Goal: Task Accomplishment & Management: Manage account settings

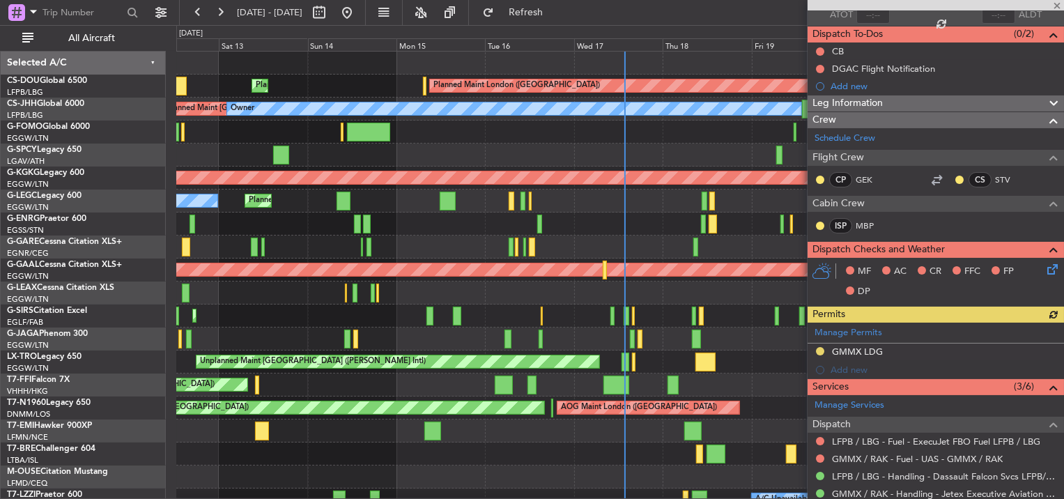
scroll to position [11, 0]
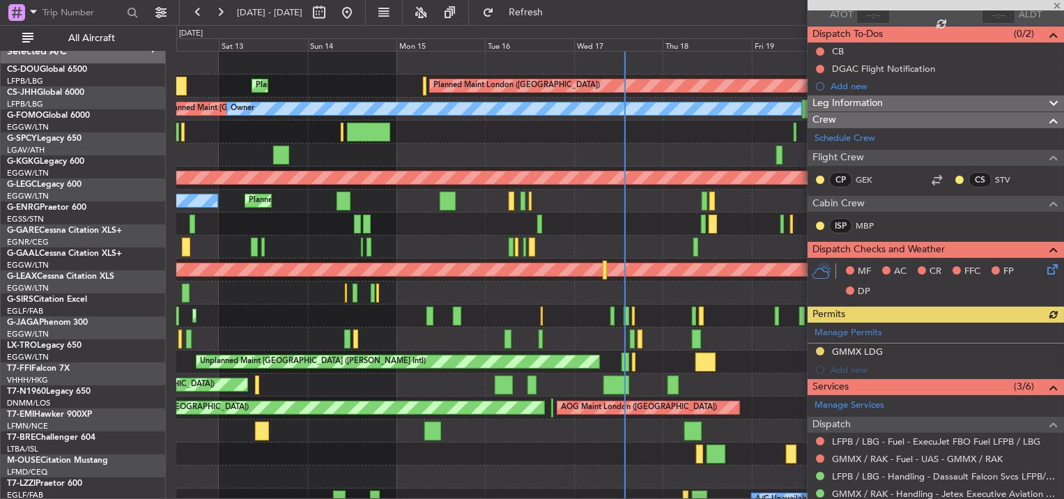
click at [500, 327] on div "Planned Maint [GEOGRAPHIC_DATA] ([GEOGRAPHIC_DATA])" at bounding box center [620, 338] width 888 height 23
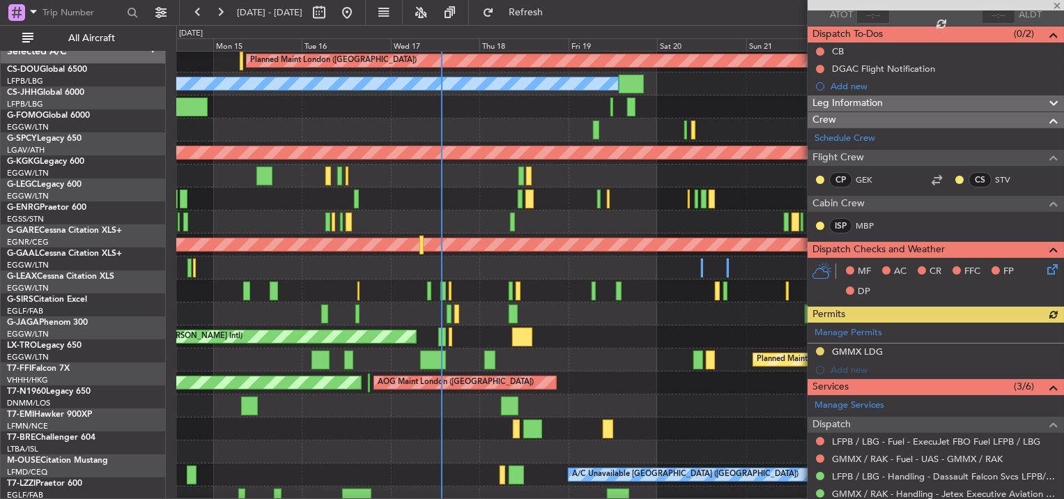
scroll to position [25, 0]
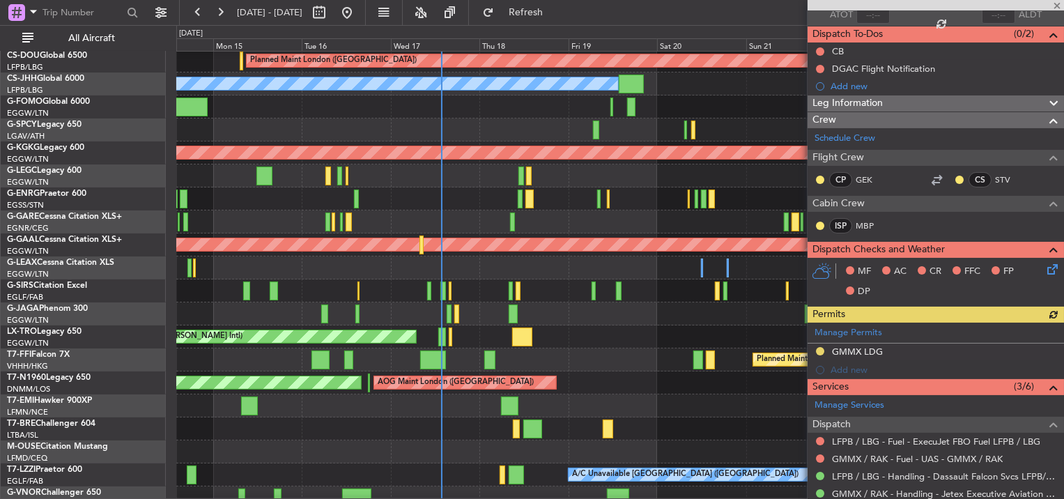
click at [570, 311] on div "Planned Maint [GEOGRAPHIC_DATA] ([GEOGRAPHIC_DATA])" at bounding box center [620, 313] width 888 height 23
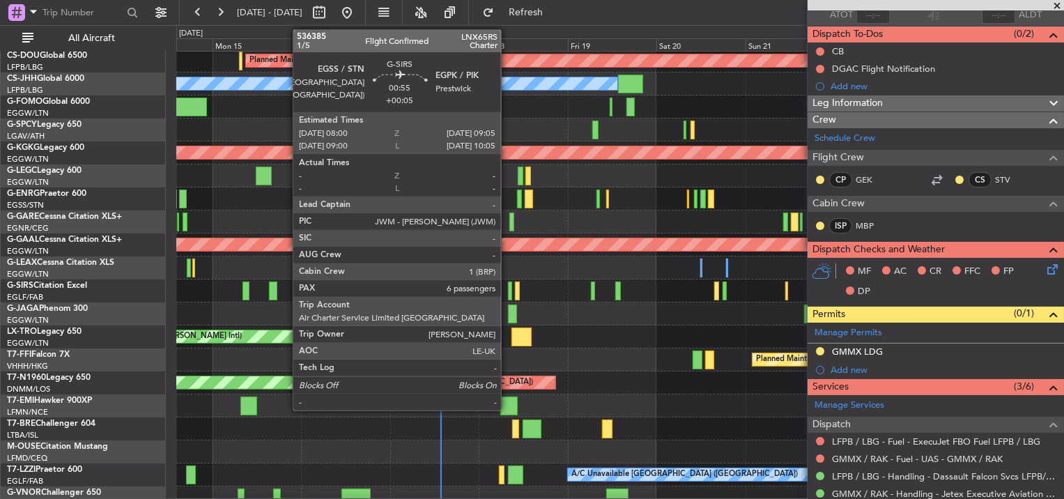
click at [508, 284] on div at bounding box center [510, 290] width 4 height 19
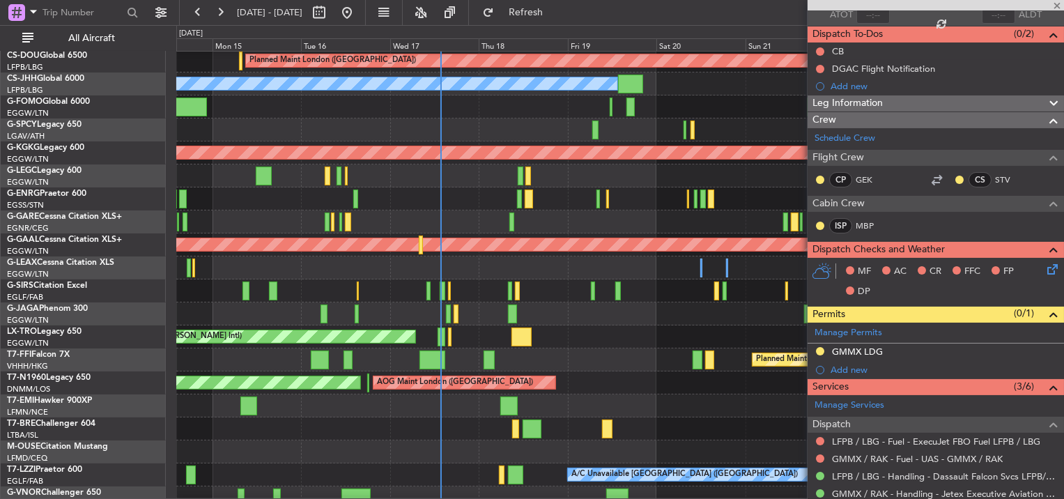
type input "+00:05"
type input "6"
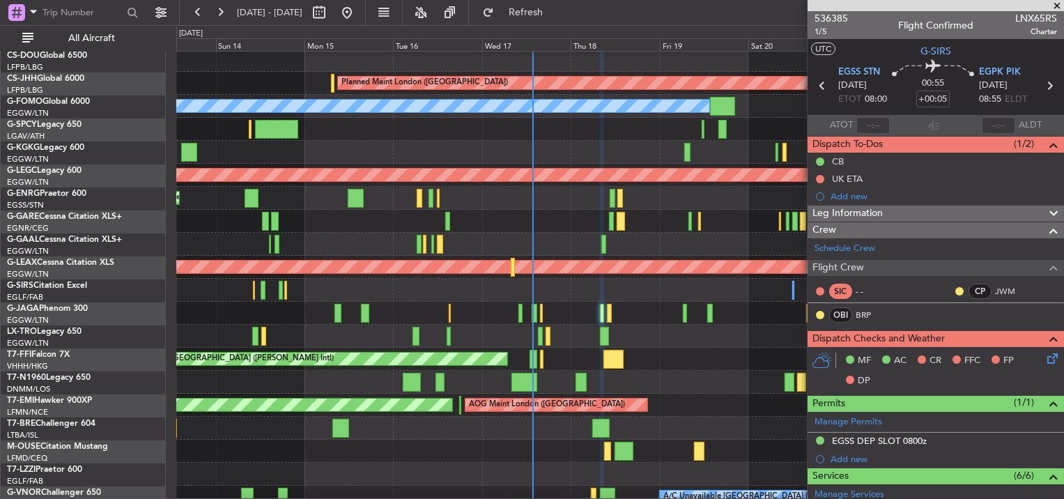
click at [776, 313] on div "Planned Maint [GEOGRAPHIC_DATA] ([GEOGRAPHIC_DATA])" at bounding box center [620, 313] width 888 height 23
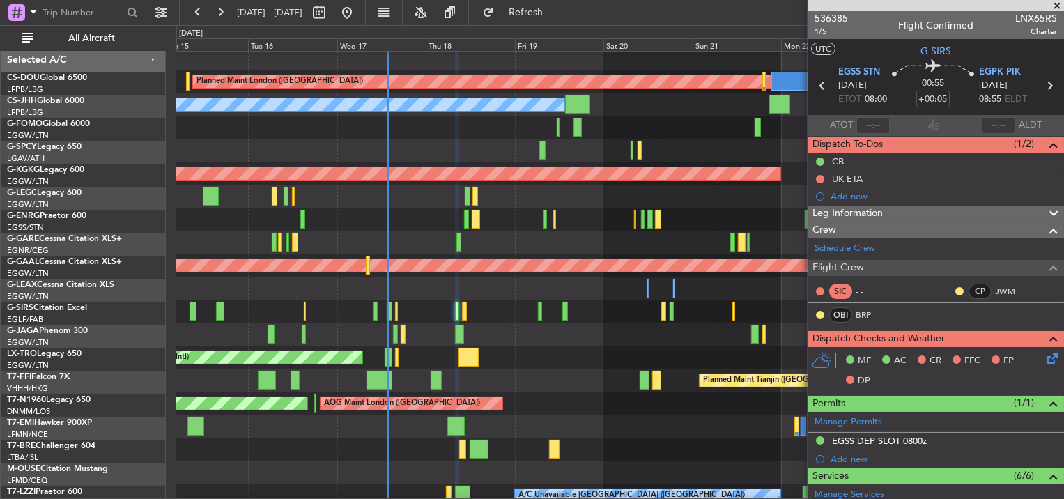
scroll to position [3, 0]
click at [493, 356] on div "Unplanned Maint [GEOGRAPHIC_DATA] ([PERSON_NAME] Intl)" at bounding box center [620, 357] width 888 height 23
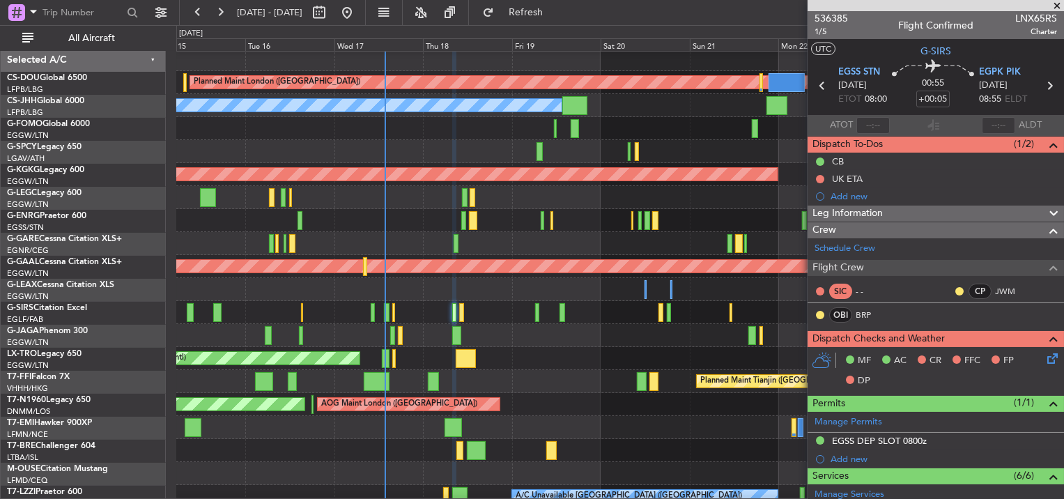
click at [463, 309] on div "Planned Maint [GEOGRAPHIC_DATA] ([GEOGRAPHIC_DATA])" at bounding box center [620, 312] width 888 height 23
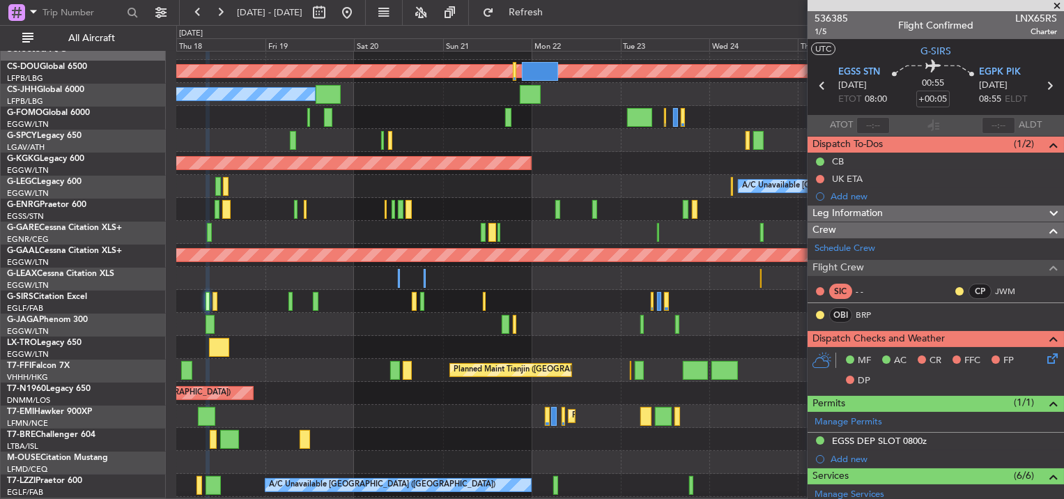
scroll to position [0, 0]
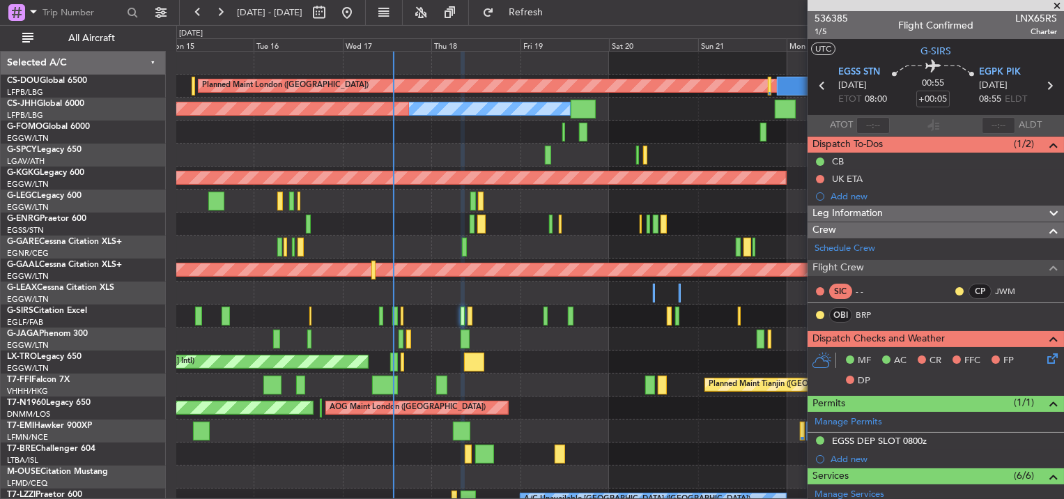
click at [499, 376] on div "Planned Maint London ([GEOGRAPHIC_DATA]) Planned Maint [GEOGRAPHIC_DATA] ([GEOG…" at bounding box center [620, 351] width 888 height 598
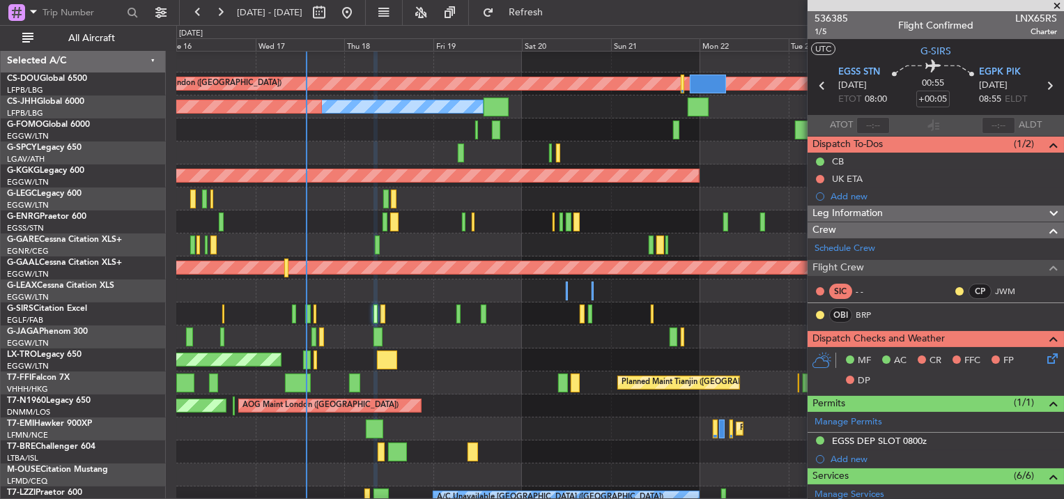
click at [462, 332] on div at bounding box center [620, 336] width 888 height 23
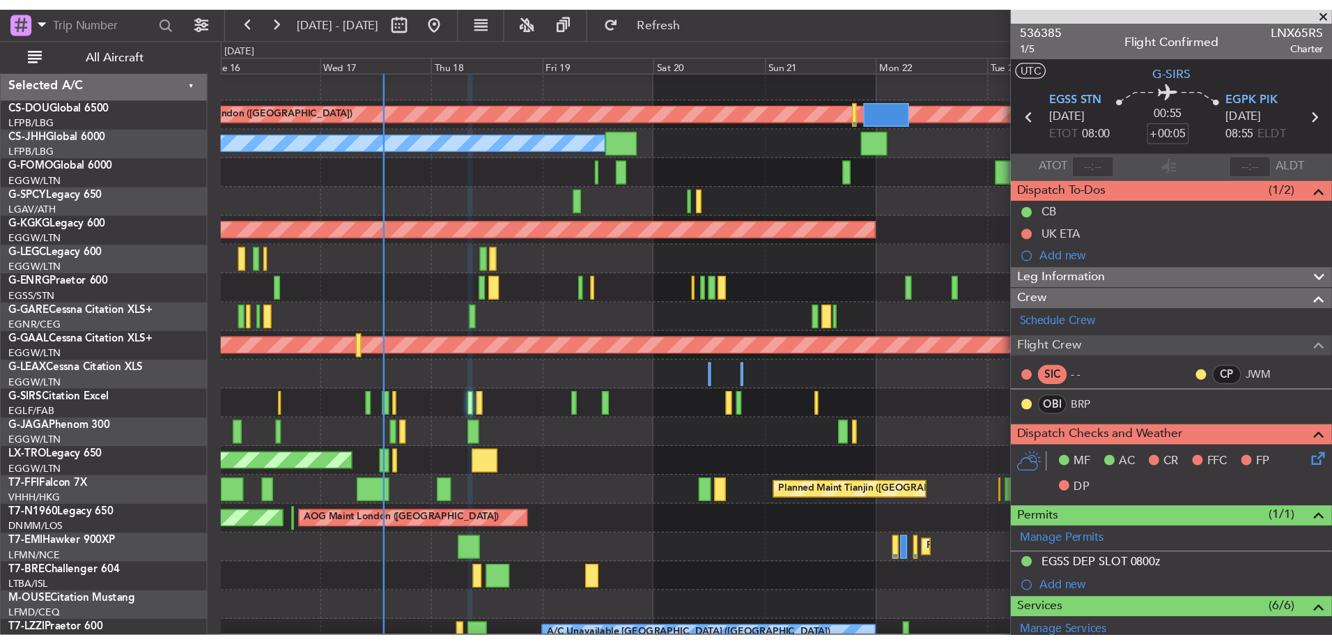
scroll to position [0, 0]
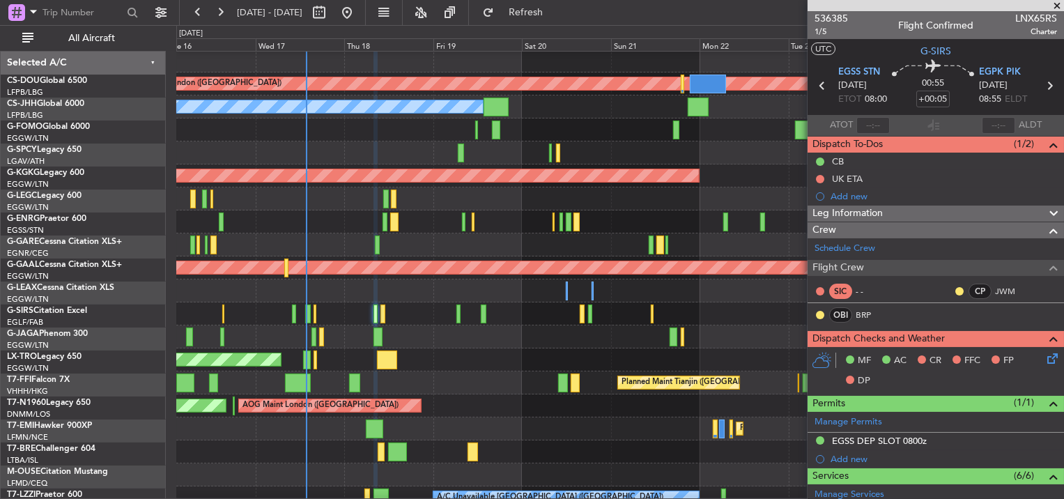
click at [584, 327] on div at bounding box center [620, 336] width 888 height 23
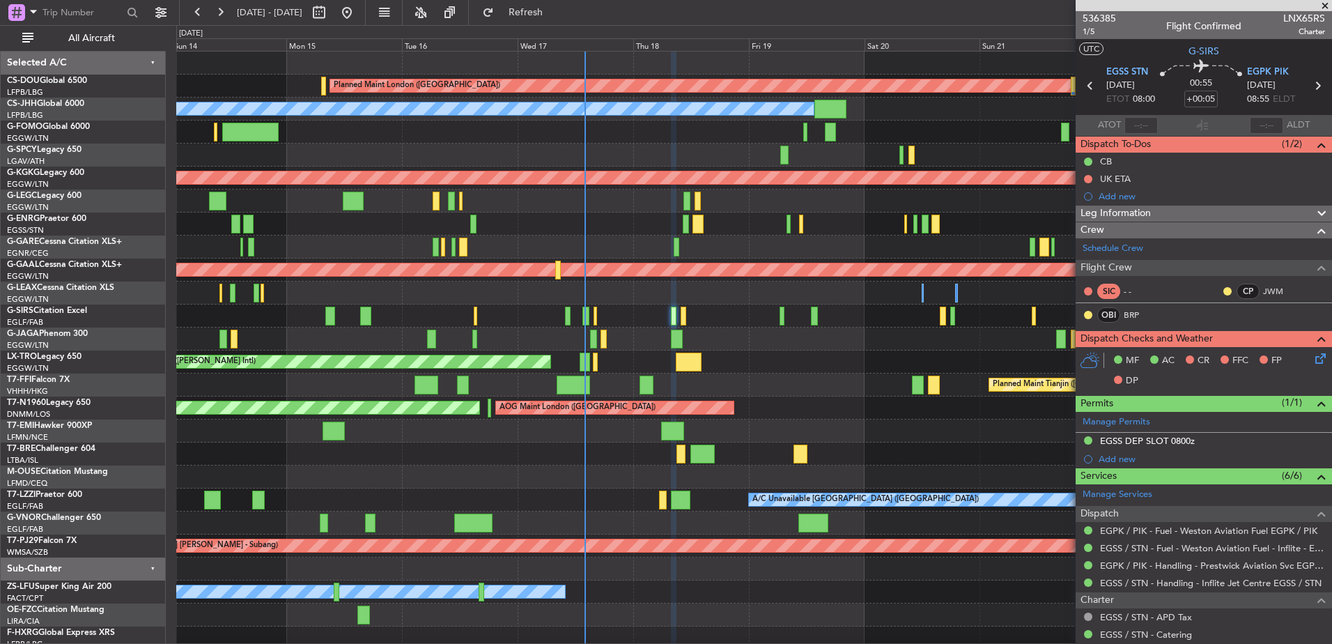
click at [744, 391] on div "Planned Maint London ([GEOGRAPHIC_DATA]) Planned Maint [GEOGRAPHIC_DATA] ([GEOG…" at bounding box center [753, 351] width 1155 height 598
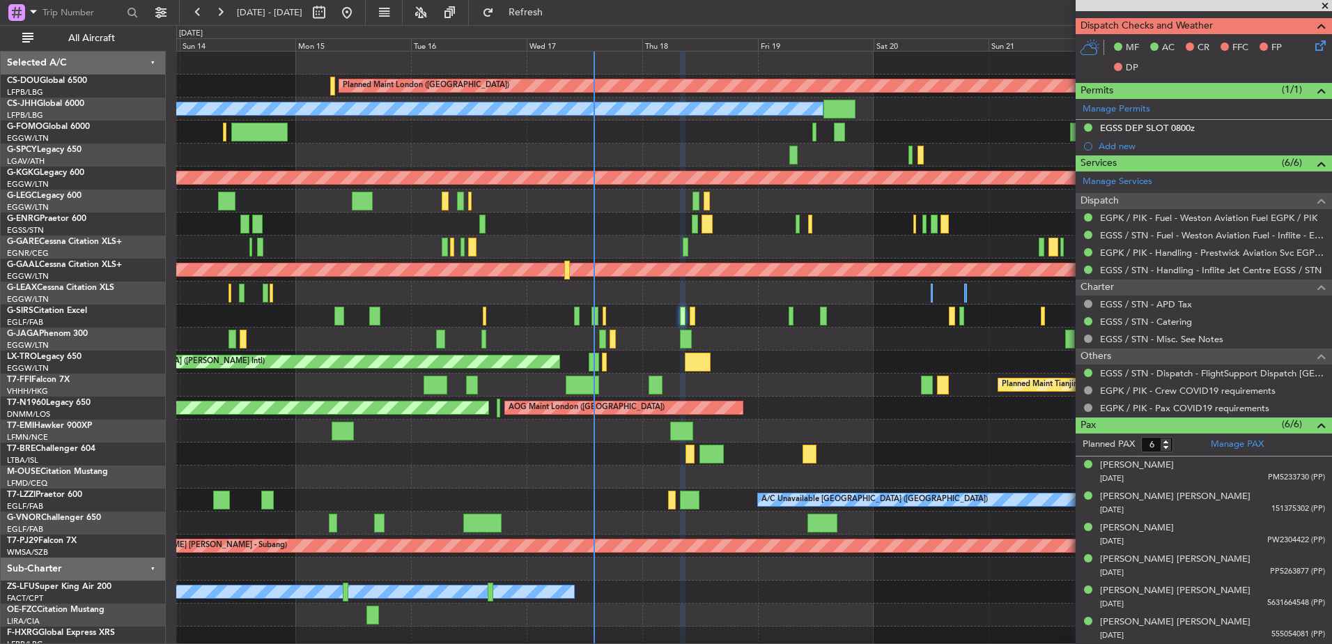
scroll to position [313, 0]
click at [821, 386] on div "Planned Maint London ([GEOGRAPHIC_DATA]) Planned Maint [GEOGRAPHIC_DATA] ([GEOG…" at bounding box center [753, 351] width 1155 height 598
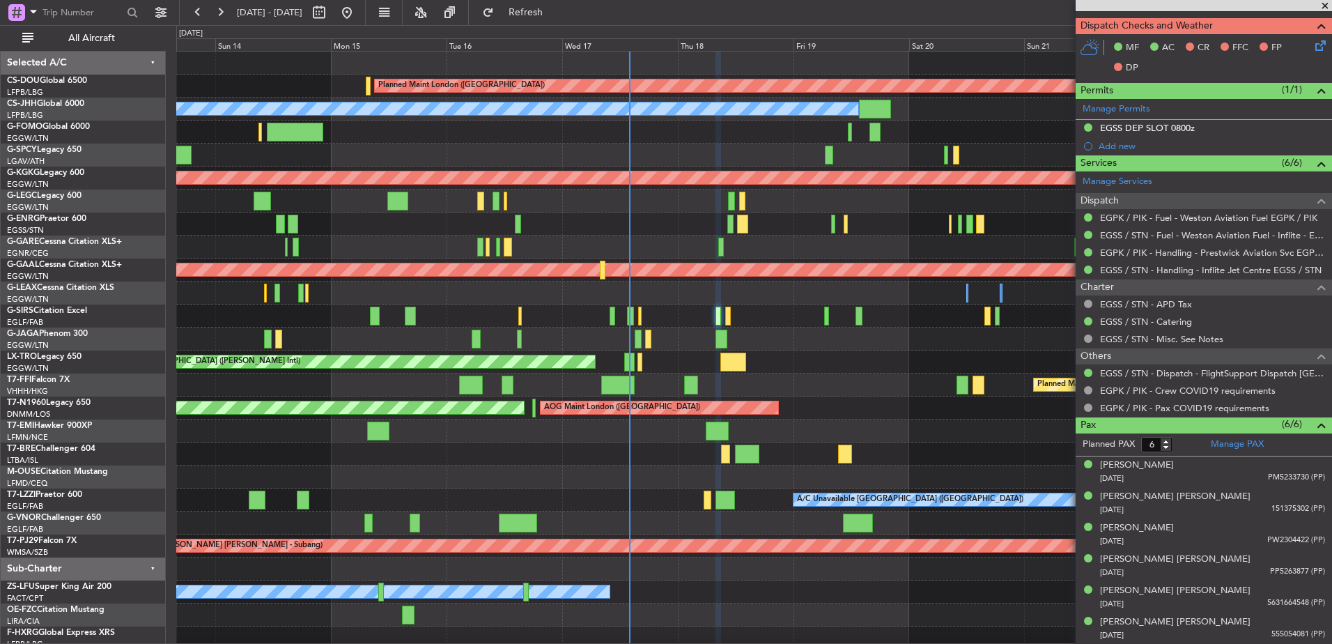
scroll to position [0, 0]
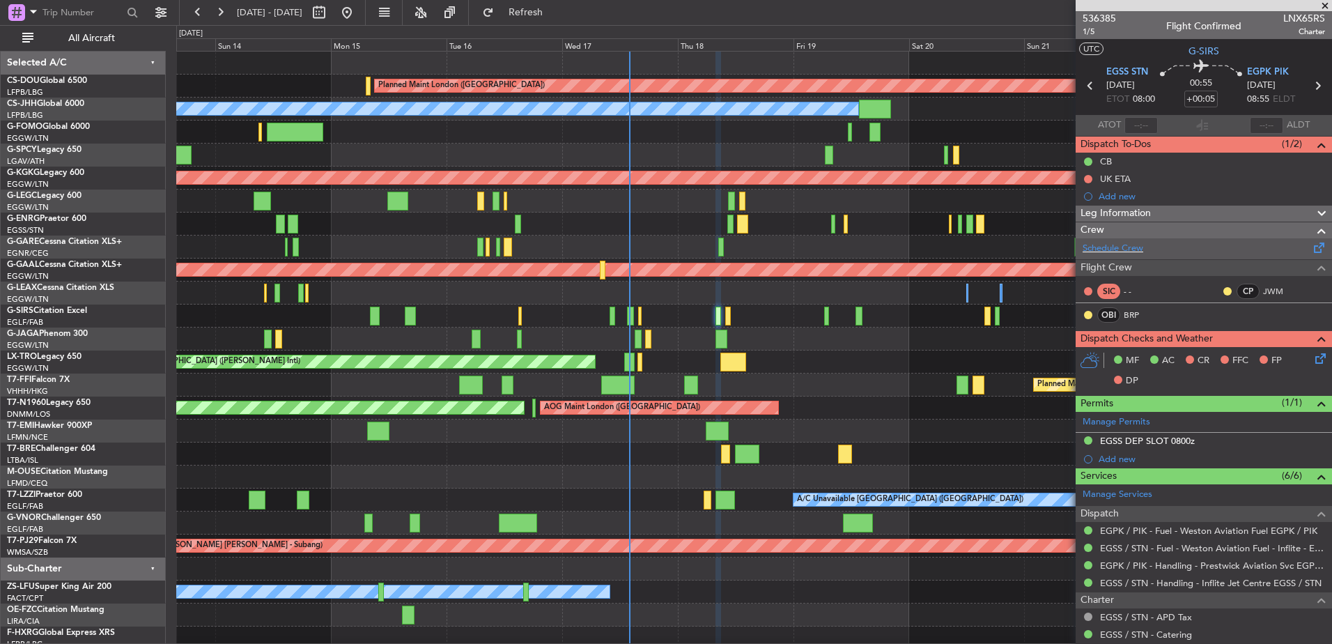
click at [1063, 245] on div "Schedule Crew" at bounding box center [1204, 248] width 256 height 21
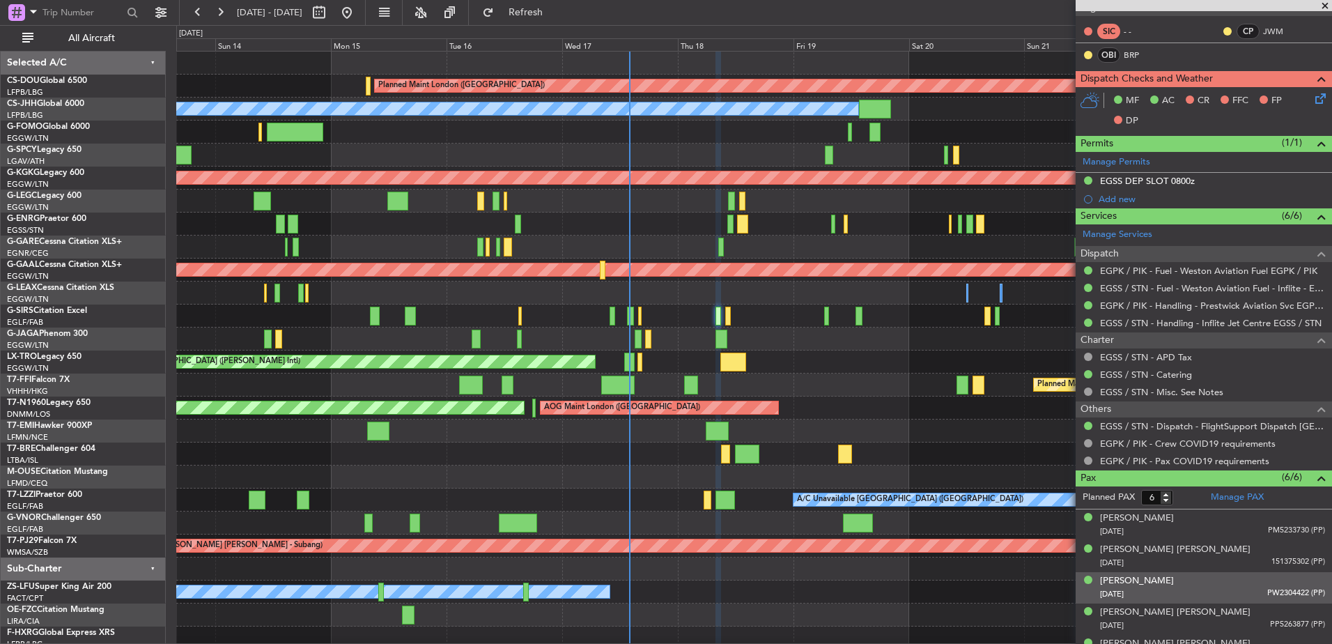
scroll to position [263, 0]
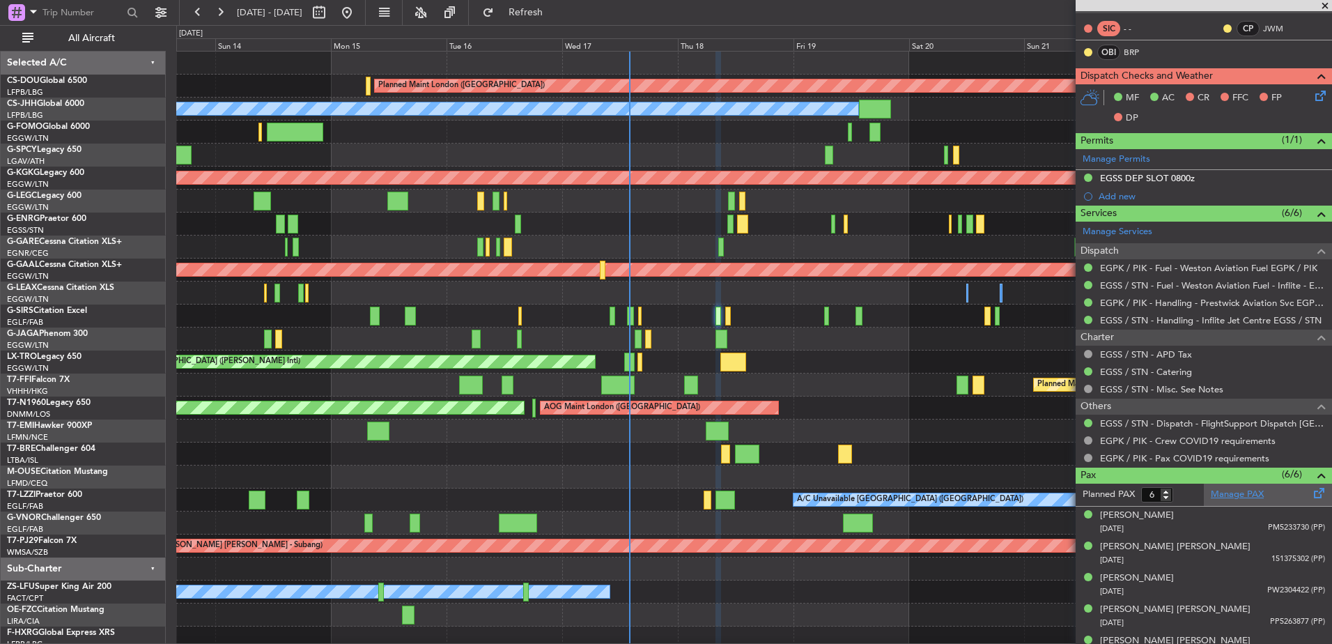
click at [1063, 490] on link "Manage PAX" at bounding box center [1237, 495] width 53 height 14
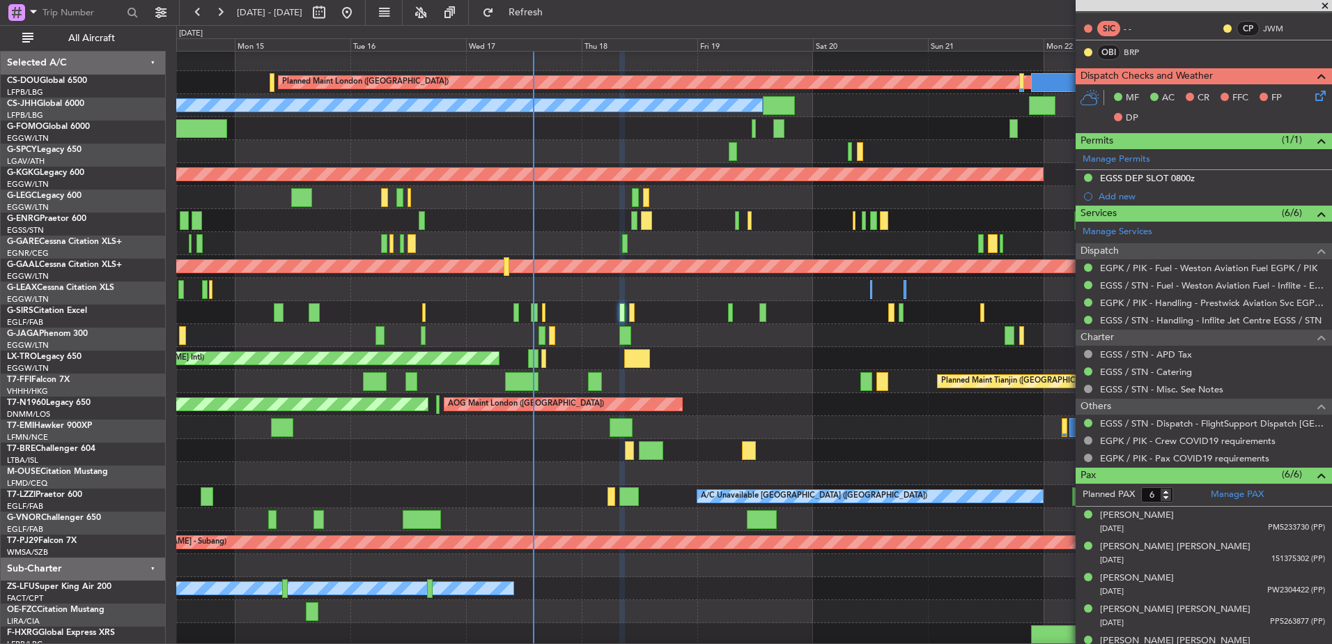
scroll to position [5, 0]
click at [615, 405] on div "Planned Maint London ([GEOGRAPHIC_DATA]) Planned Maint [GEOGRAPHIC_DATA] ([GEOG…" at bounding box center [753, 347] width 1155 height 598
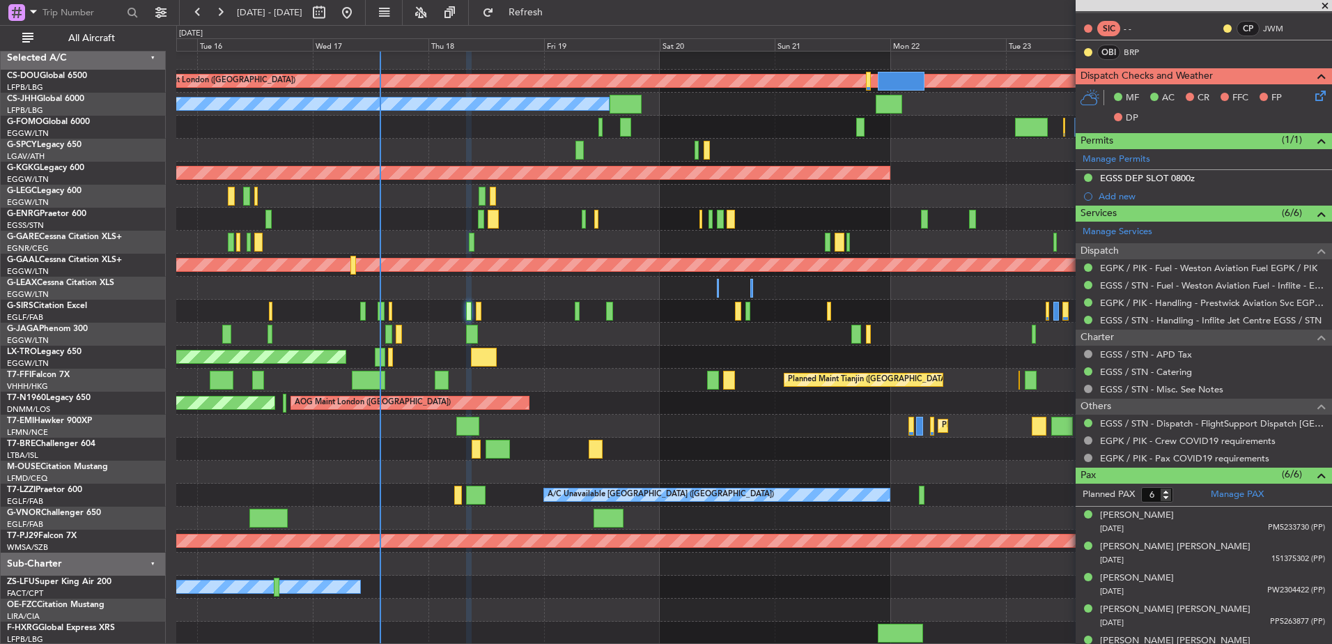
scroll to position [0, 0]
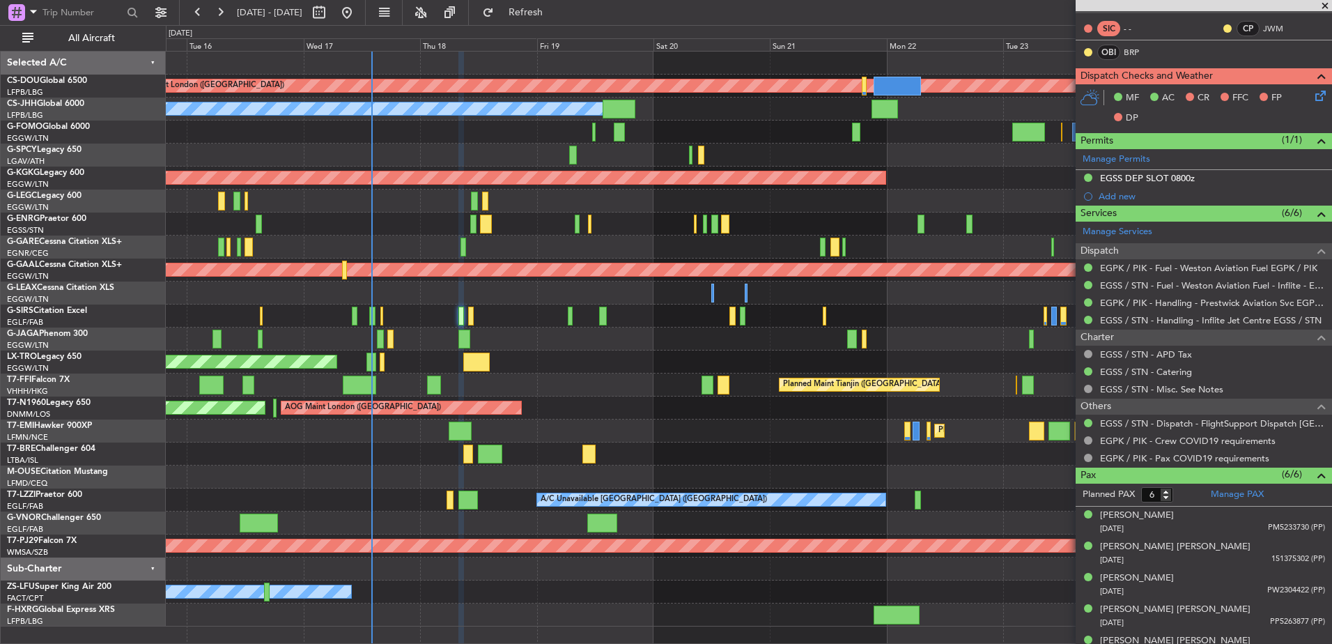
click at [733, 423] on div "Planned Maint London ([GEOGRAPHIC_DATA]) Planned Maint [GEOGRAPHIC_DATA] ([GEOG…" at bounding box center [748, 339] width 1165 height 575
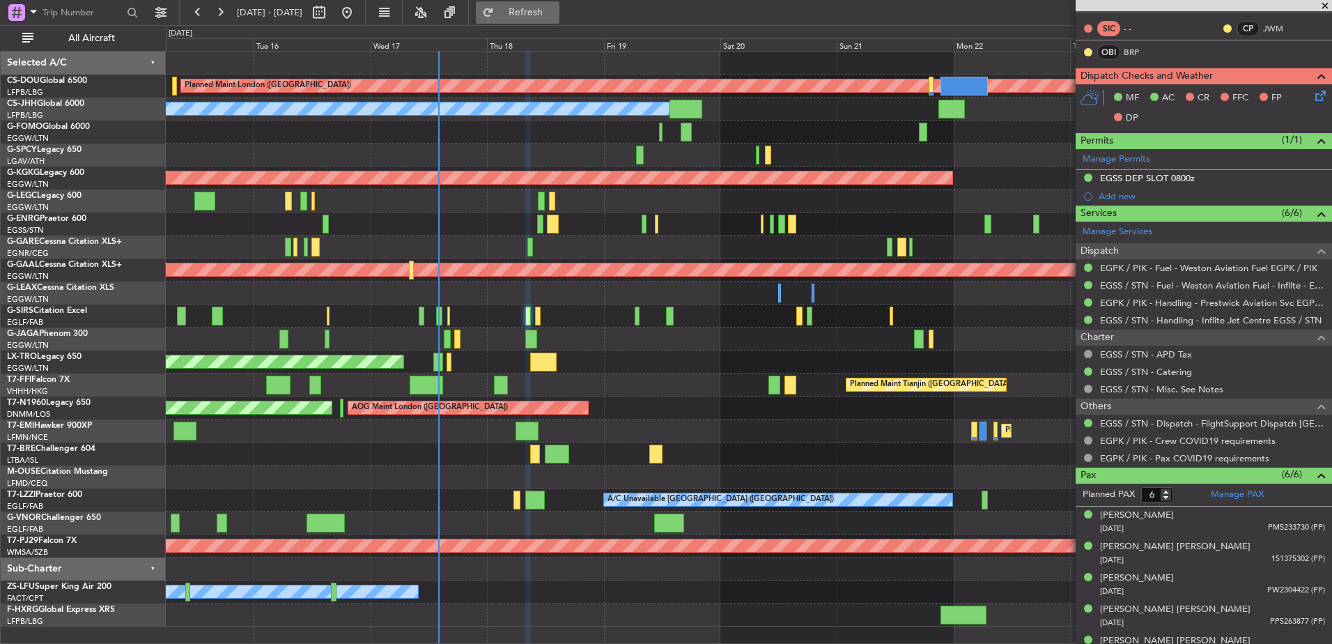
click at [555, 12] on span "Refresh" at bounding box center [526, 13] width 59 height 10
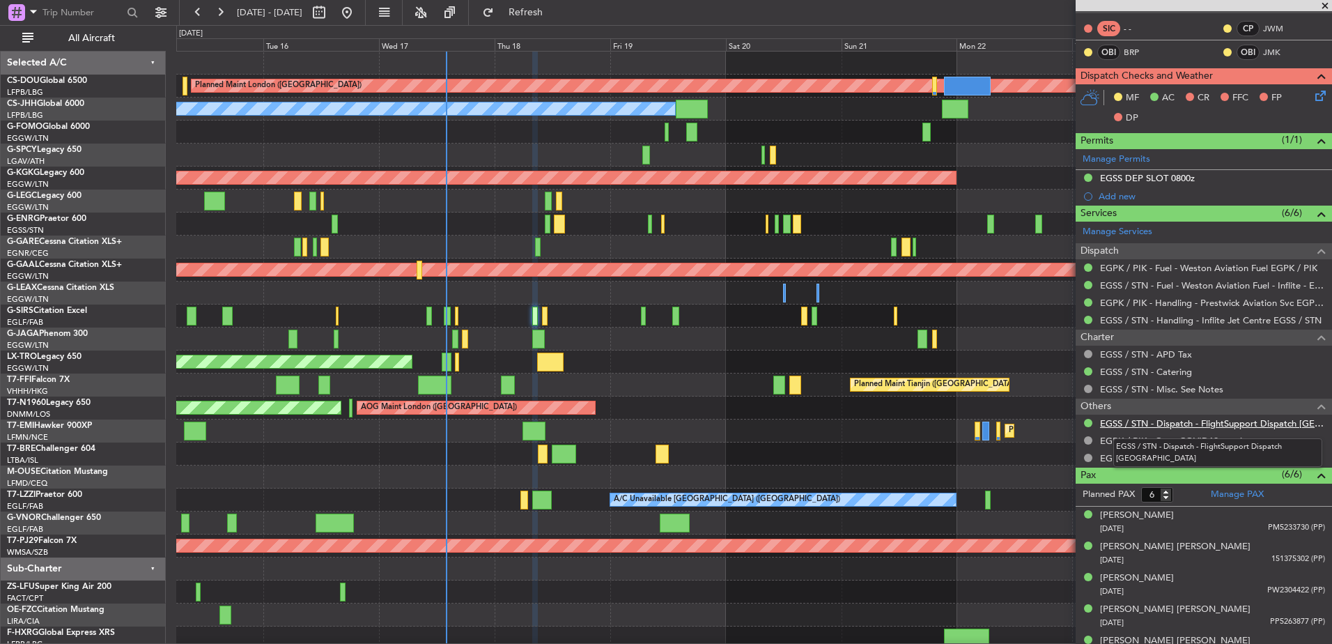
click at [1063, 419] on link "EGSS / STN - Dispatch - FlightSupport Dispatch [GEOGRAPHIC_DATA]" at bounding box center [1212, 423] width 225 height 12
click at [697, 330] on div "Planned Maint London ([GEOGRAPHIC_DATA]) Planned Maint [GEOGRAPHIC_DATA] ([GEOG…" at bounding box center [753, 351] width 1155 height 598
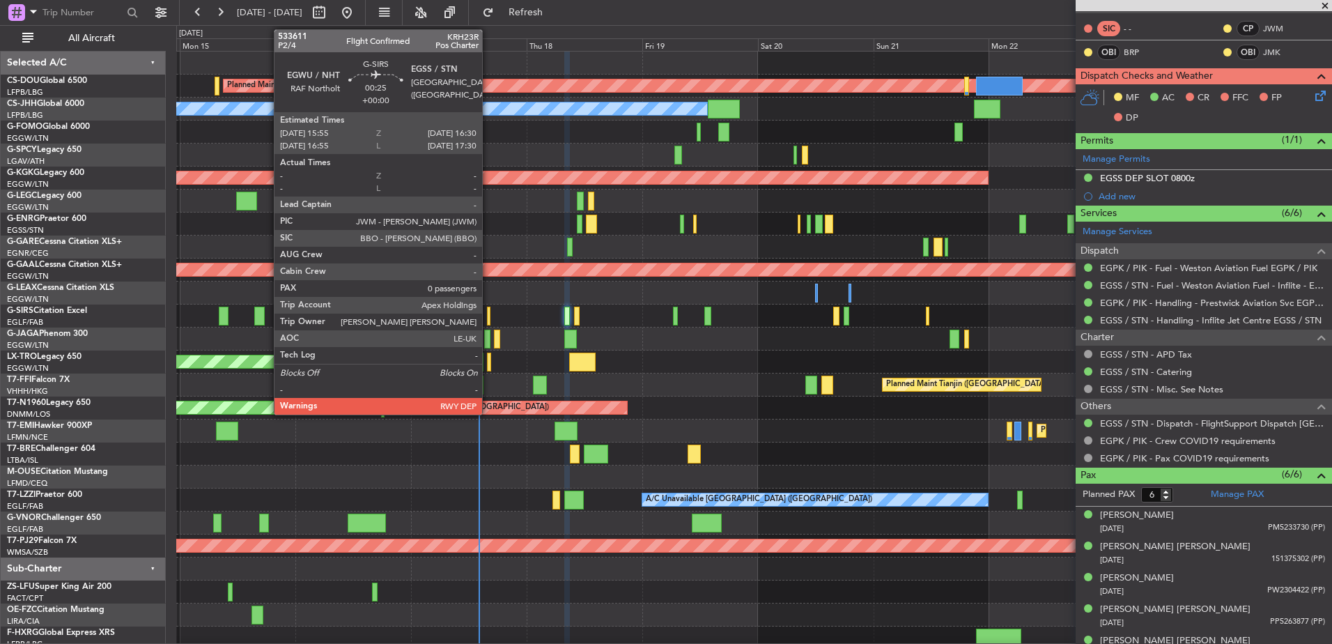
click at [488, 311] on div at bounding box center [488, 316] width 3 height 19
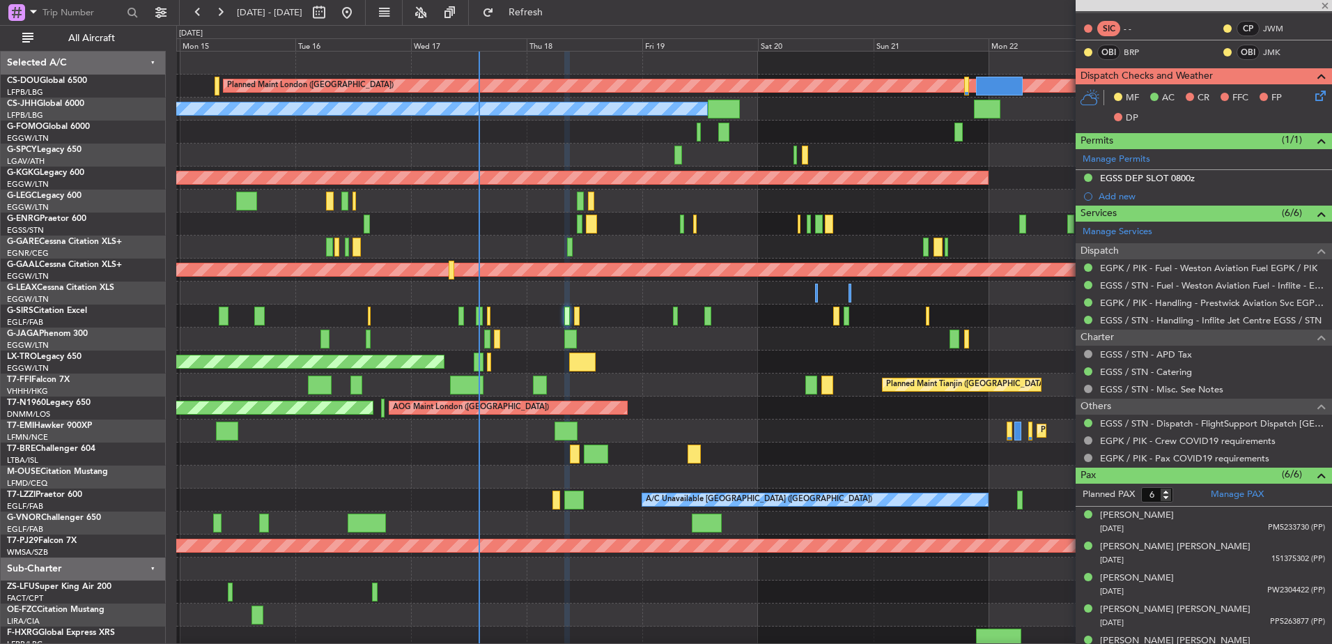
type input "0"
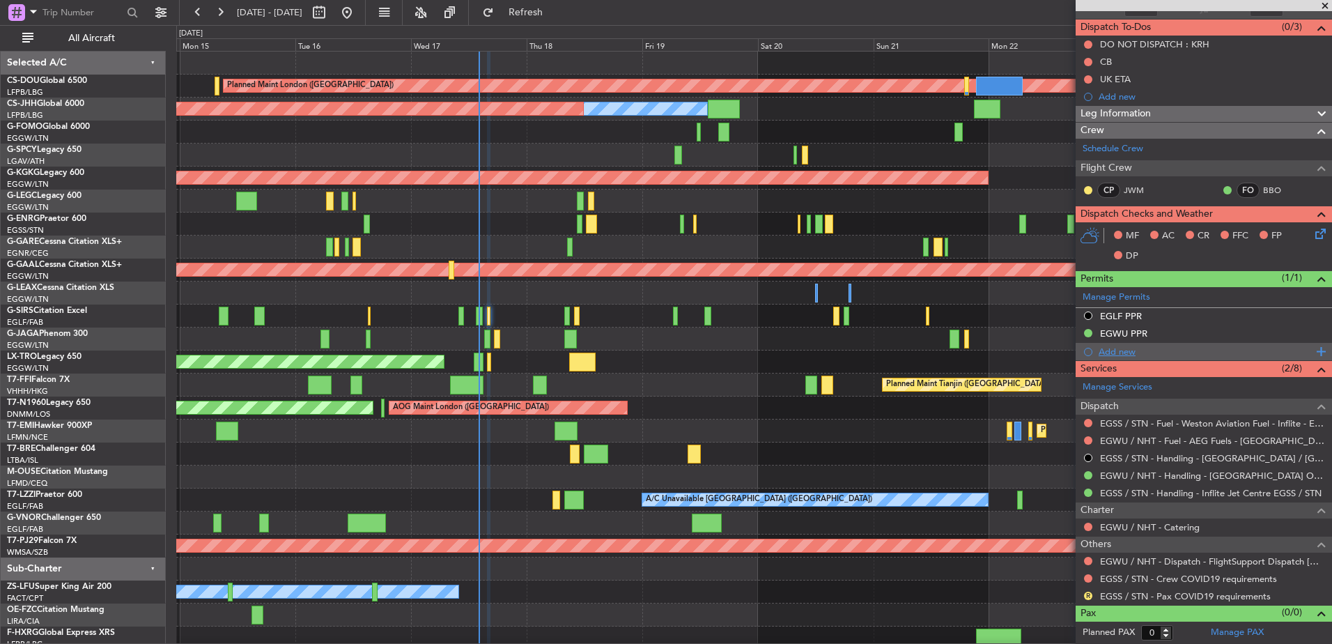
scroll to position [117, 0]
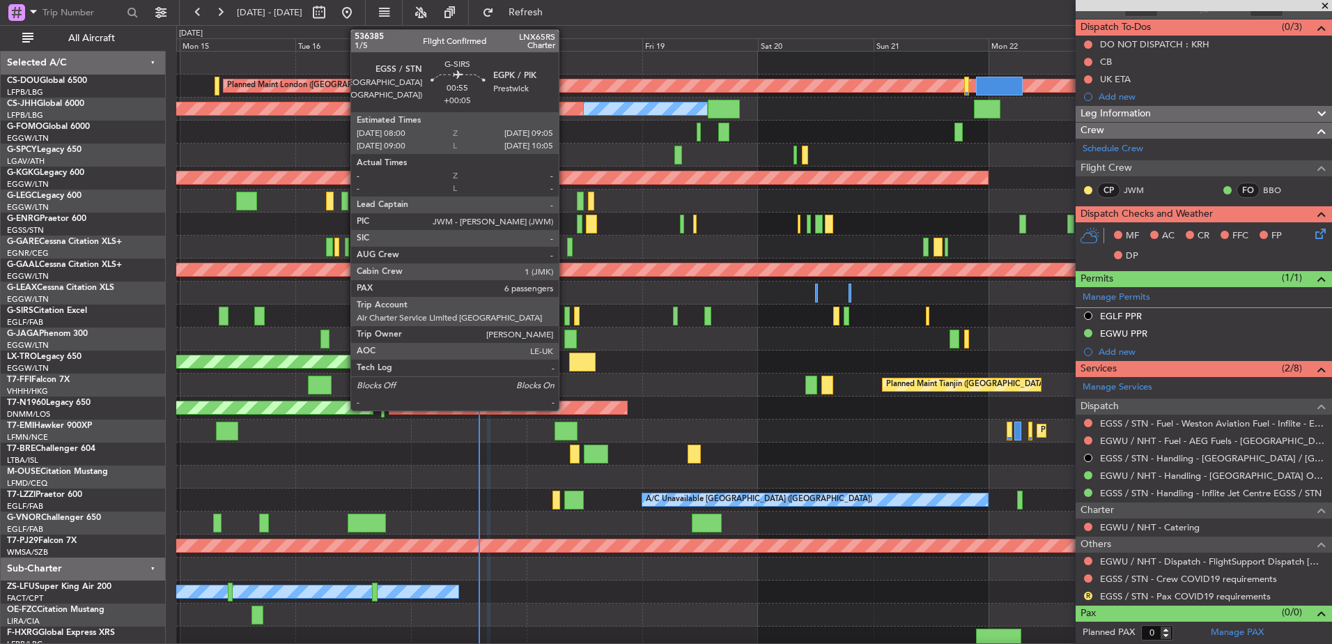
click at [565, 318] on div at bounding box center [567, 316] width 6 height 19
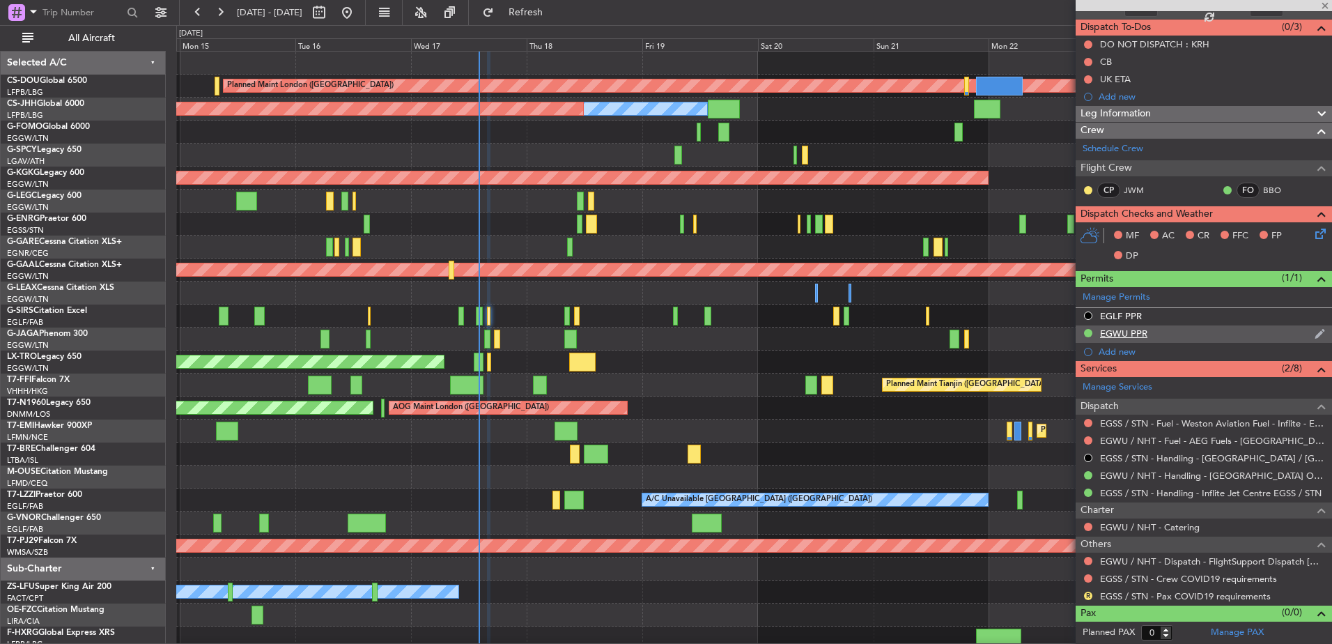
type input "+00:05"
type input "6"
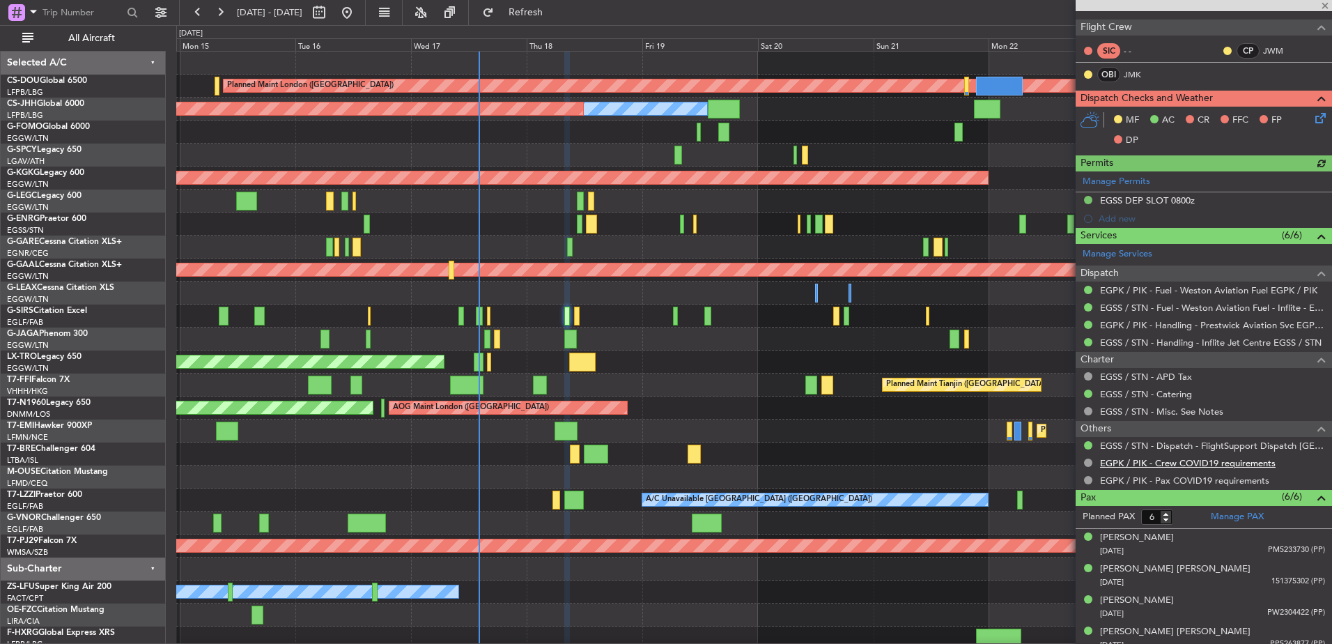
scroll to position [241, 0]
click at [1063, 444] on link "EGSS / STN - Dispatch - FlightSupport Dispatch [GEOGRAPHIC_DATA]" at bounding box center [1212, 445] width 225 height 12
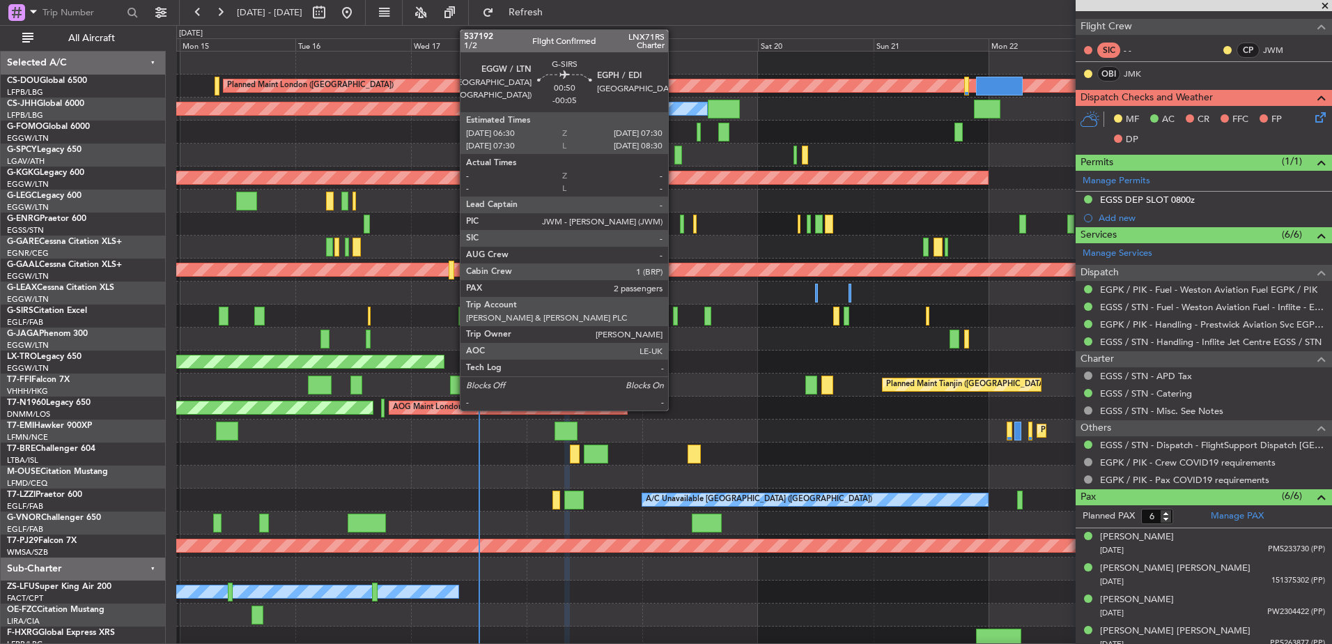
click at [674, 312] on div at bounding box center [675, 316] width 5 height 19
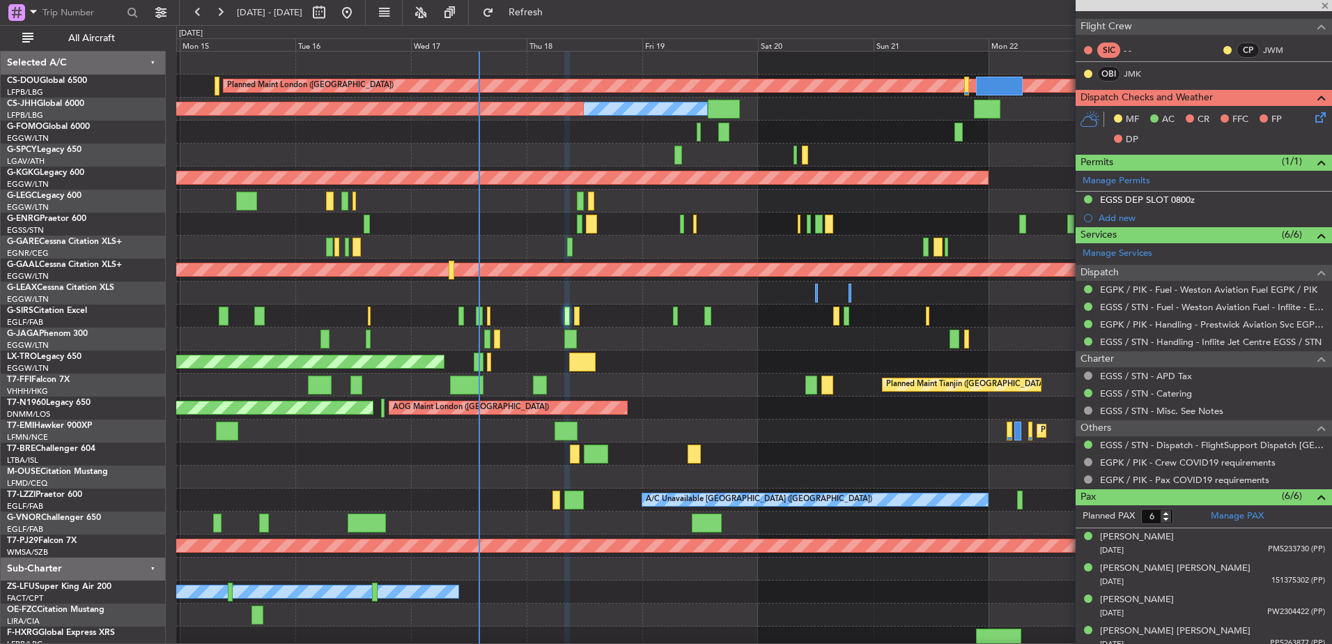
type input "-00:05"
type input "2"
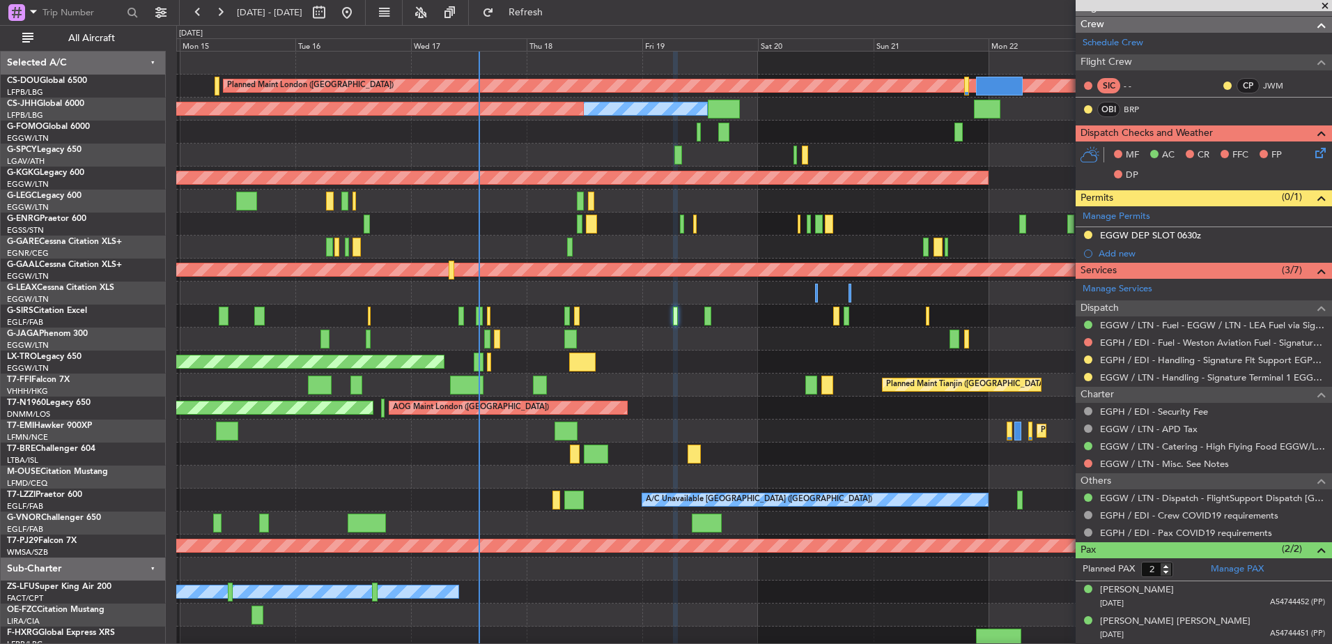
scroll to position [0, 0]
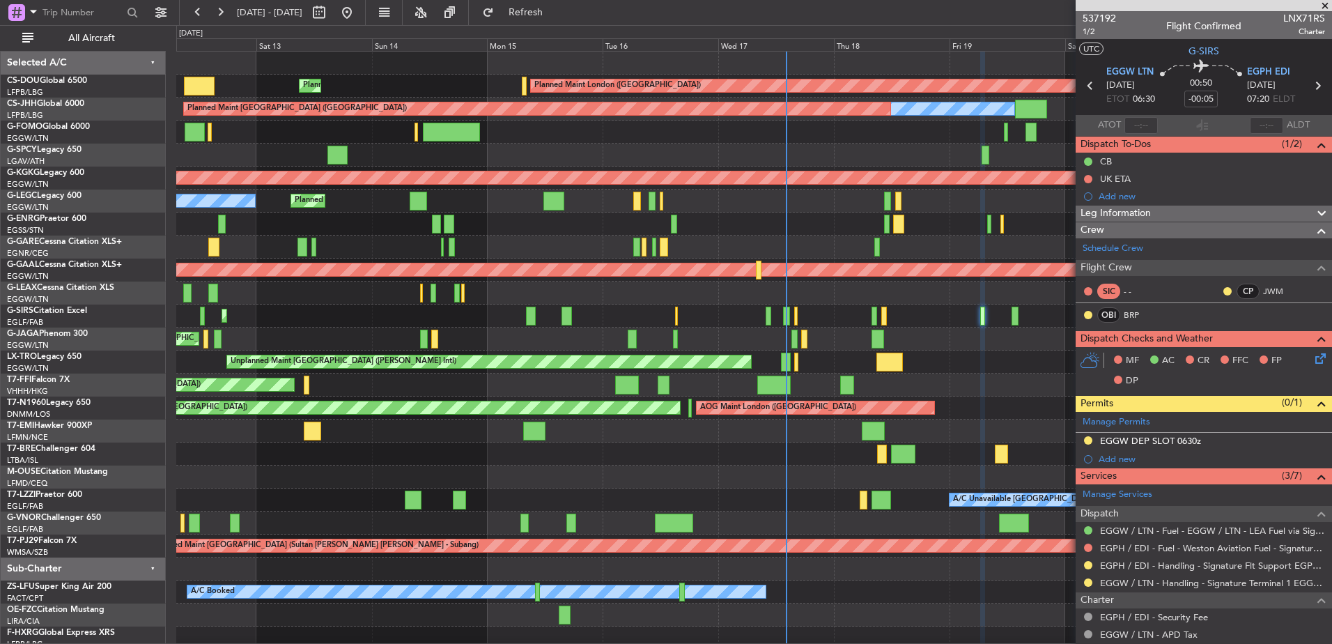
click at [602, 233] on div "Planned Maint London ([GEOGRAPHIC_DATA]) Planned Maint [GEOGRAPHIC_DATA] ([GEOG…" at bounding box center [753, 351] width 1155 height 598
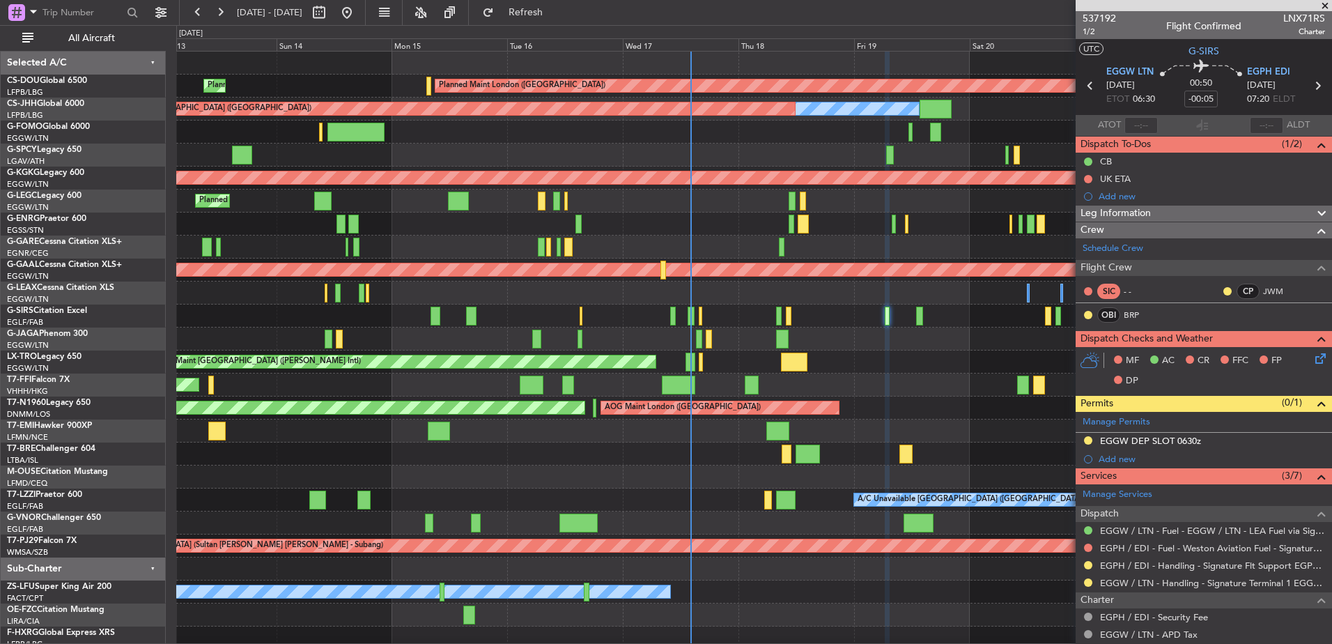
click at [851, 257] on div "Planned Maint London ([GEOGRAPHIC_DATA]) Planned Maint [GEOGRAPHIC_DATA] ([GEOG…" at bounding box center [753, 351] width 1155 height 598
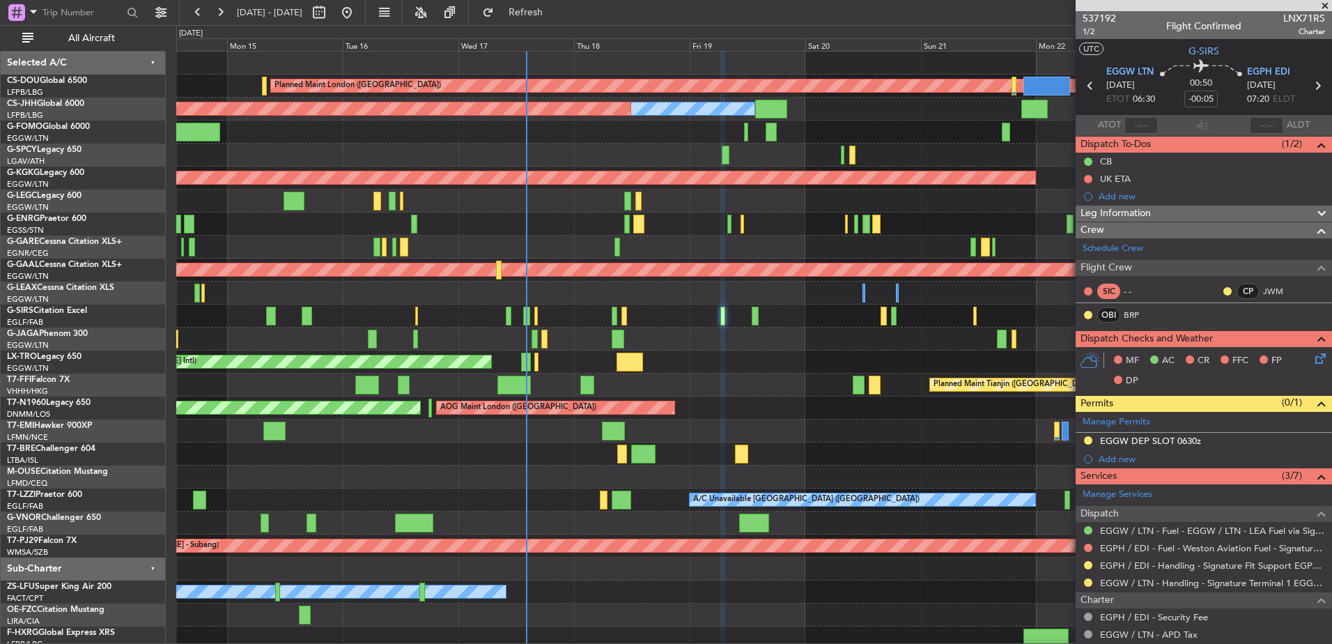
click at [210, 198] on div "Planned Maint London ([GEOGRAPHIC_DATA]) Planned Maint [GEOGRAPHIC_DATA] ([GEOG…" at bounding box center [753, 351] width 1155 height 598
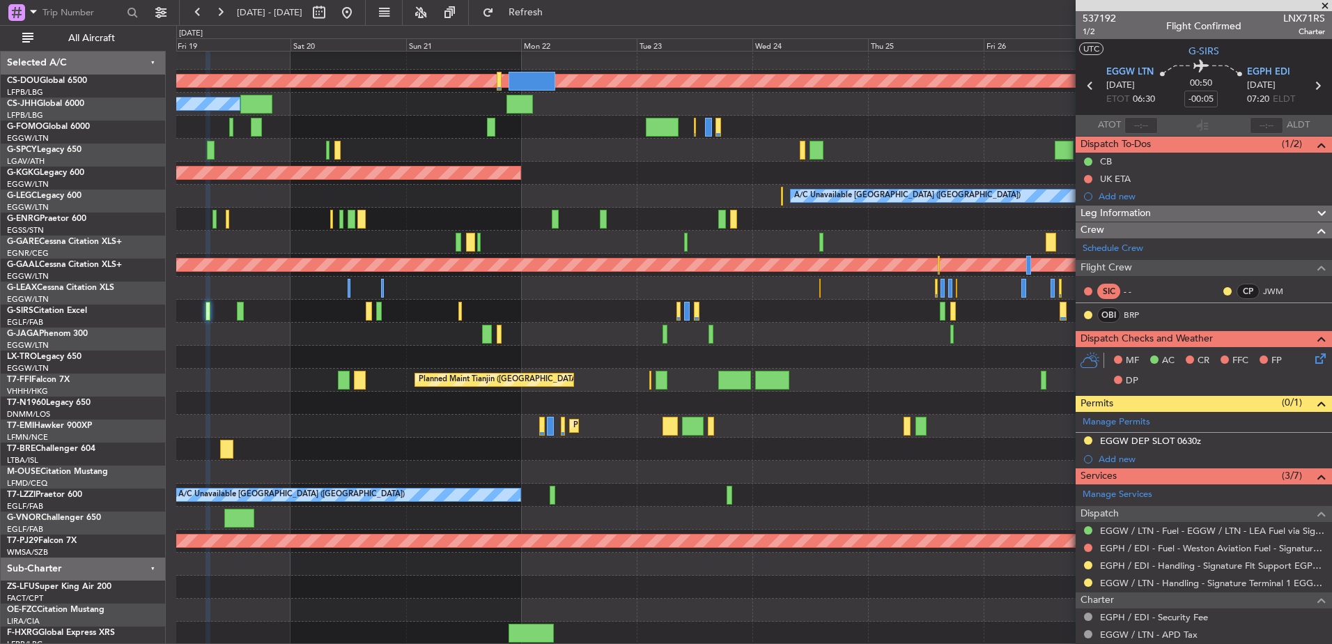
click at [263, 231] on div at bounding box center [753, 242] width 1155 height 23
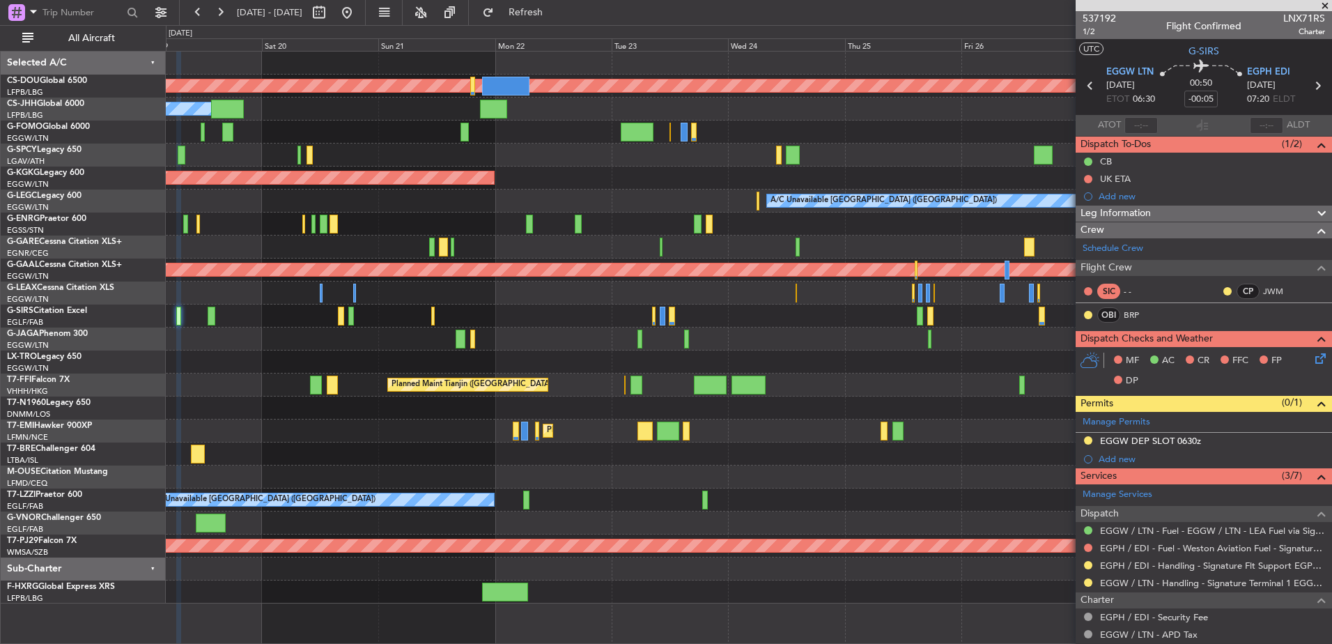
click at [292, 229] on div "Planned Maint London ([GEOGRAPHIC_DATA]) Owner Planned Maint [GEOGRAPHIC_DATA] …" at bounding box center [748, 328] width 1165 height 552
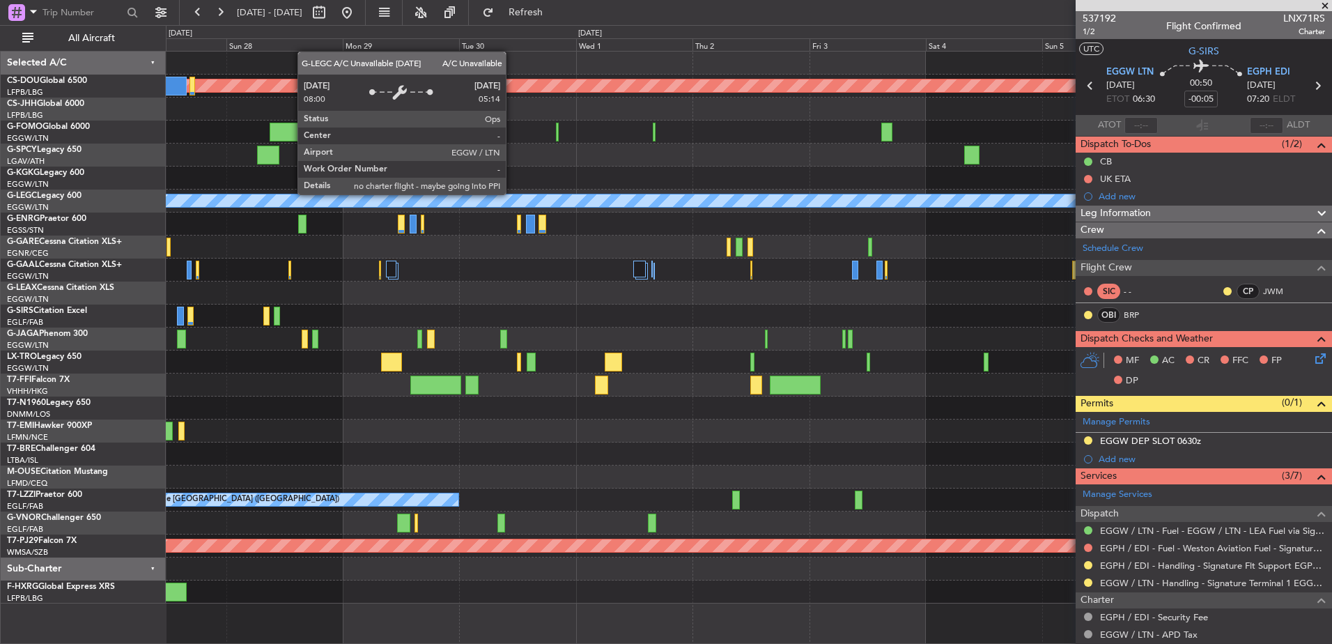
click at [93, 207] on div "Planned Maint London ([GEOGRAPHIC_DATA]) A/C Unavailable [GEOGRAPHIC_DATA] ([GE…" at bounding box center [666, 334] width 1332 height 619
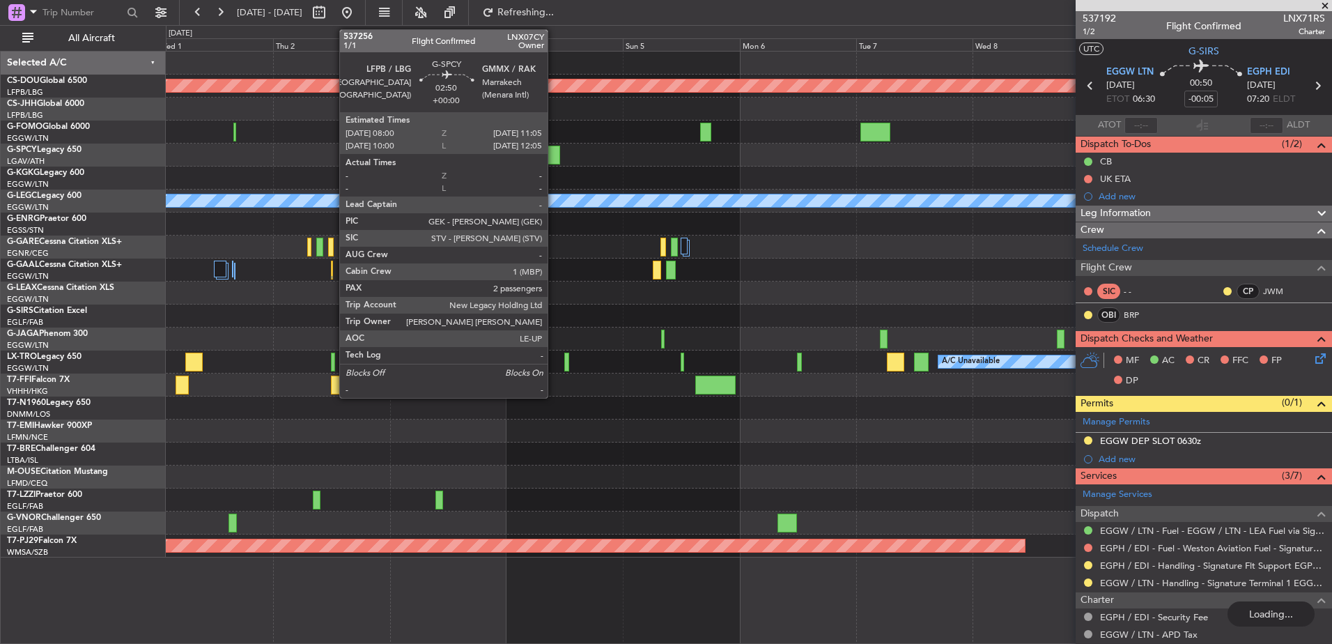
click at [952, 194] on div "Planned Maint London ([GEOGRAPHIC_DATA]) A/C Unavailable [GEOGRAPHIC_DATA] ([GE…" at bounding box center [748, 305] width 1165 height 506
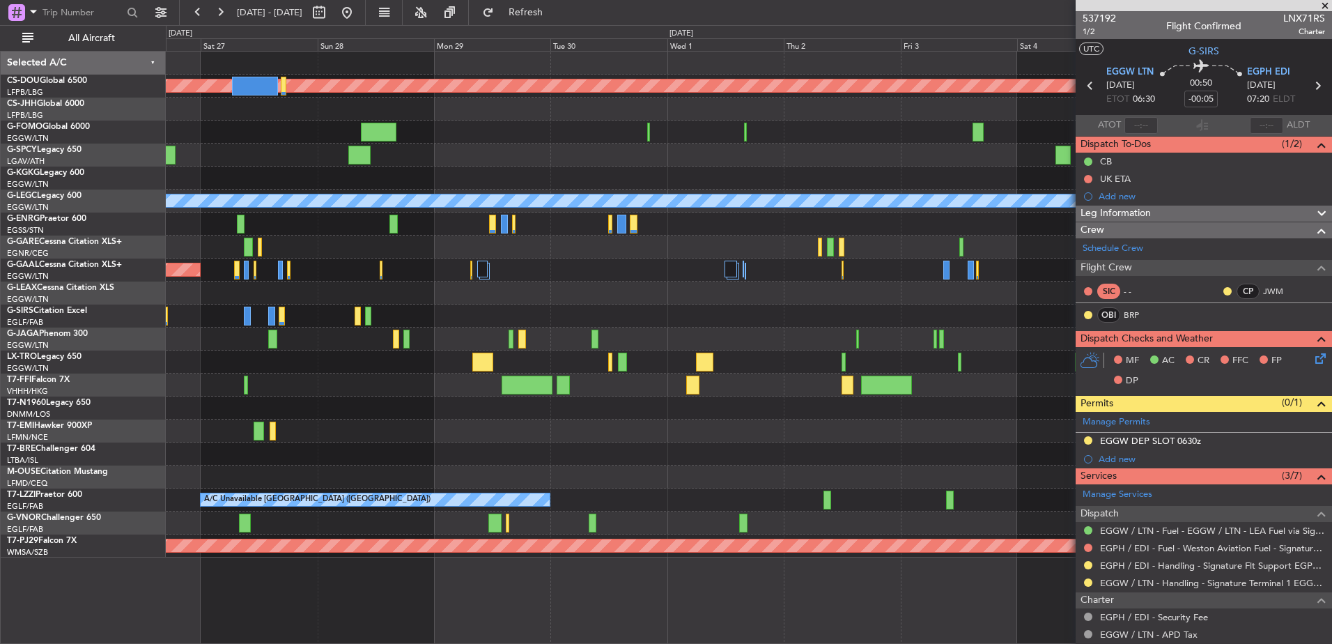
click at [924, 159] on div at bounding box center [748, 155] width 1165 height 23
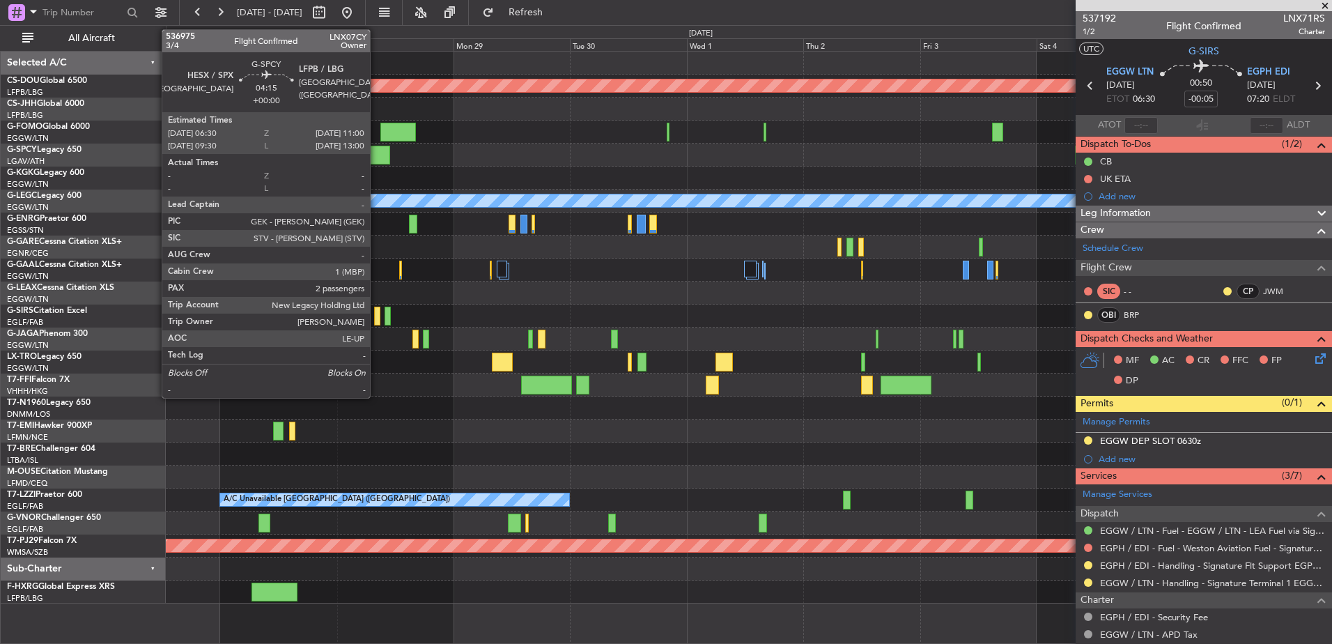
click at [376, 154] on div at bounding box center [379, 155] width 22 height 19
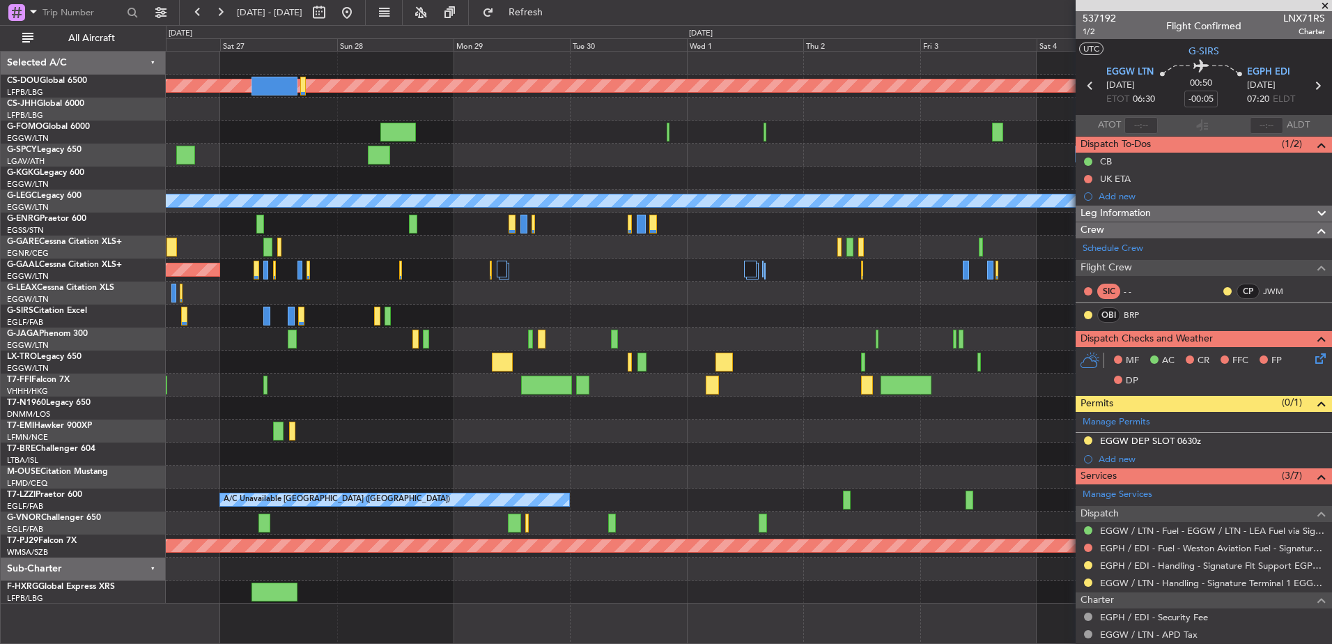
click at [262, 157] on div at bounding box center [748, 155] width 1165 height 23
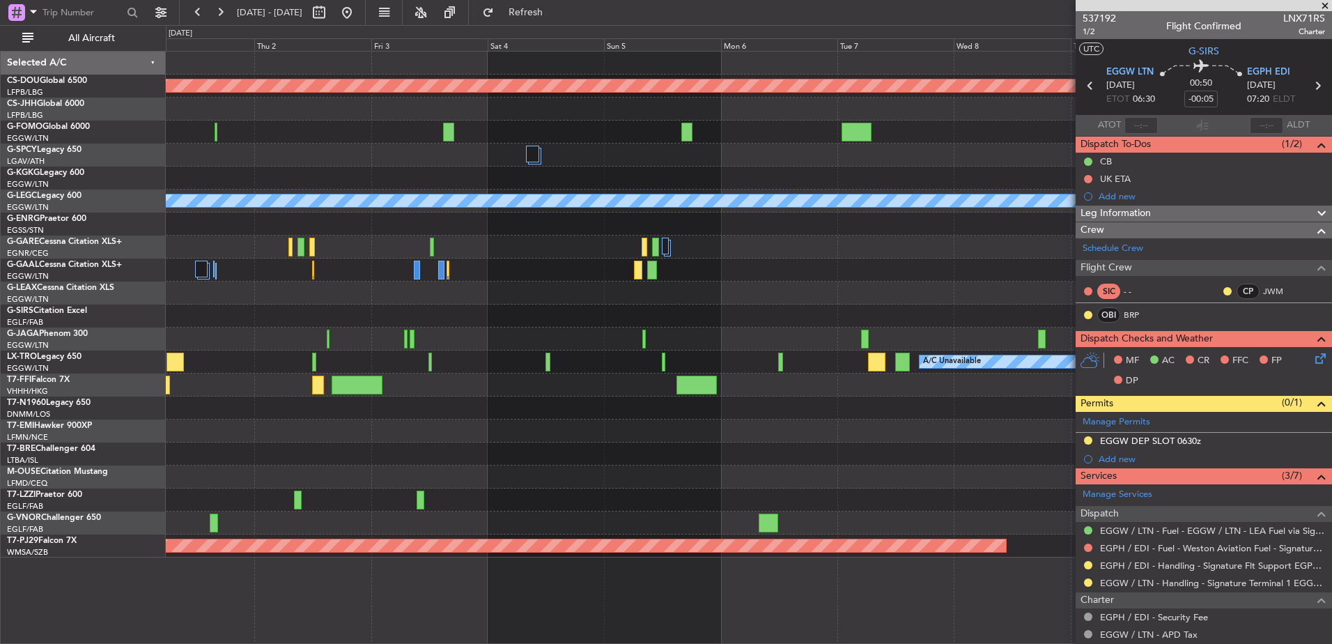
click at [443, 141] on div "Planned Maint London ([GEOGRAPHIC_DATA]) A/C Unavailable [GEOGRAPHIC_DATA] ([GE…" at bounding box center [748, 305] width 1165 height 506
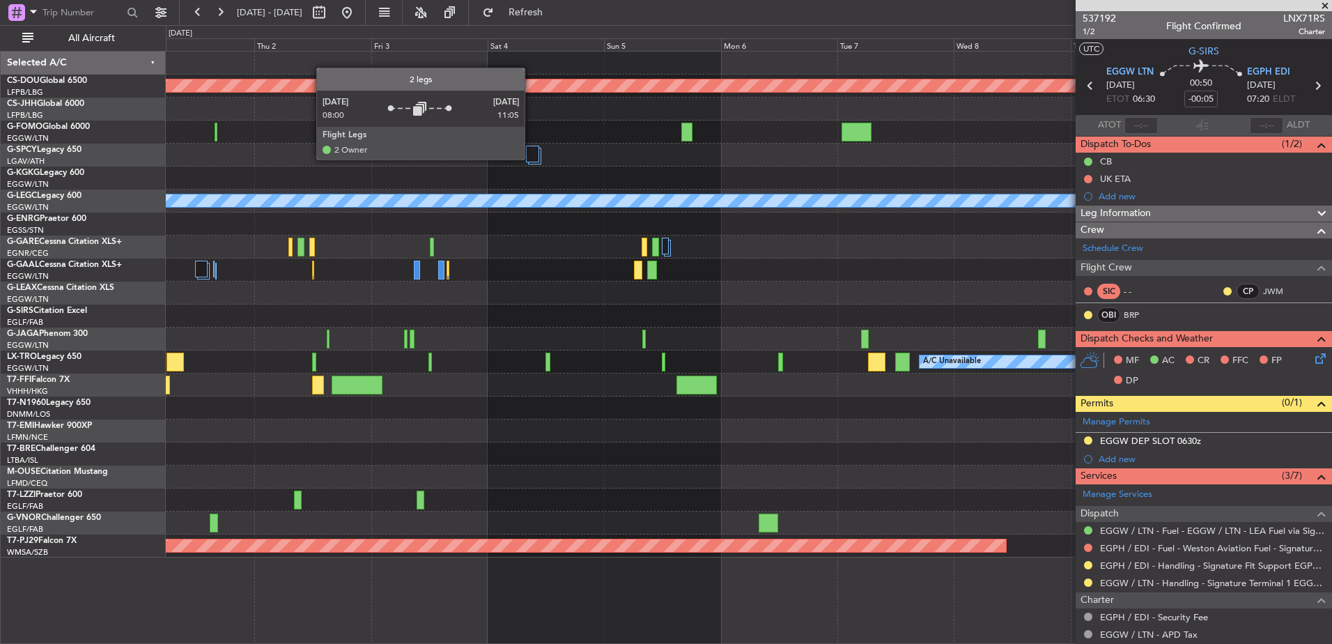
click at [531, 159] on div at bounding box center [532, 154] width 13 height 17
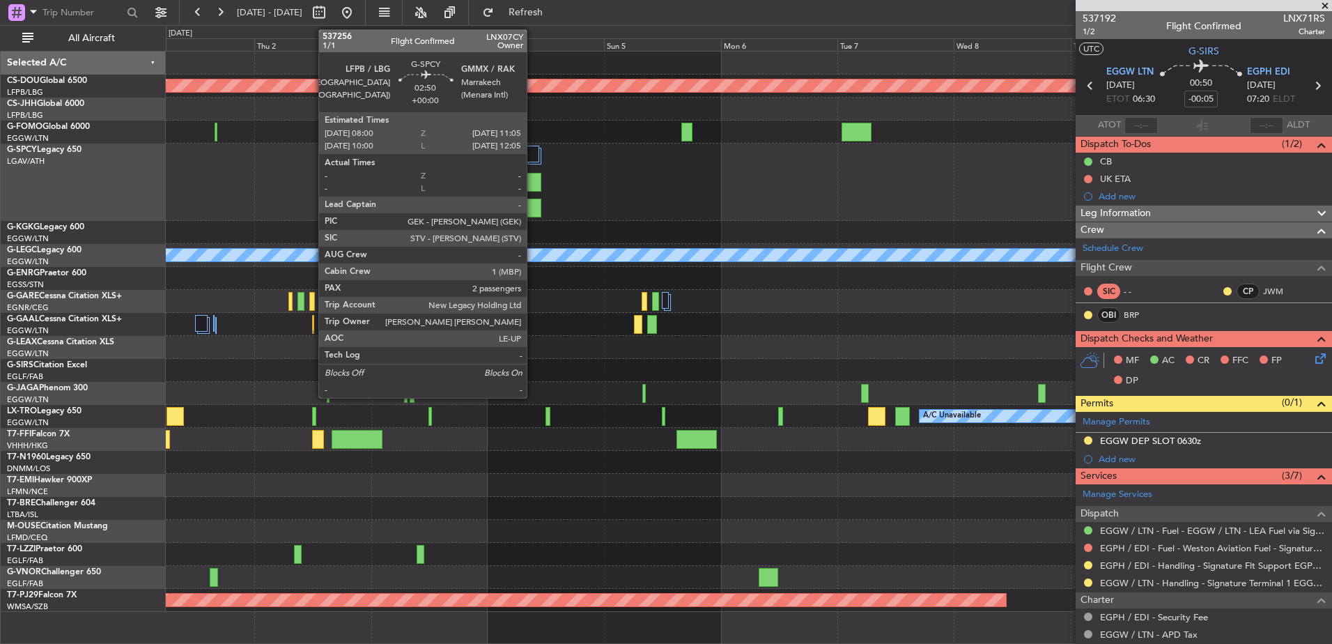
click at [533, 180] on div at bounding box center [533, 182] width 15 height 19
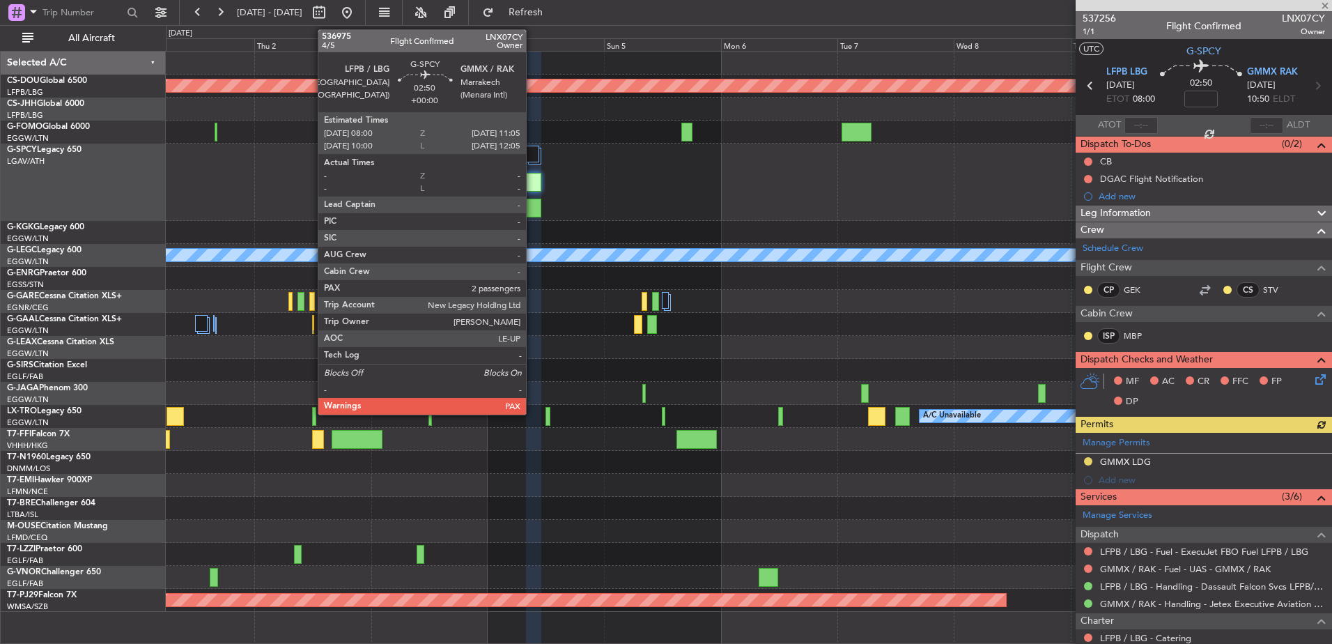
click at [532, 217] on div at bounding box center [533, 208] width 15 height 19
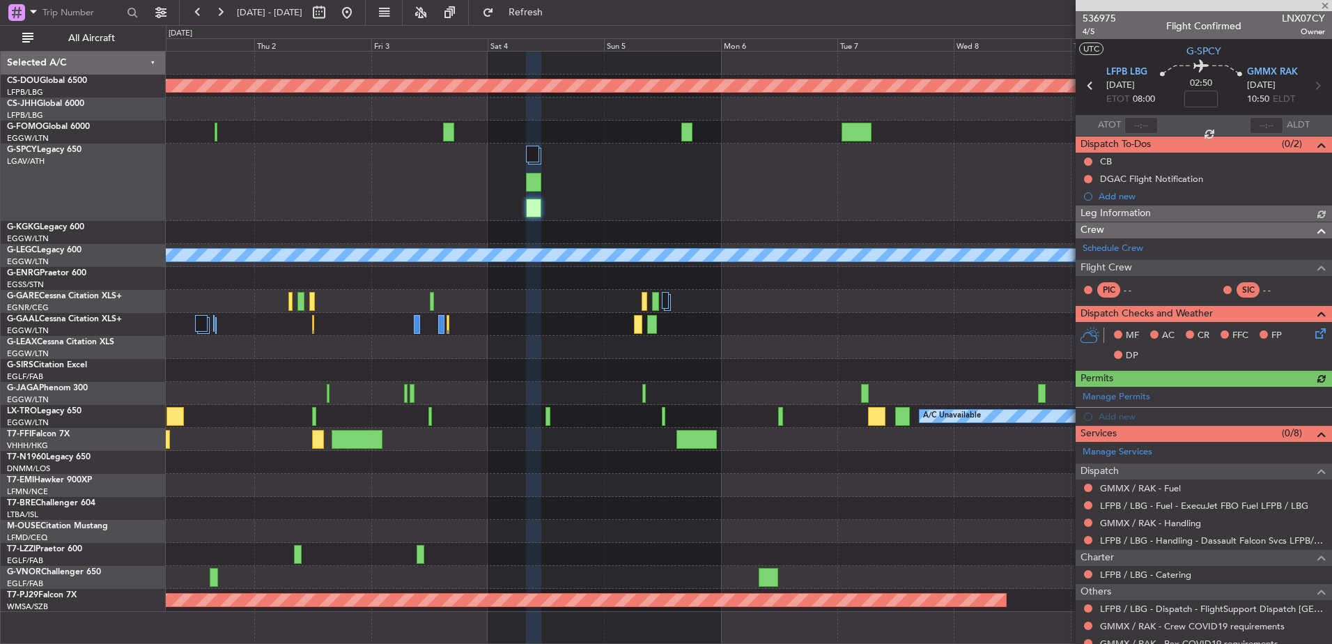
scroll to position [65, 0]
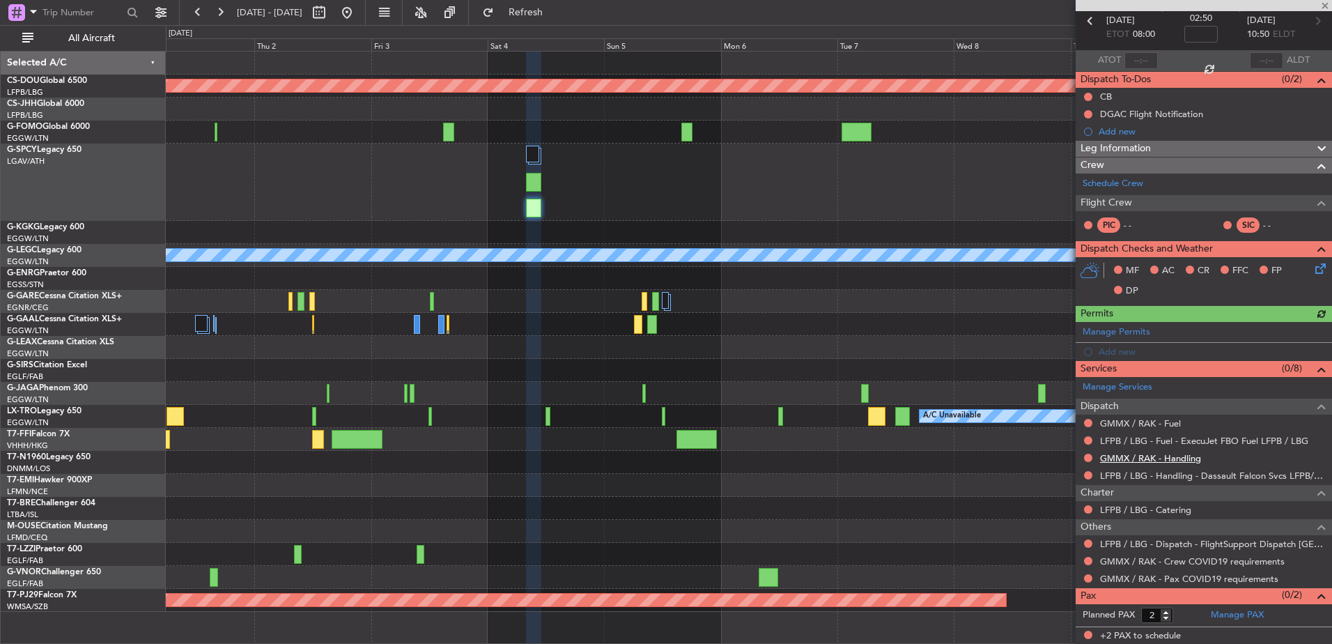
click at [1063, 460] on link "GMMX / RAK - Handling" at bounding box center [1150, 458] width 101 height 12
click at [1063, 420] on link "GMMX / RAK - Fuel" at bounding box center [1140, 423] width 81 height 12
click at [1063, 498] on link "Manage PAX" at bounding box center [1237, 615] width 53 height 14
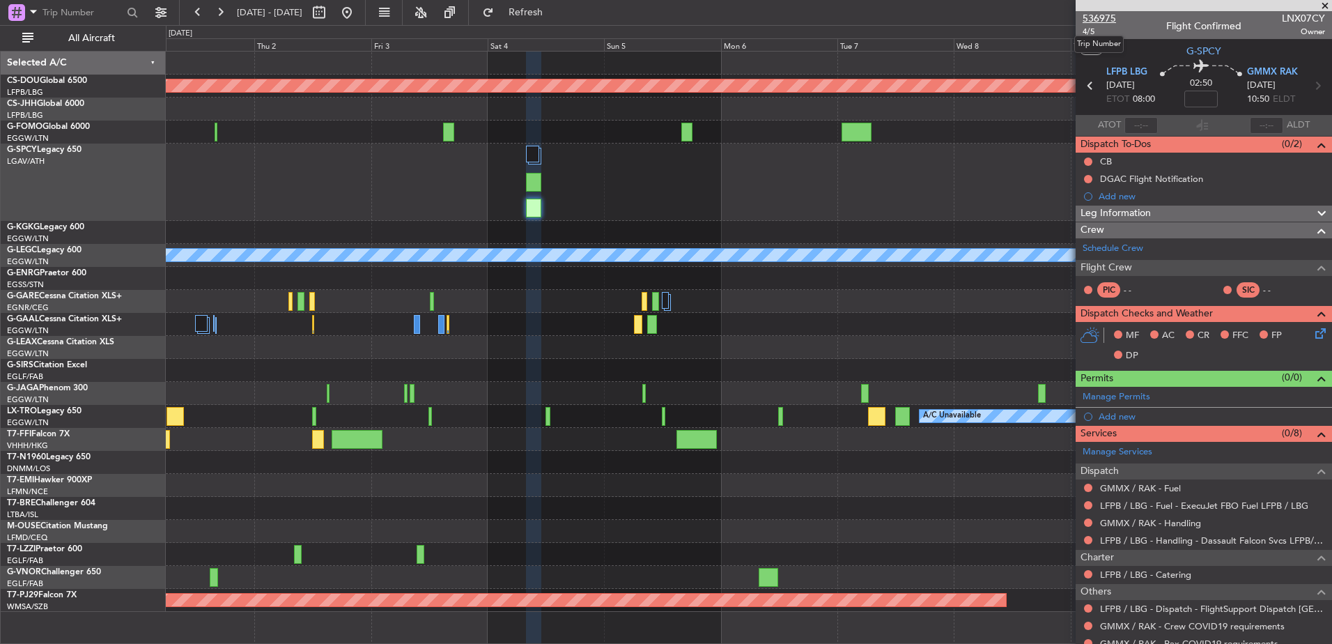
click at [1063, 18] on span "536975" at bounding box center [1099, 18] width 33 height 15
click at [358, 4] on button at bounding box center [347, 12] width 22 height 22
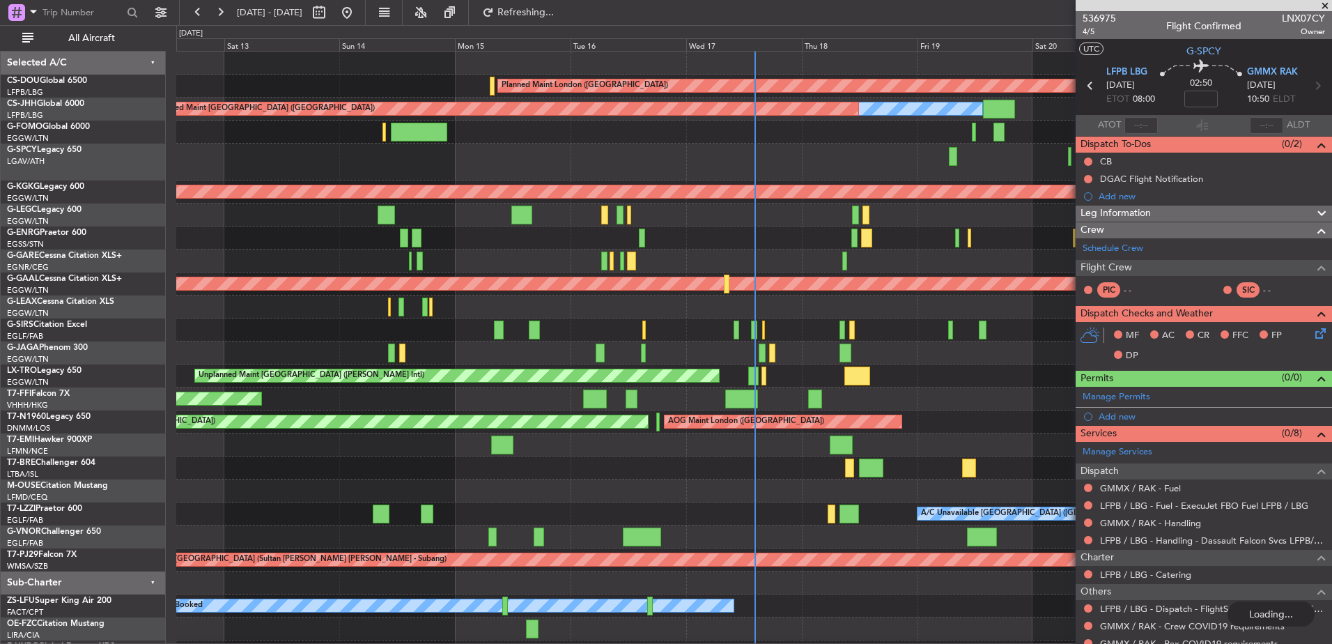
scroll to position [12, 0]
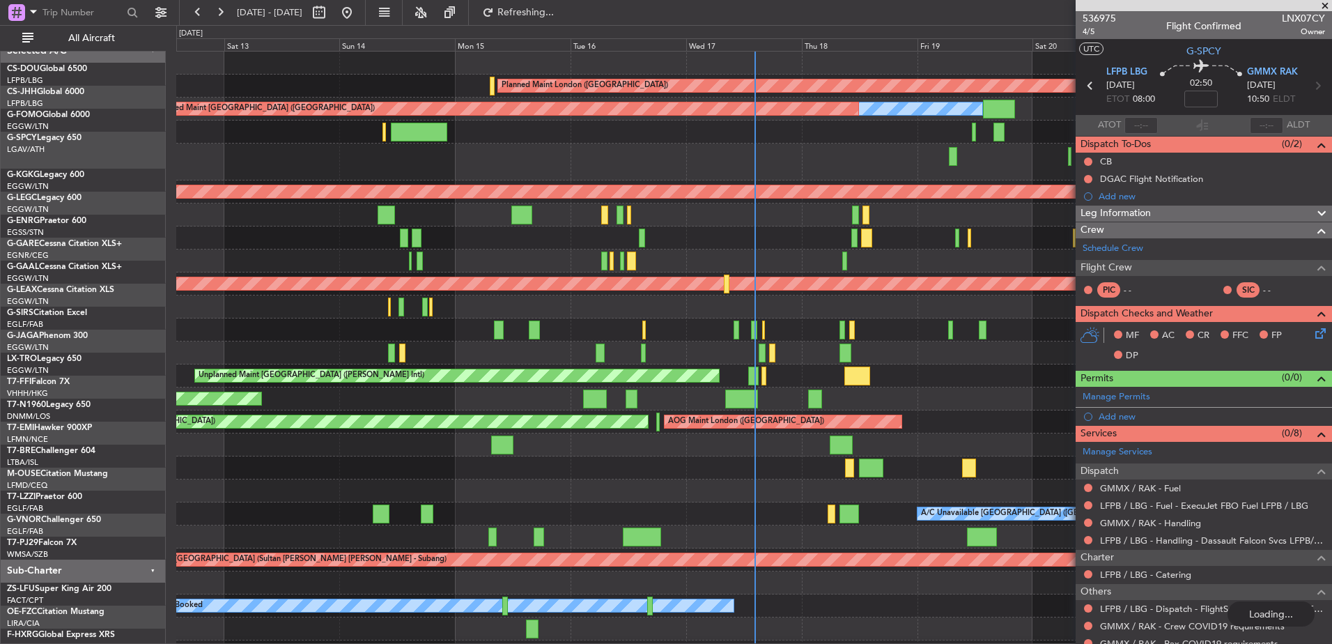
click at [794, 387] on div "Planned Maint Tianjin ([GEOGRAPHIC_DATA]) Planned Maint Tianjin ([GEOGRAPHIC_DA…" at bounding box center [753, 398] width 1155 height 23
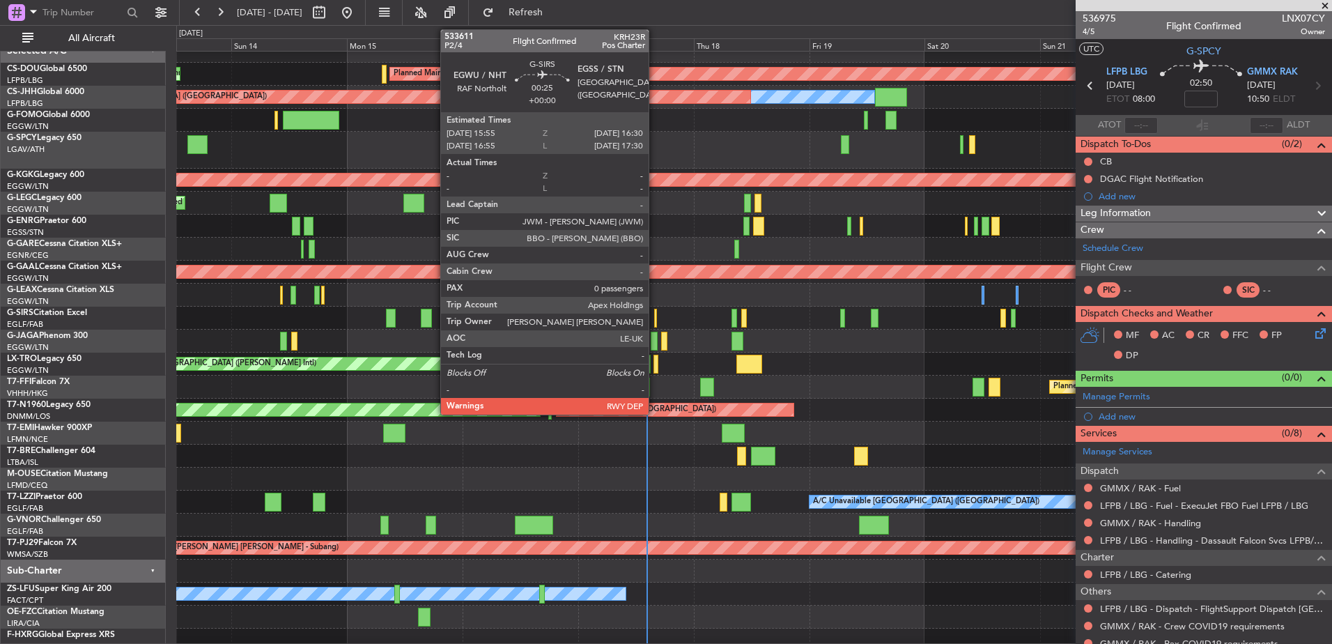
click at [655, 316] on div at bounding box center [655, 318] width 3 height 19
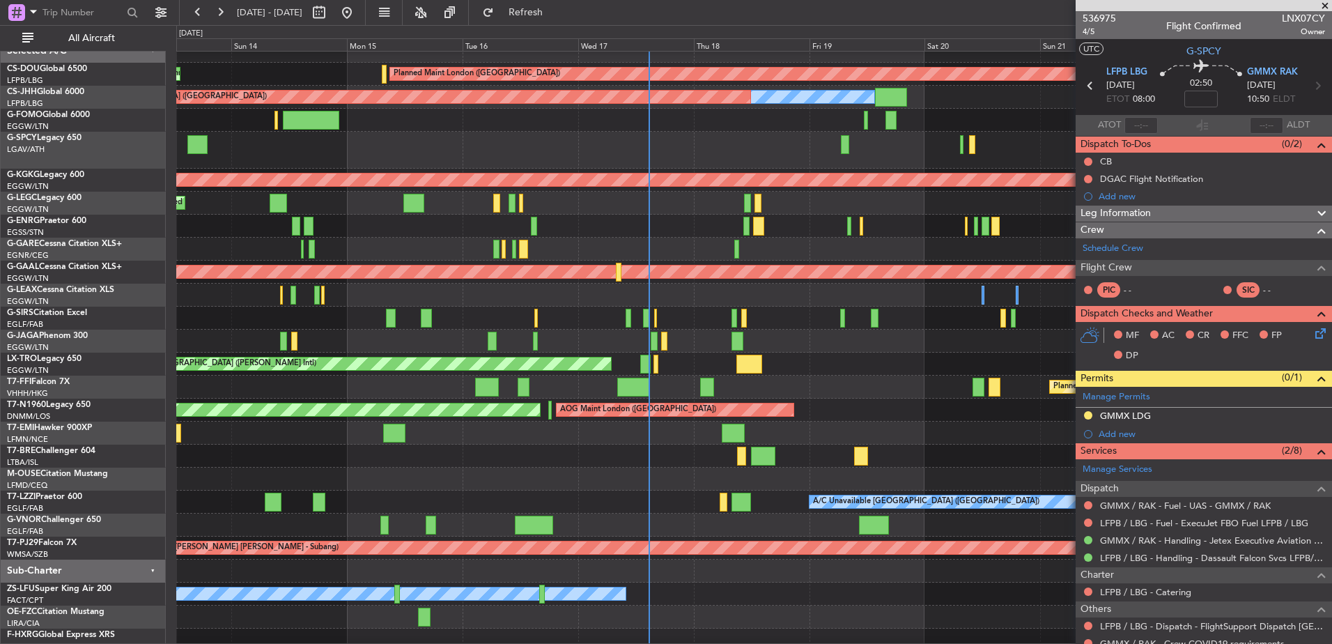
scroll to position [5, 0]
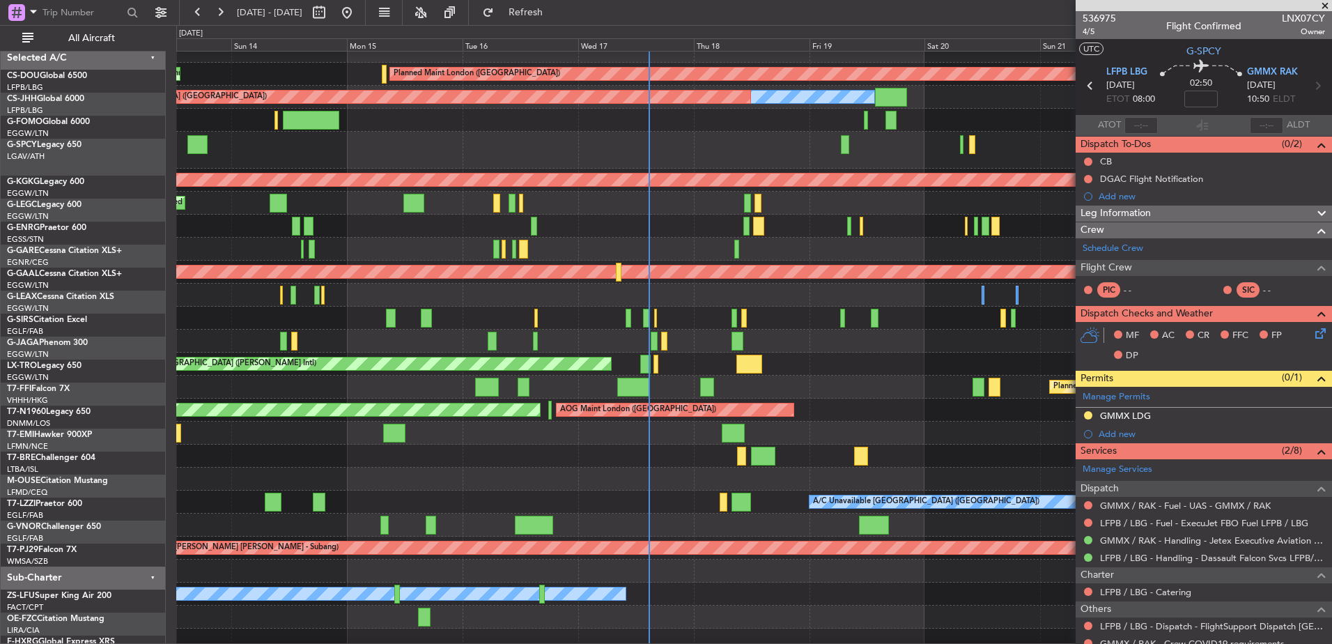
click at [277, 261] on div at bounding box center [753, 249] width 1155 height 23
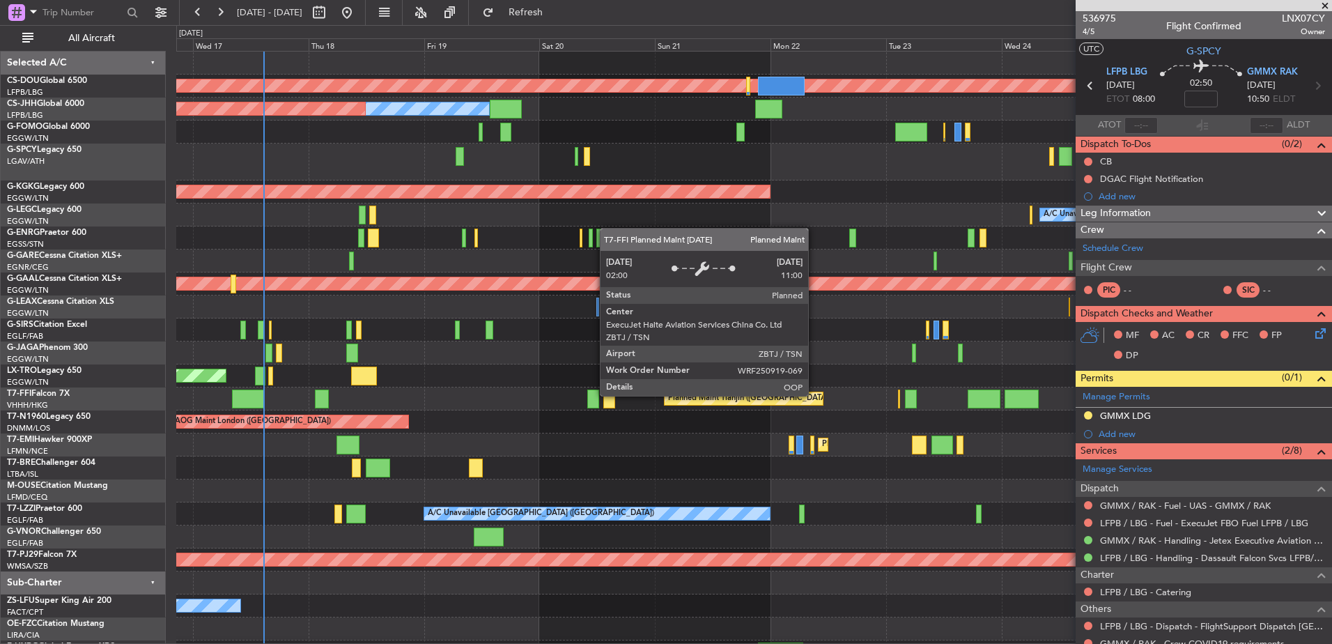
scroll to position [0, 0]
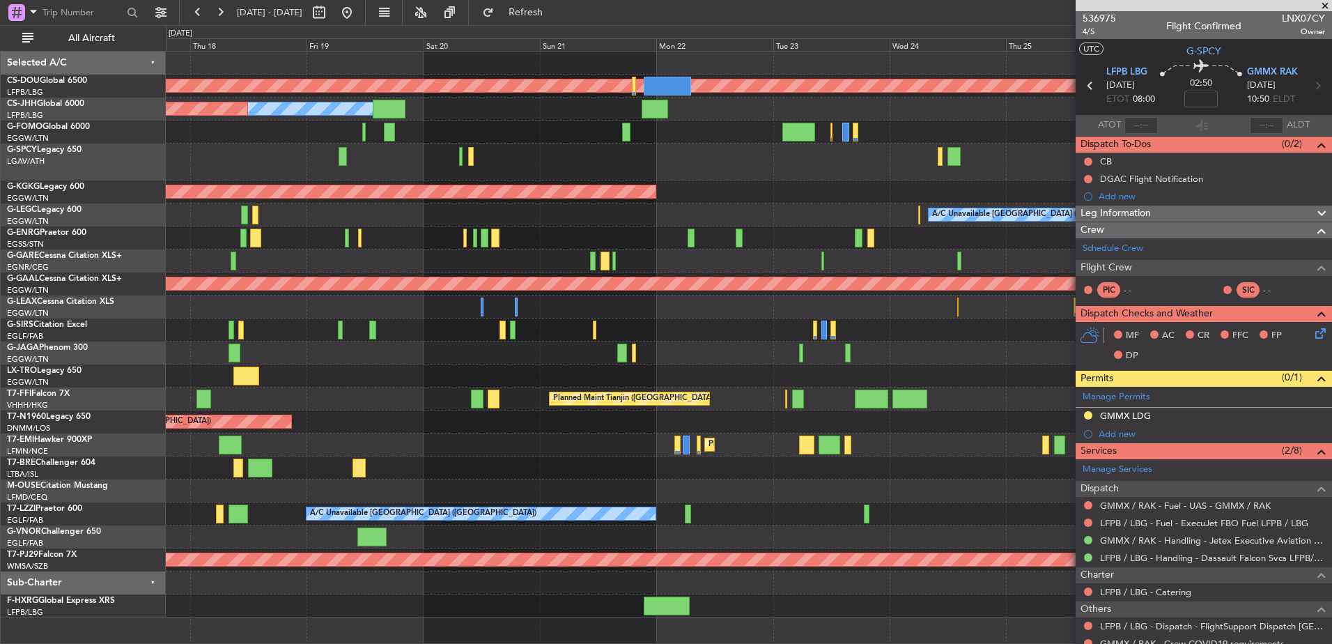
click at [685, 486] on div at bounding box center [748, 490] width 1165 height 23
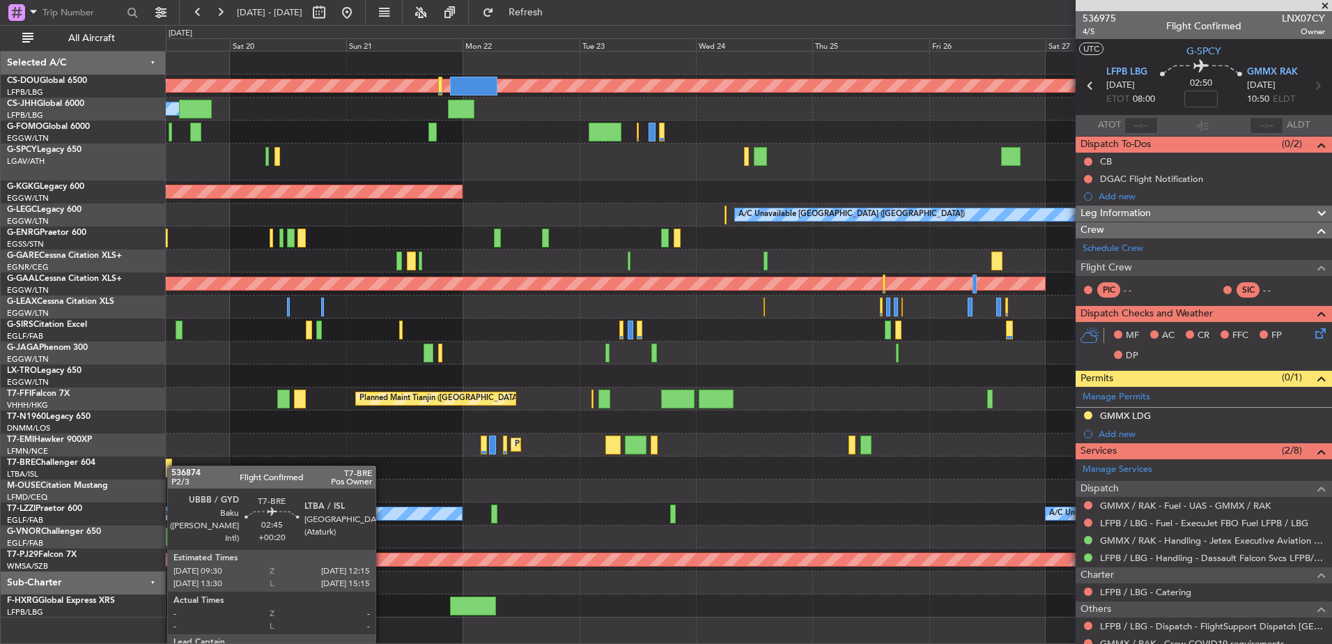
click at [172, 465] on div at bounding box center [166, 467] width 14 height 19
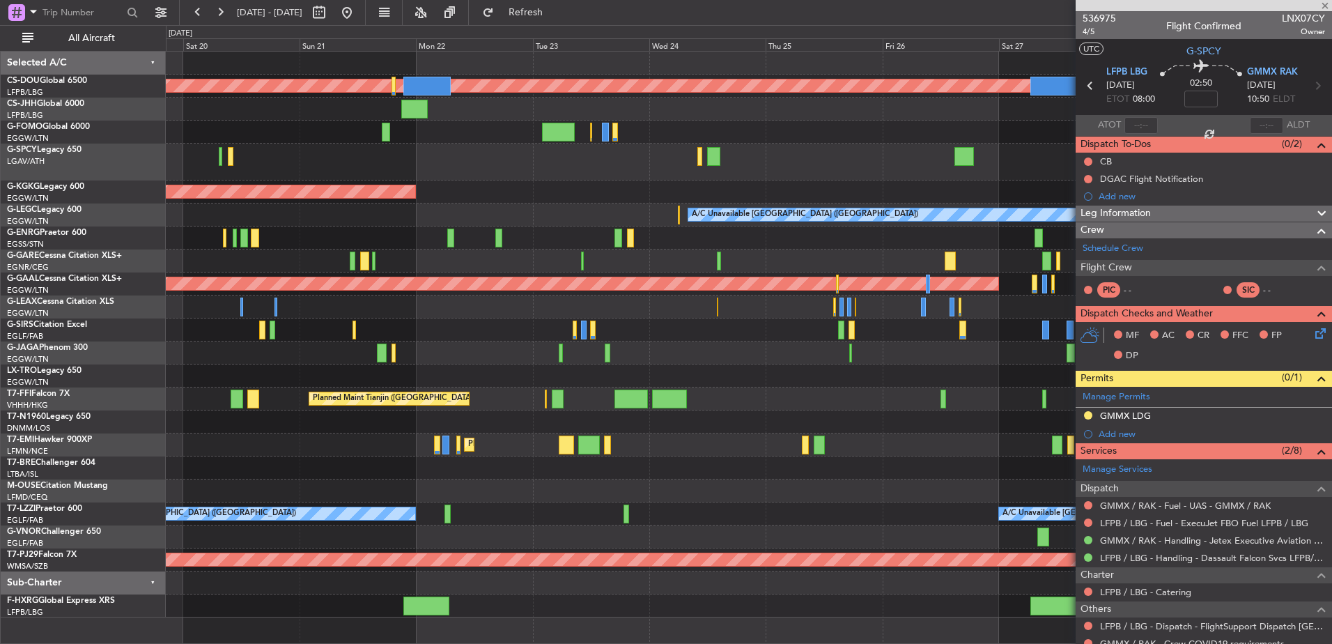
type input "+00:20"
type input "0"
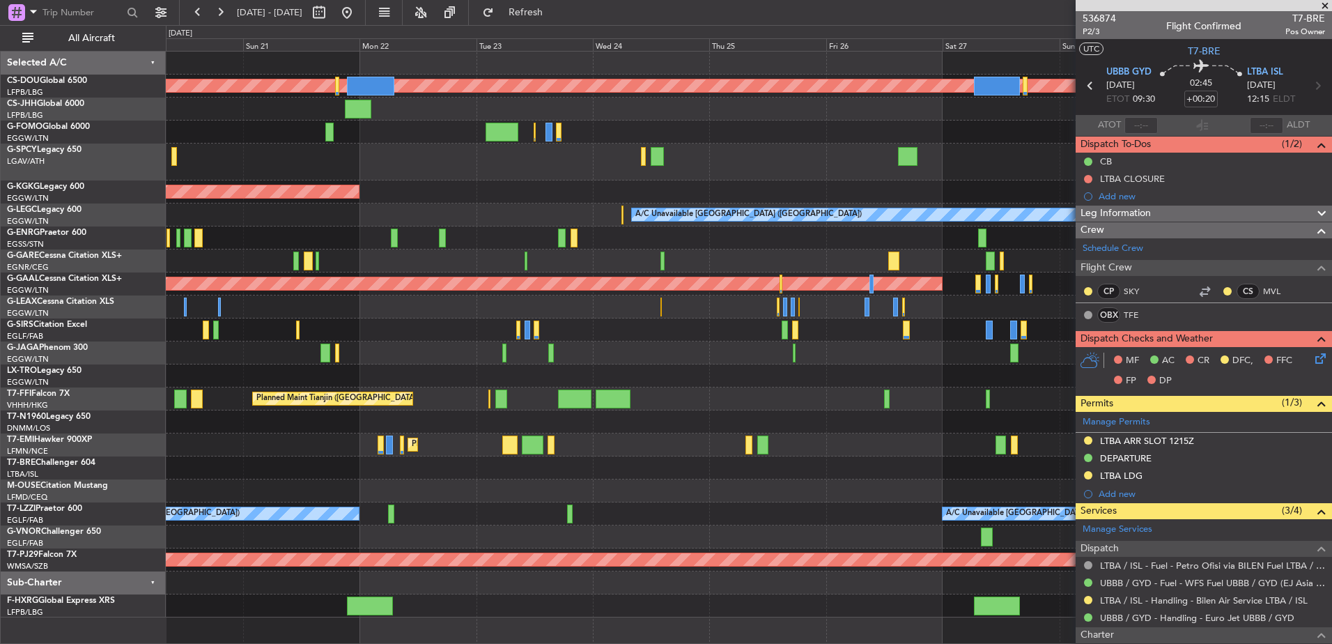
click at [410, 424] on div "Planned Maint London ([GEOGRAPHIC_DATA]) Owner Planned Maint [GEOGRAPHIC_DATA] …" at bounding box center [748, 335] width 1165 height 566
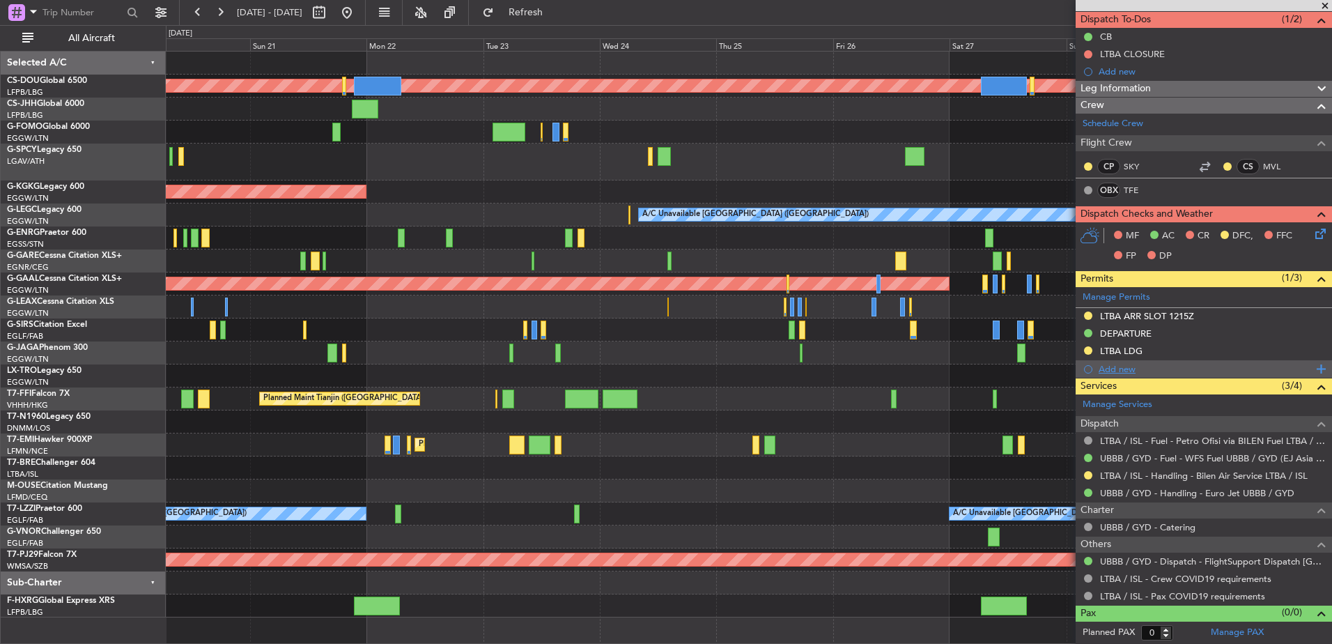
scroll to position [124, 0]
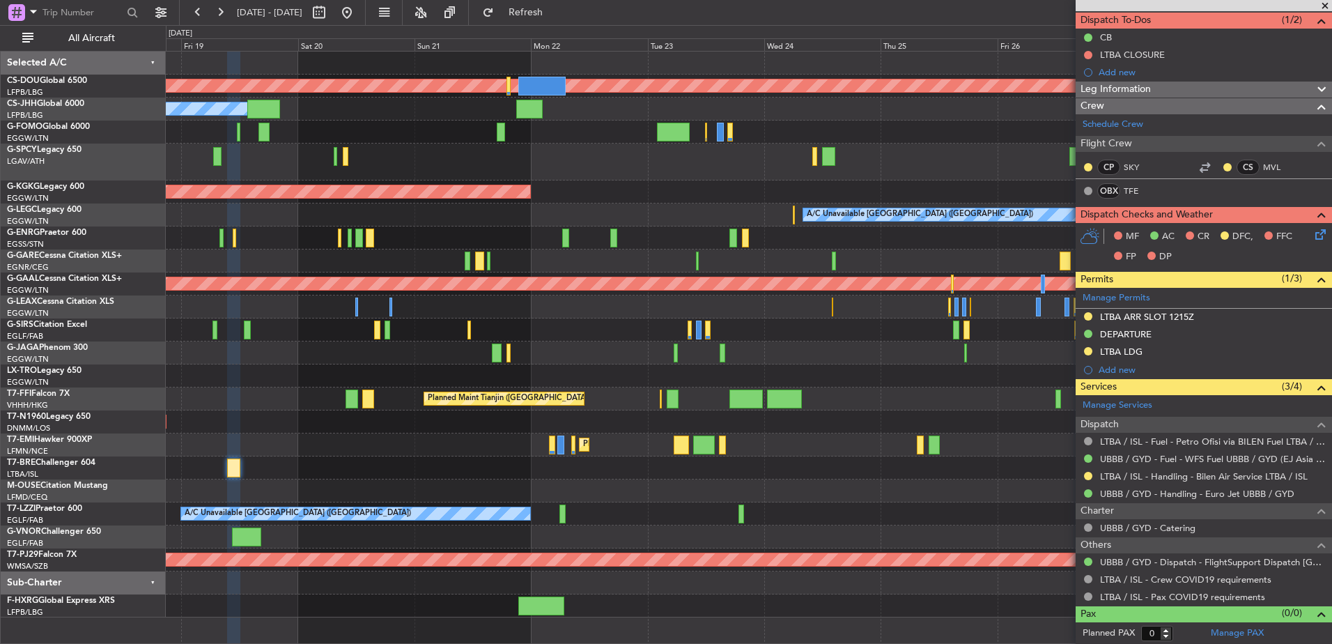
click at [966, 448] on div "Planned Maint [GEOGRAPHIC_DATA]" at bounding box center [748, 444] width 1165 height 23
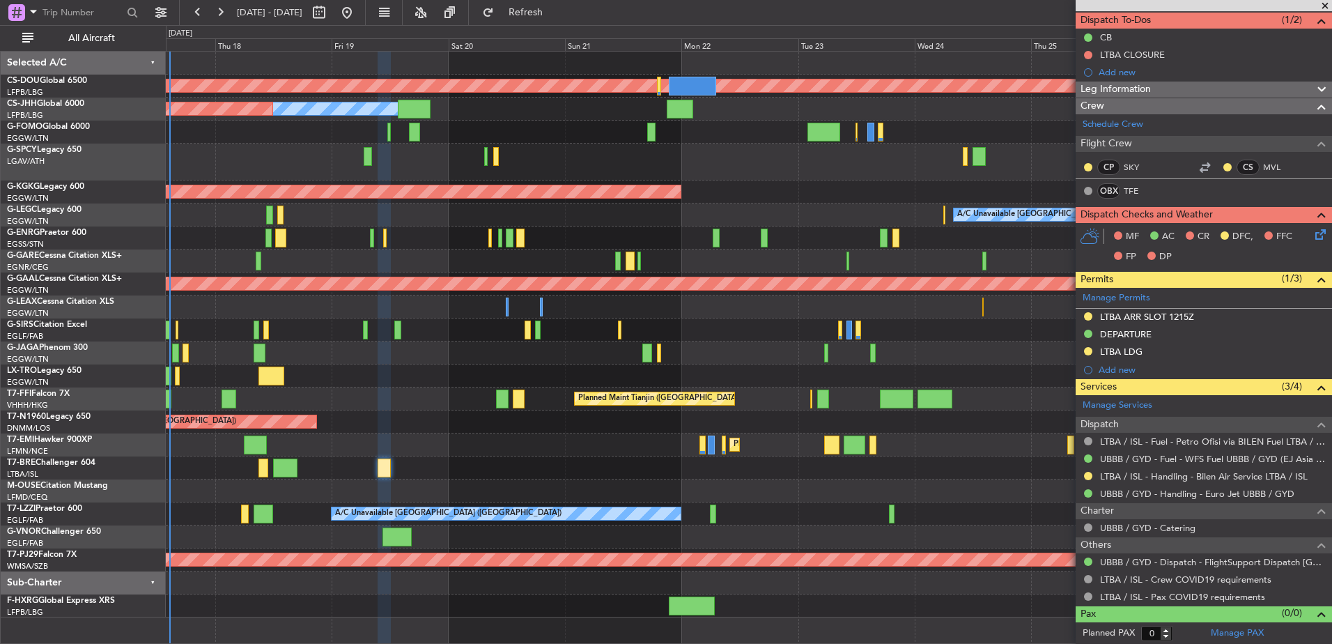
click at [851, 473] on div "Planned Maint London ([GEOGRAPHIC_DATA]) Owner Planned Maint [GEOGRAPHIC_DATA] …" at bounding box center [748, 335] width 1165 height 566
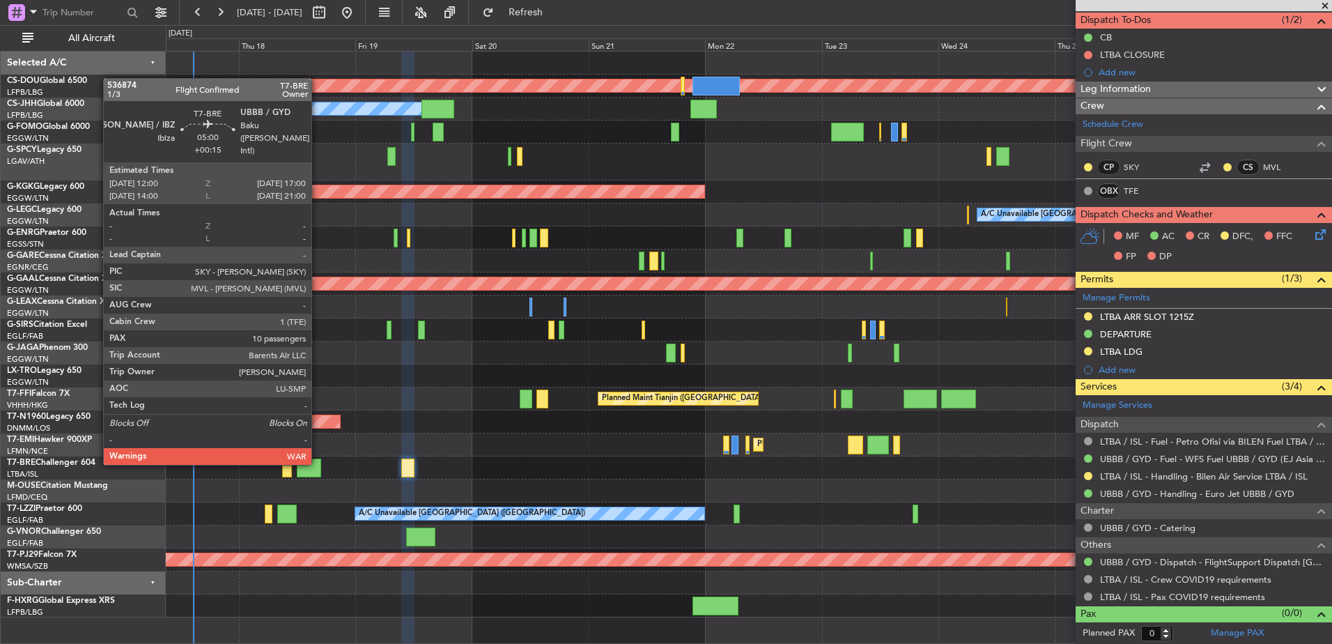
click at [312, 464] on div at bounding box center [309, 467] width 24 height 19
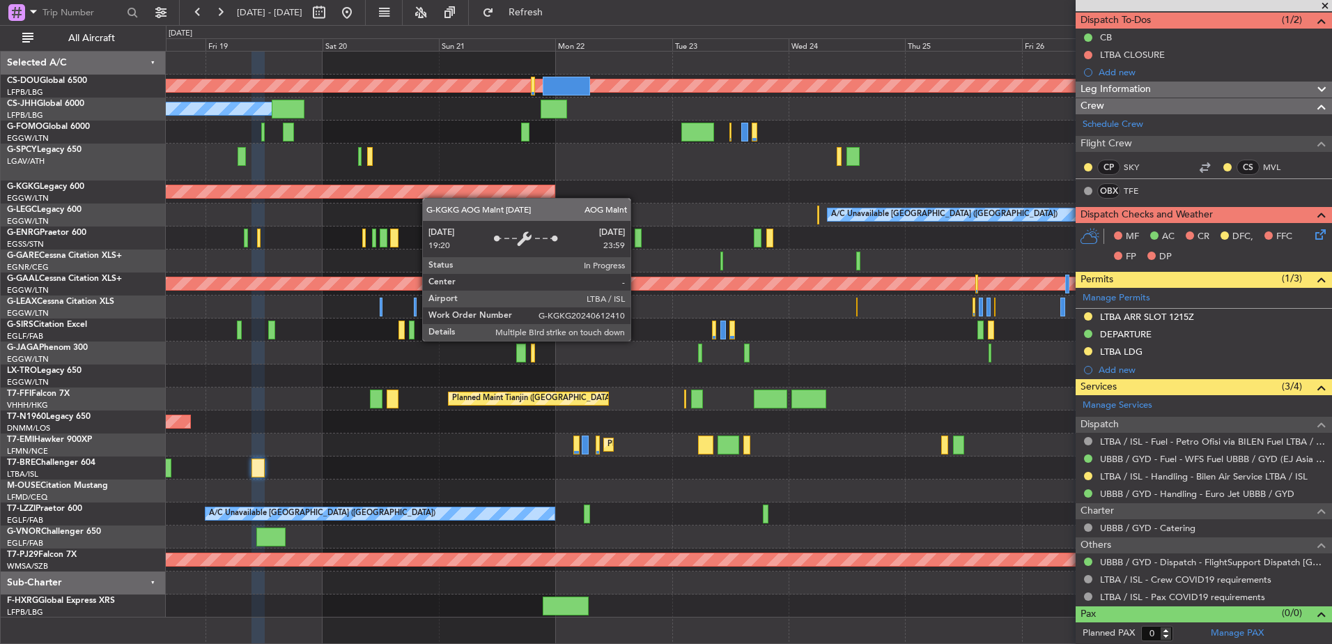
click at [433, 199] on div "Planned Maint London ([GEOGRAPHIC_DATA]) Owner Planned Maint [GEOGRAPHIC_DATA] …" at bounding box center [748, 335] width 1165 height 566
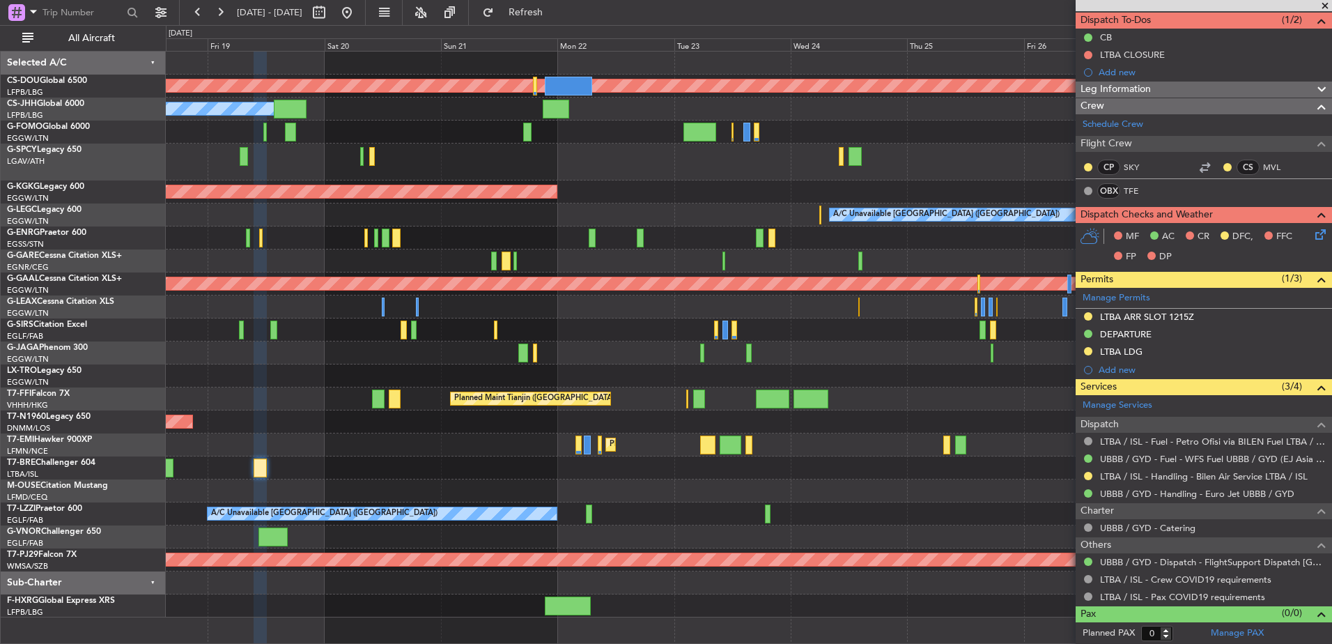
click at [499, 403] on div "Planned Maint Tianjin ([GEOGRAPHIC_DATA])" at bounding box center [748, 398] width 1165 height 23
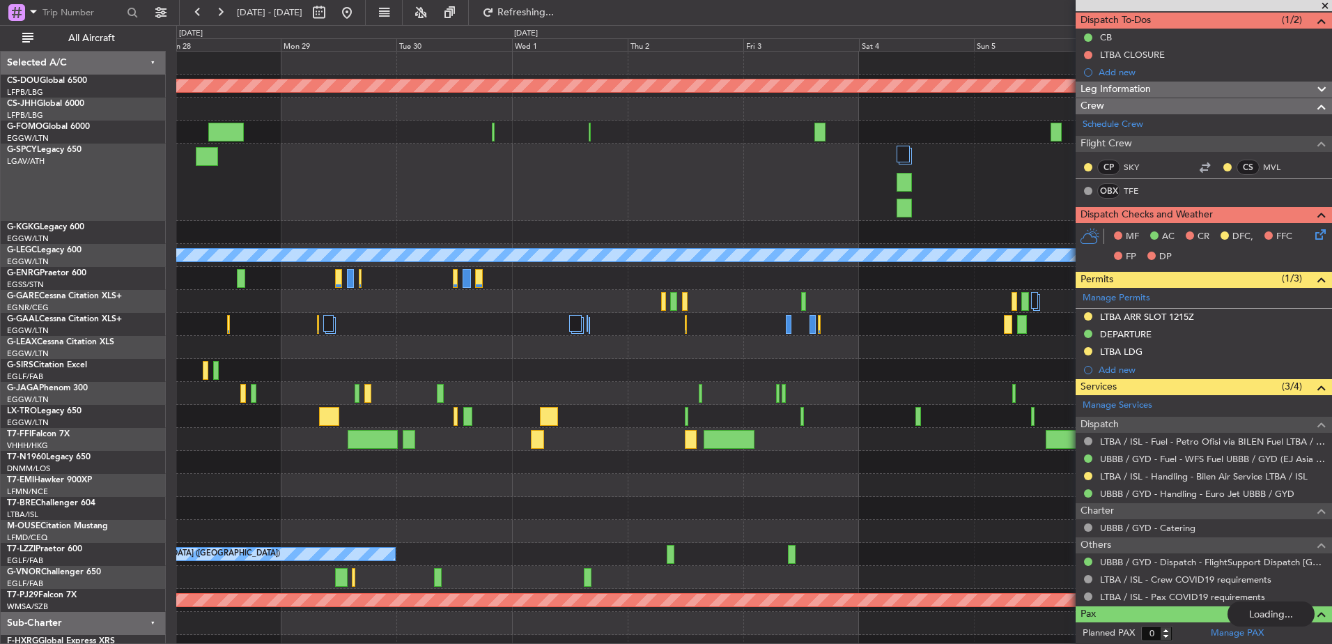
click at [322, 398] on div "Planned Maint London ([GEOGRAPHIC_DATA]) A/C Unavailable [GEOGRAPHIC_DATA] ([GE…" at bounding box center [753, 355] width 1155 height 606
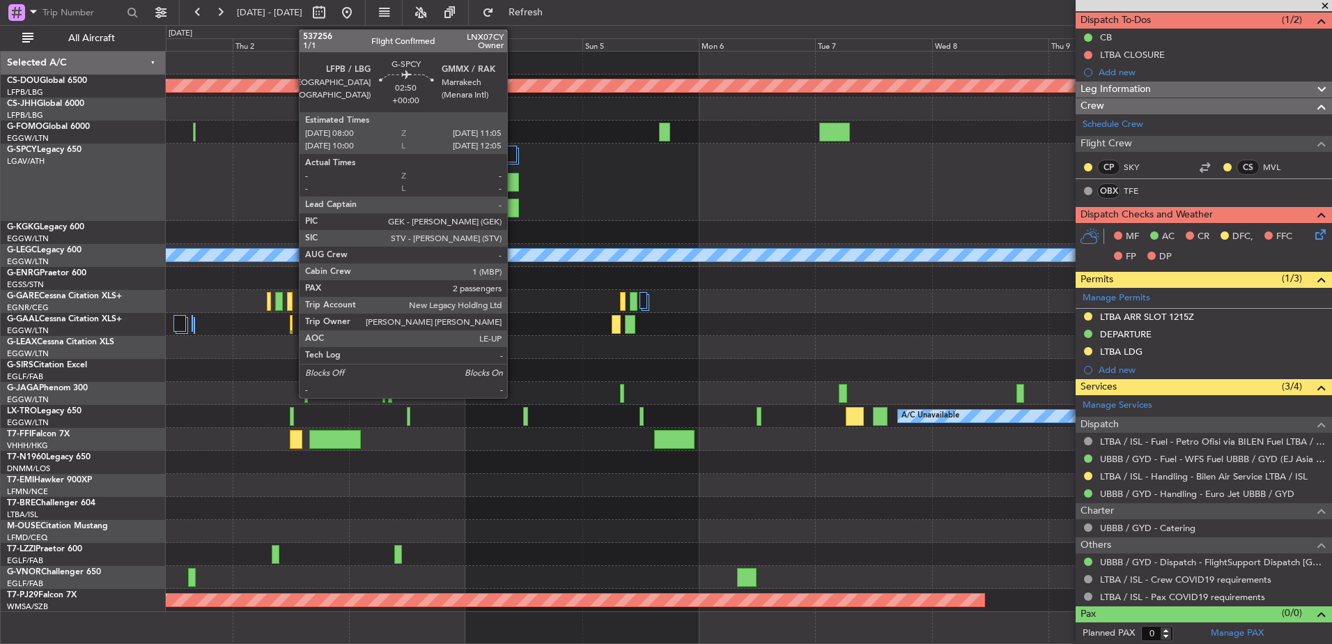
click at [513, 185] on div at bounding box center [511, 182] width 15 height 19
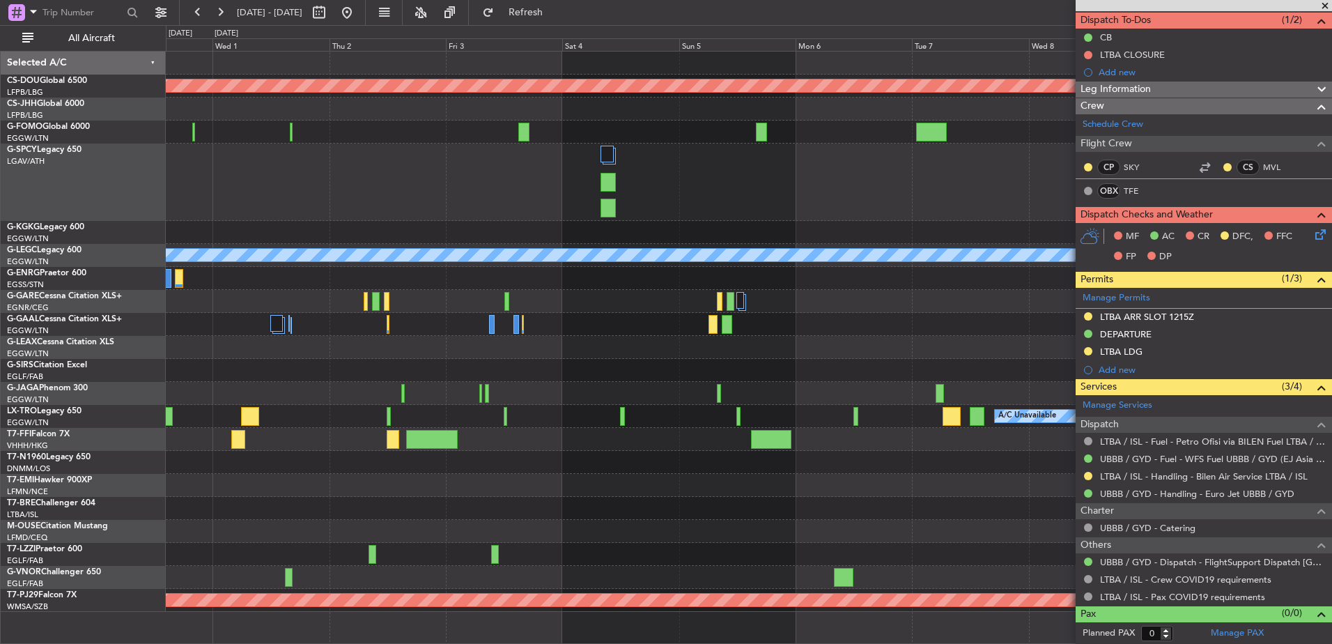
click at [576, 339] on div "Planned Maint London ([GEOGRAPHIC_DATA]) A/C Unavailable [GEOGRAPHIC_DATA] ([GE…" at bounding box center [748, 332] width 1165 height 560
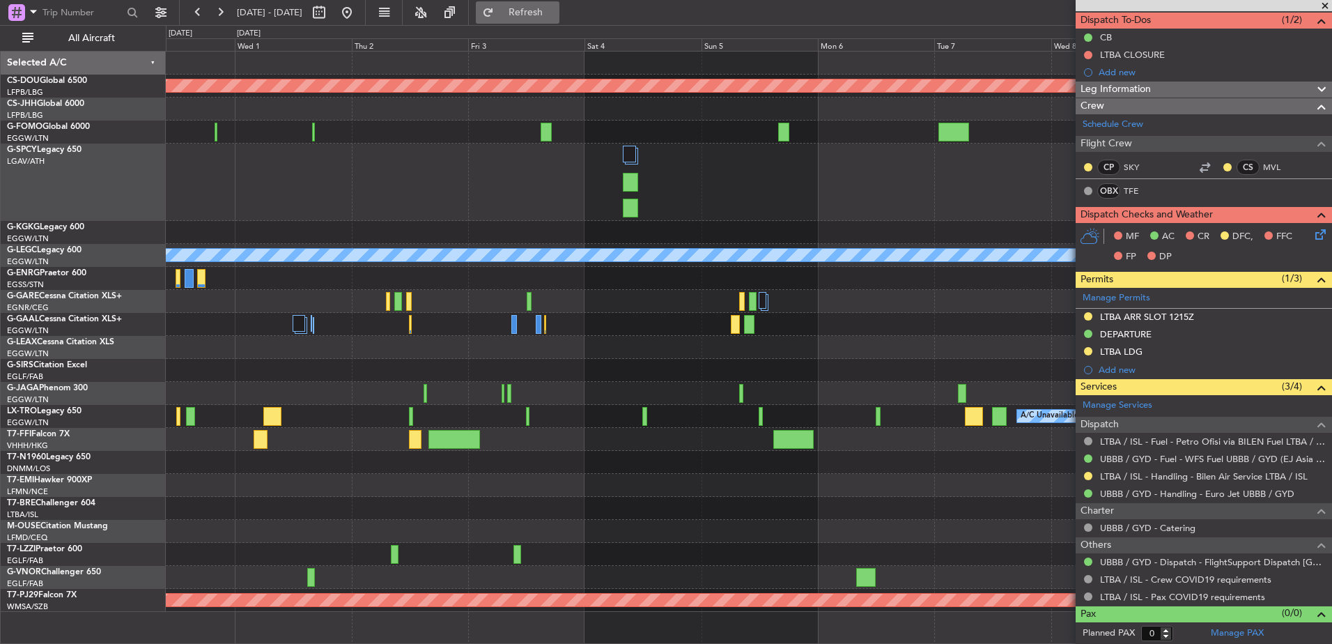
click at [544, 9] on span "Refresh" at bounding box center [526, 13] width 59 height 10
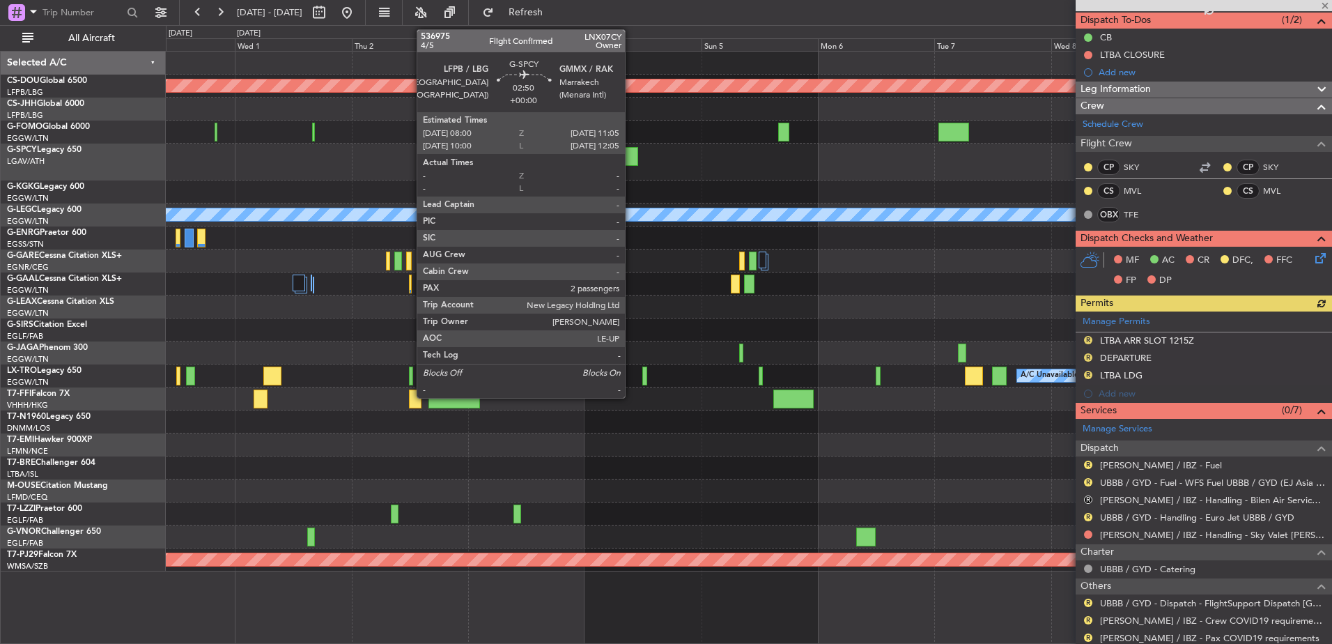
click at [631, 155] on div at bounding box center [630, 156] width 15 height 19
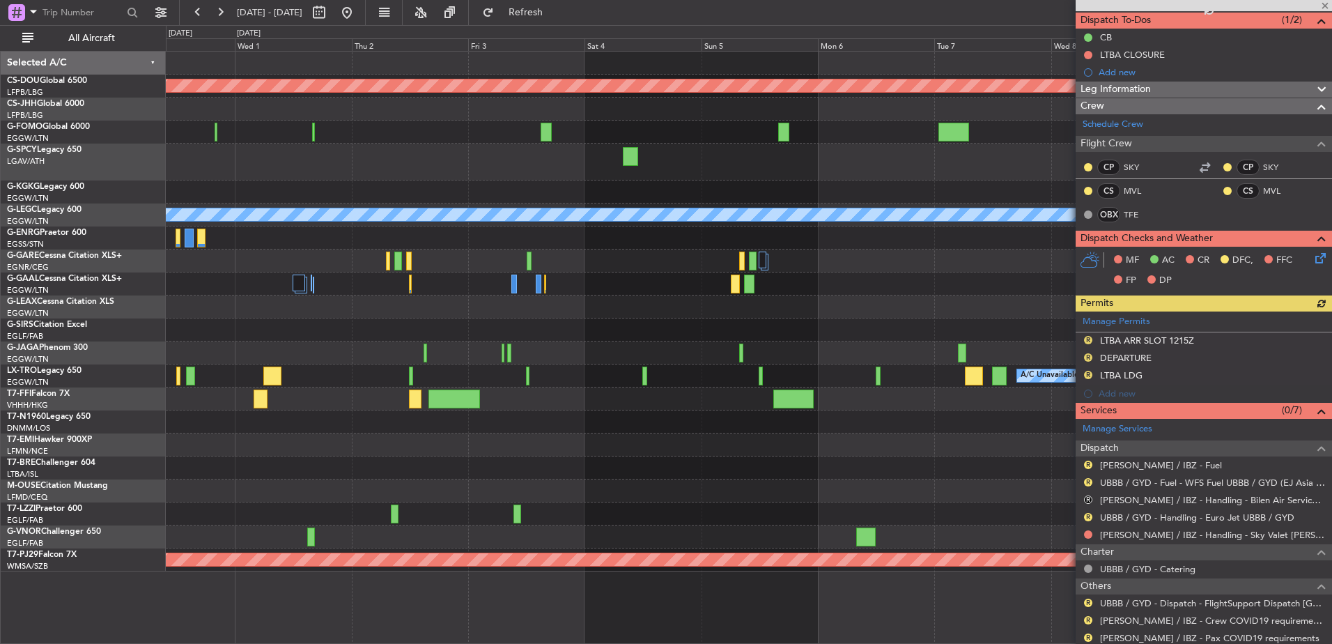
type input "2"
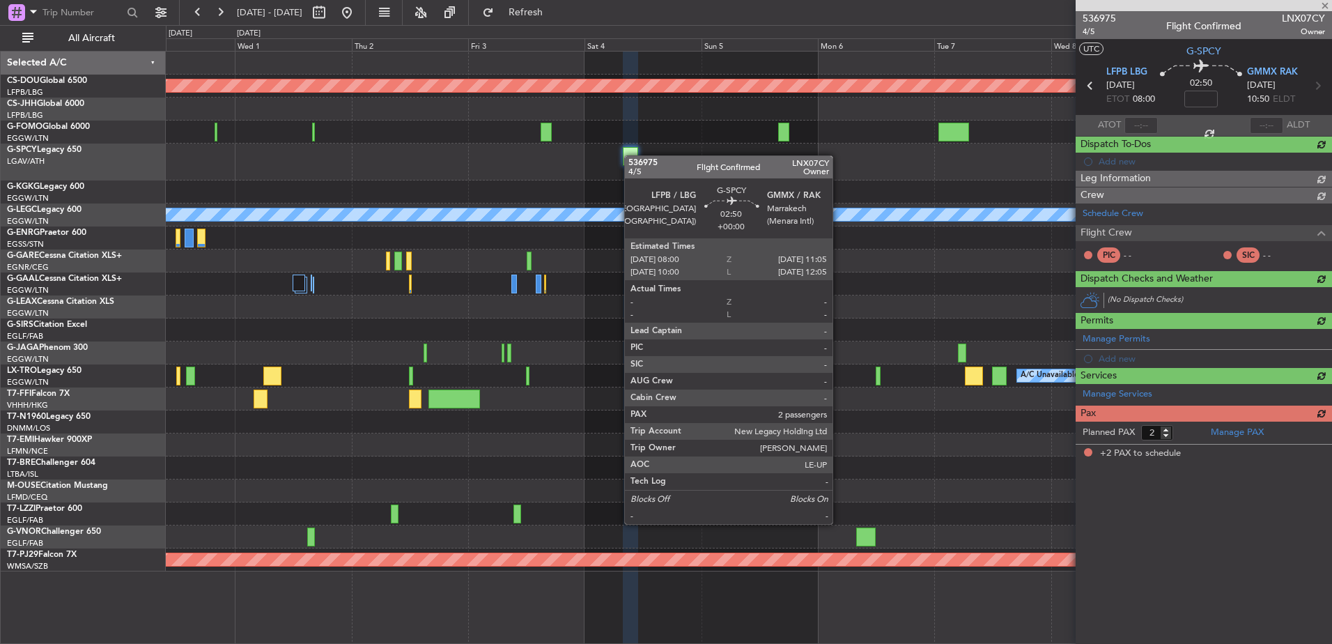
scroll to position [0, 0]
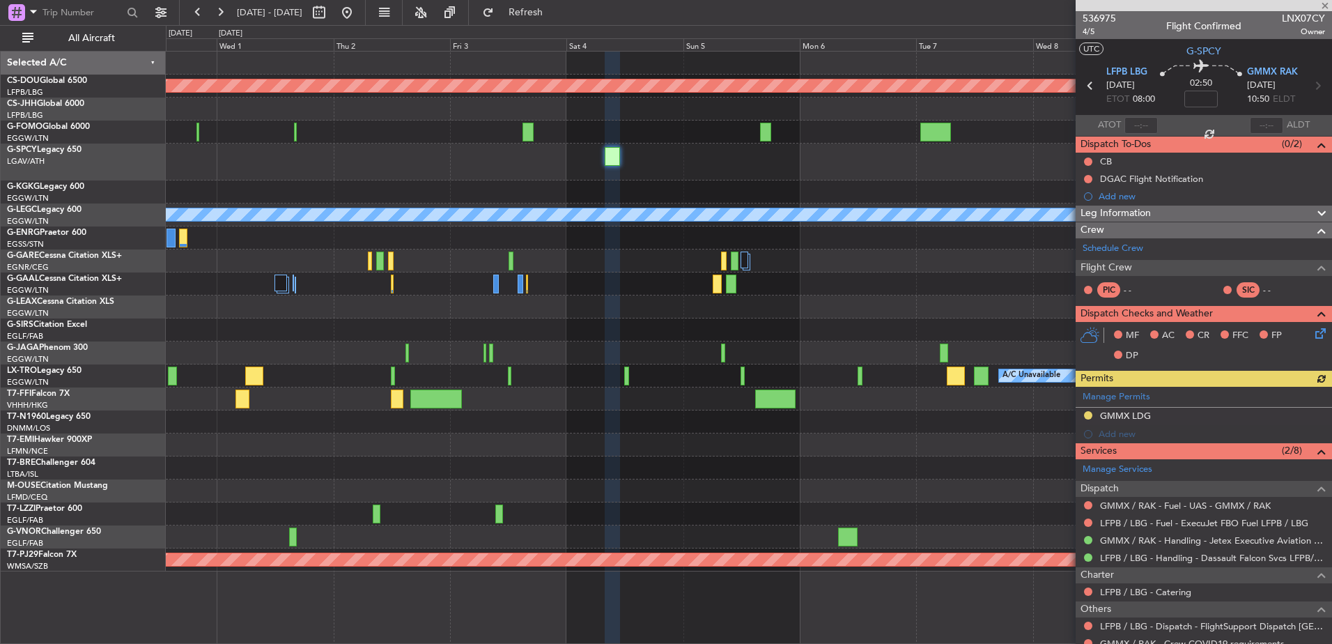
click at [770, 328] on div "Planned Maint London ([GEOGRAPHIC_DATA]) A/C Unavailable [GEOGRAPHIC_DATA] ([GE…" at bounding box center [748, 312] width 1165 height 520
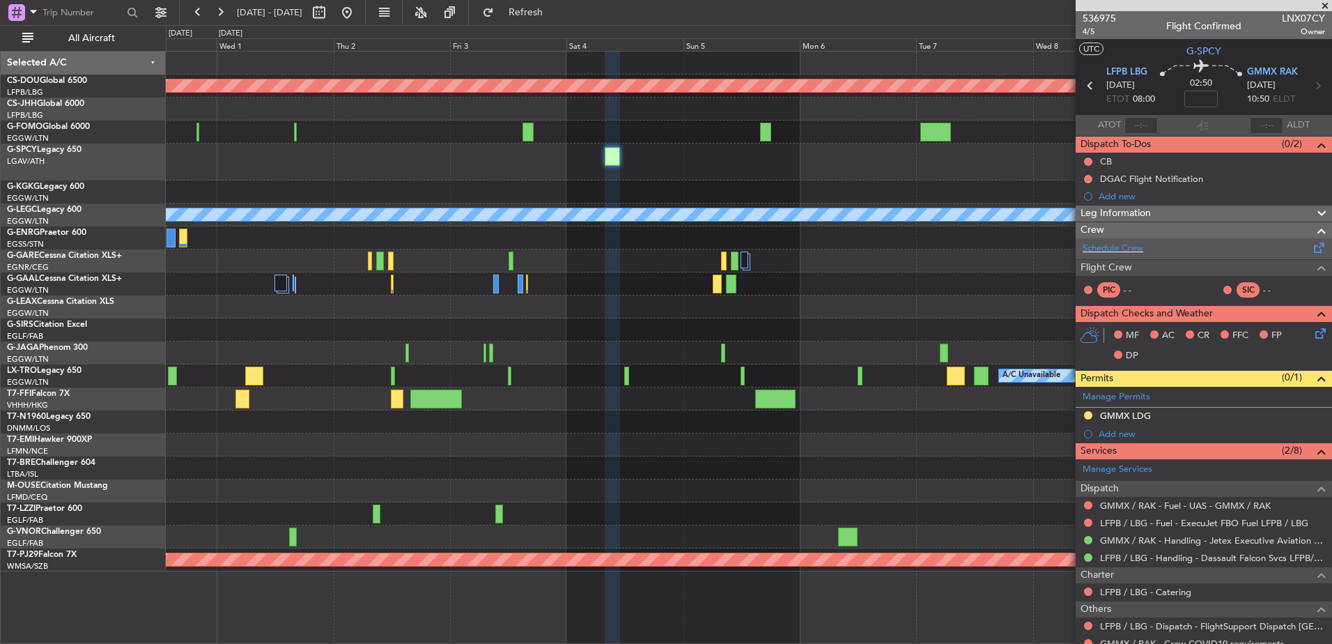
click at [1063, 247] on div "Schedule Crew" at bounding box center [1204, 248] width 256 height 21
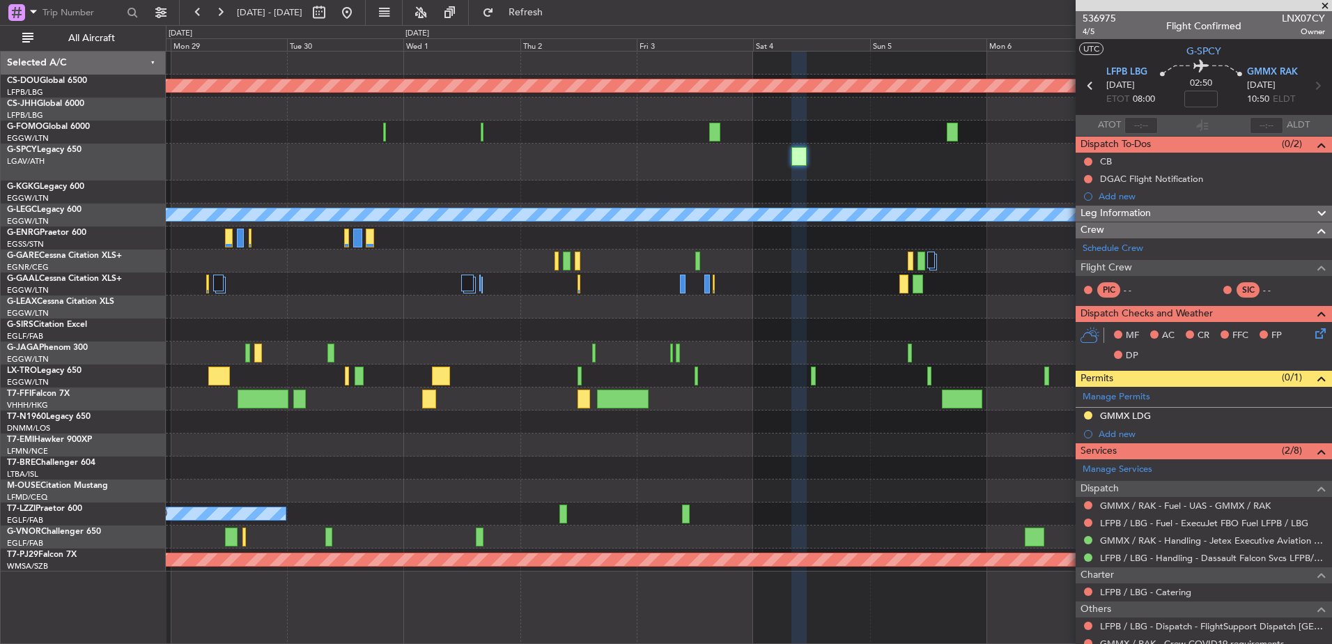
click at [881, 297] on div "Planned Maint London ([GEOGRAPHIC_DATA]) A/C Unavailable [GEOGRAPHIC_DATA] ([GE…" at bounding box center [748, 312] width 1165 height 520
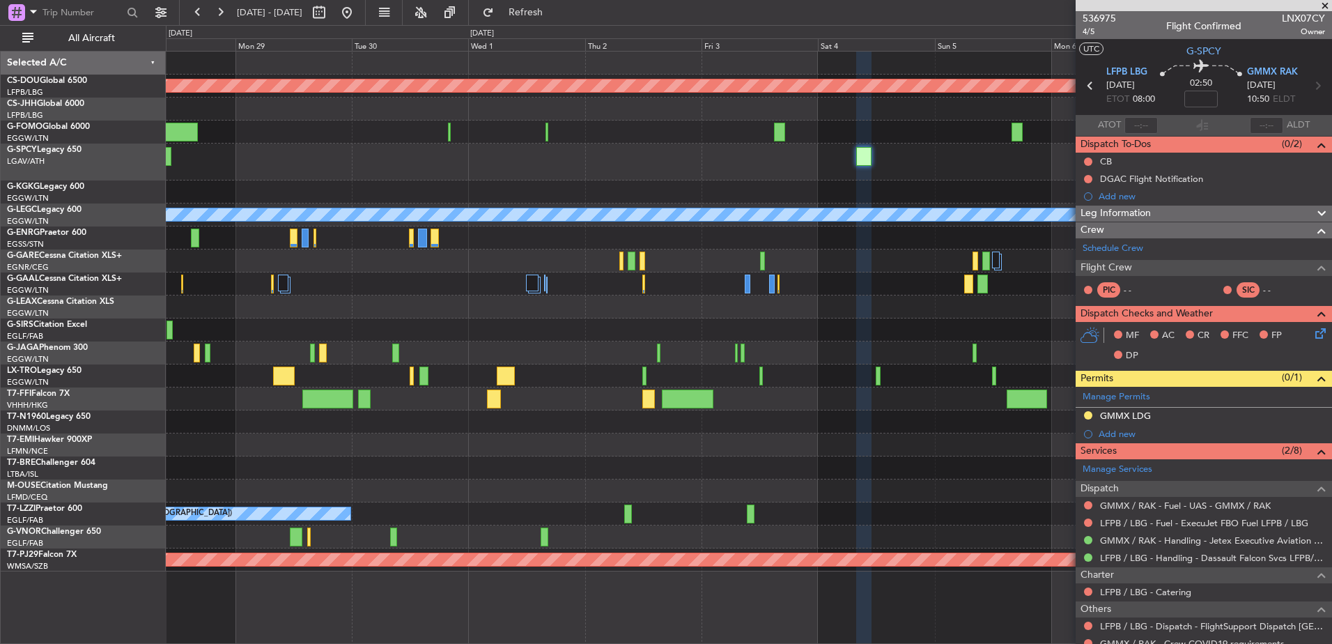
click at [1044, 498] on div "Planned Maint London ([GEOGRAPHIC_DATA]) A/C Unavailable [GEOGRAPHIC_DATA] ([GE…" at bounding box center [748, 312] width 1165 height 520
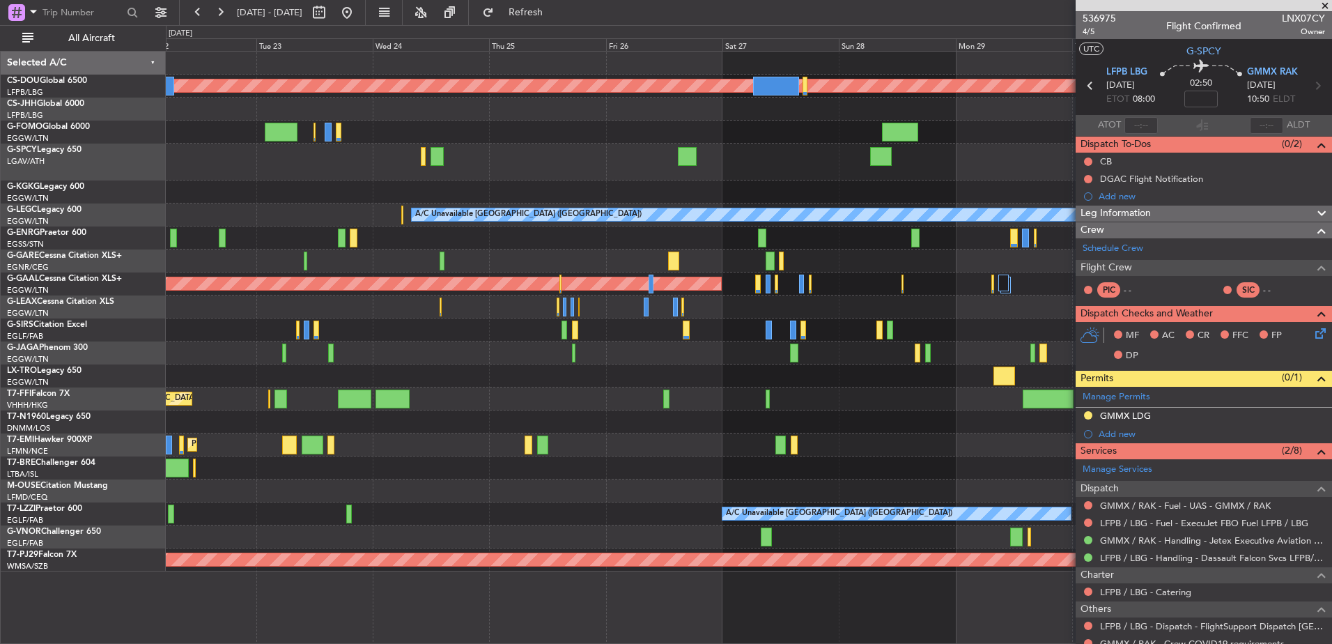
click at [1041, 474] on div at bounding box center [748, 467] width 1165 height 23
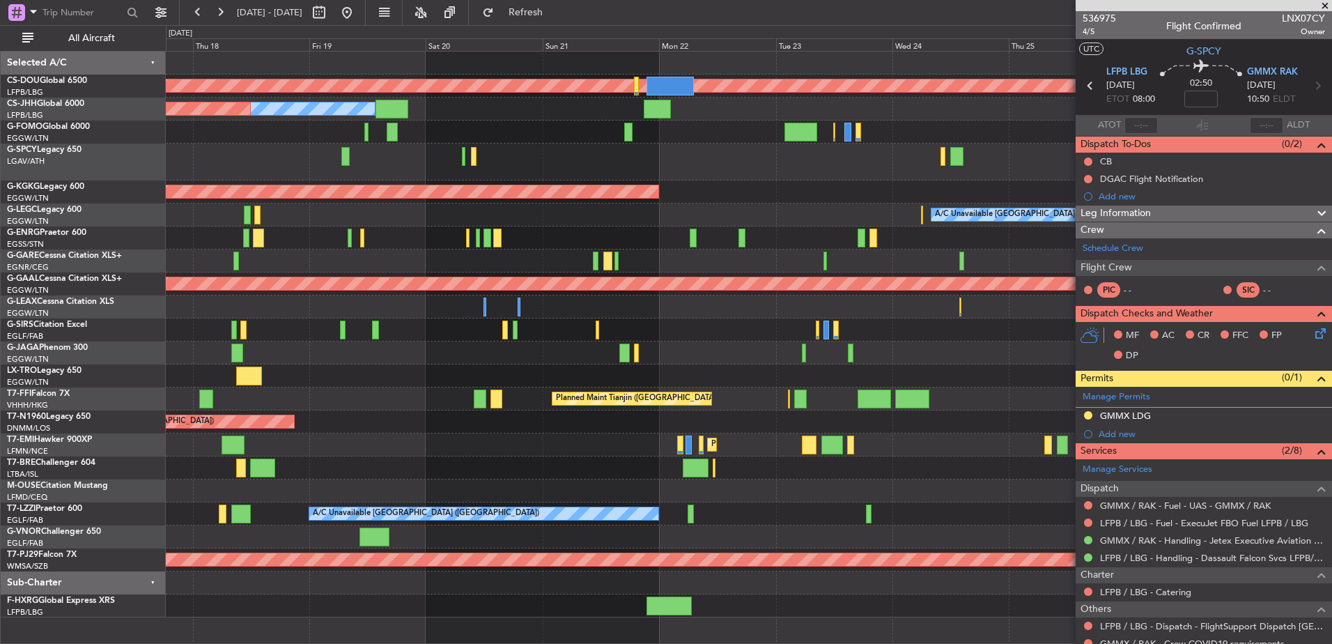
click at [940, 485] on div "Planned Maint London ([GEOGRAPHIC_DATA]) Owner Planned Maint [GEOGRAPHIC_DATA] …" at bounding box center [748, 335] width 1165 height 566
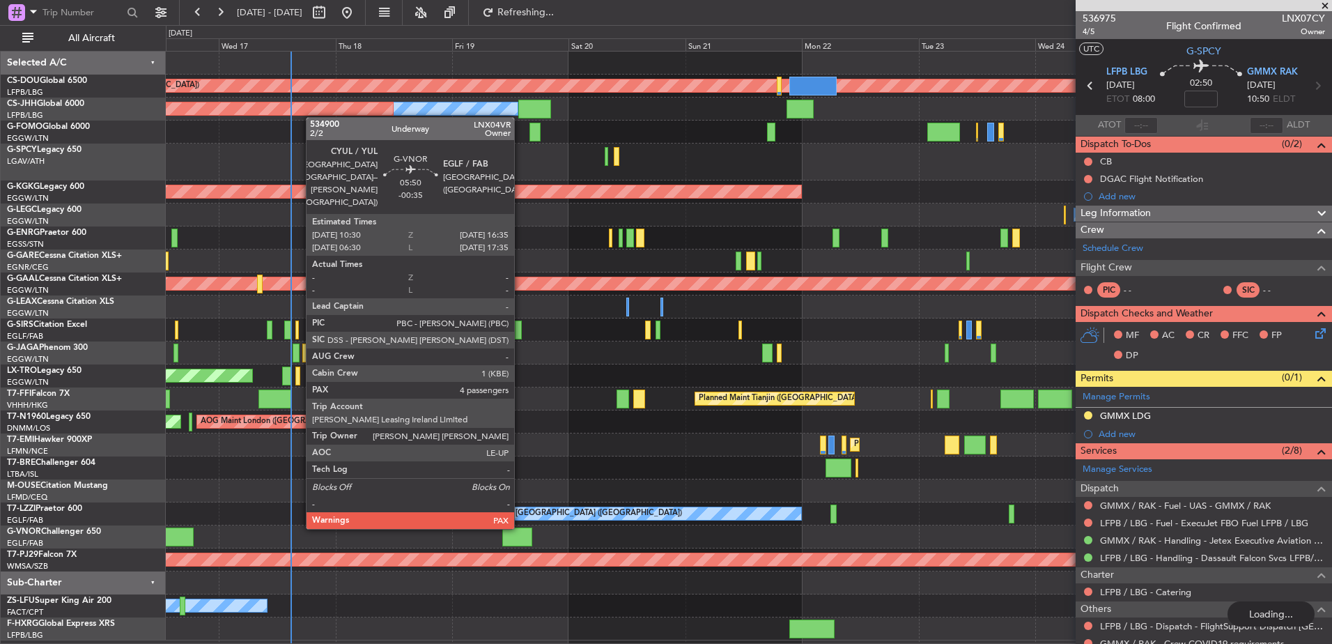
click at [520, 498] on div at bounding box center [517, 536] width 30 height 19
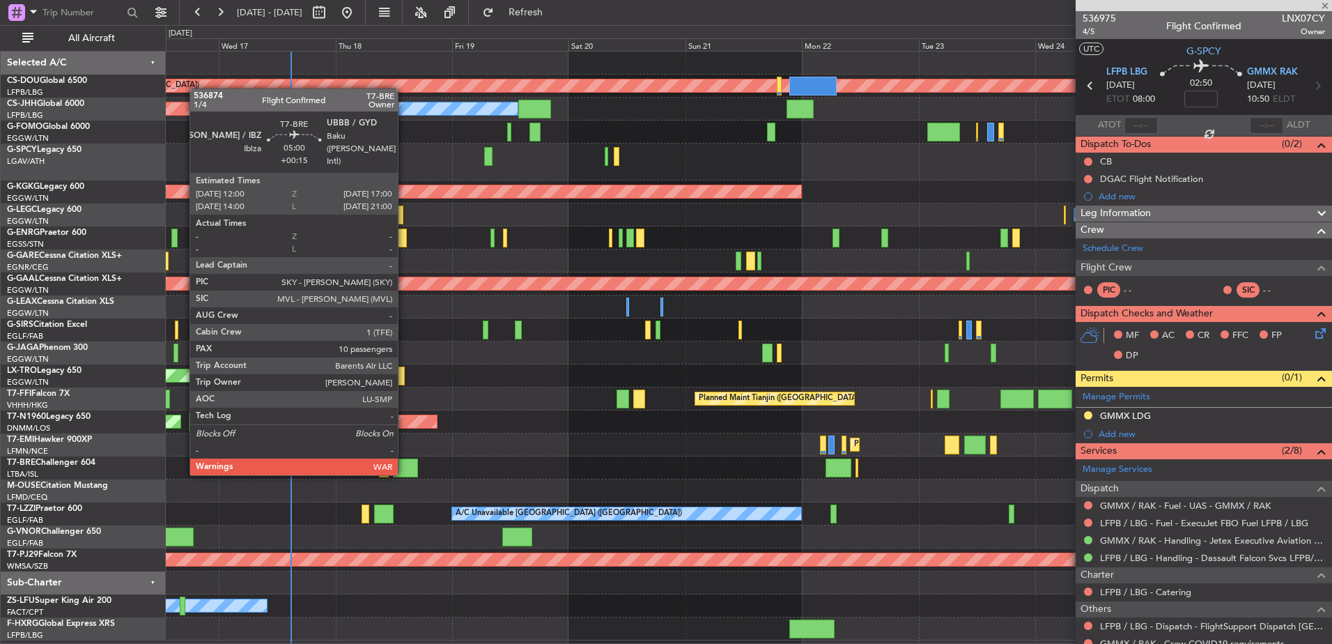
type input "-00:35"
type input "4"
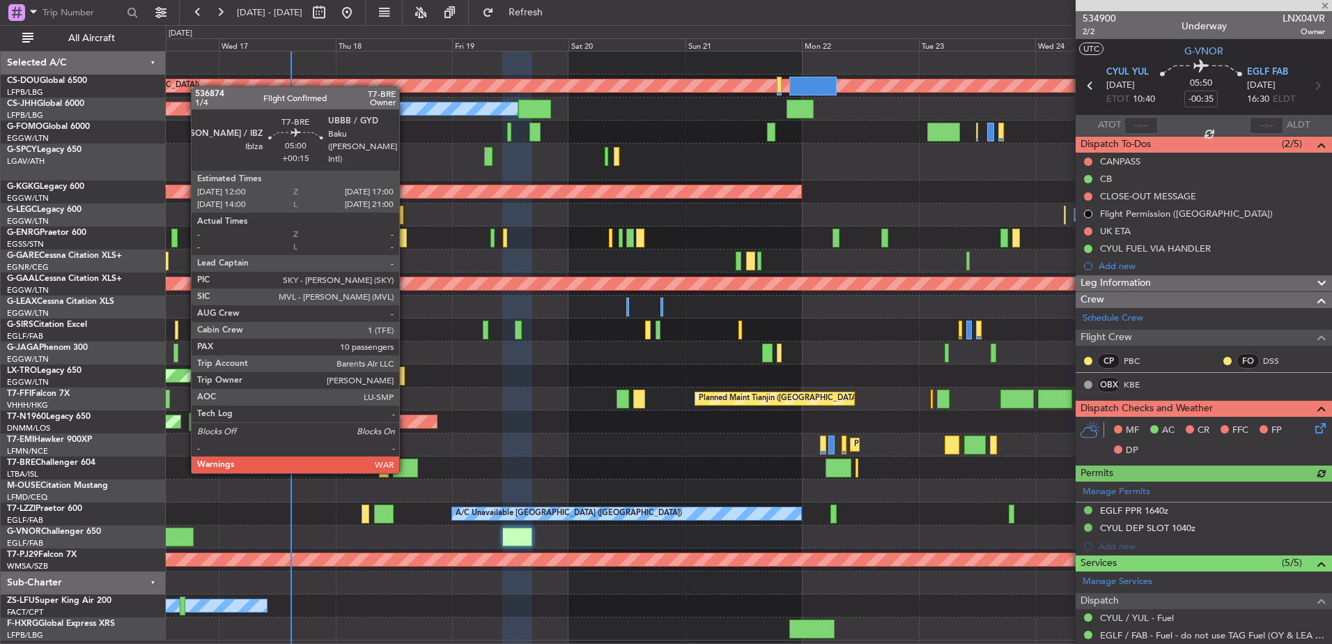
click at [405, 470] on div at bounding box center [405, 467] width 24 height 19
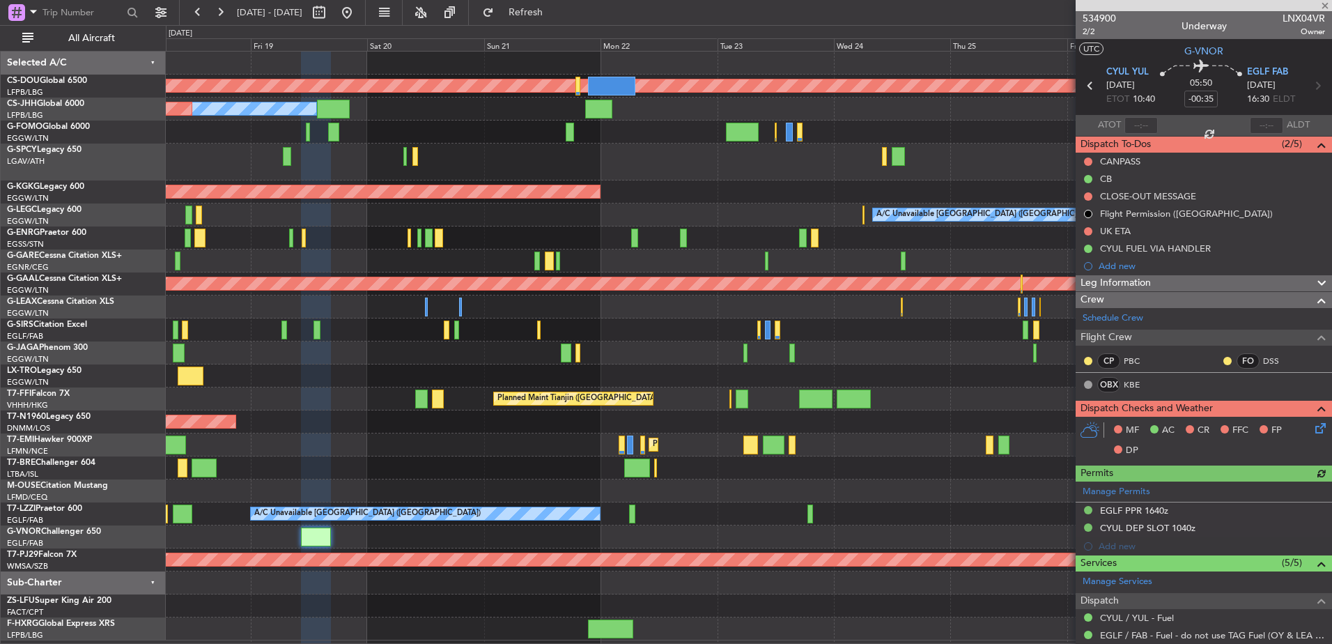
click at [431, 449] on div "Planned Maint [GEOGRAPHIC_DATA]" at bounding box center [748, 444] width 1165 height 23
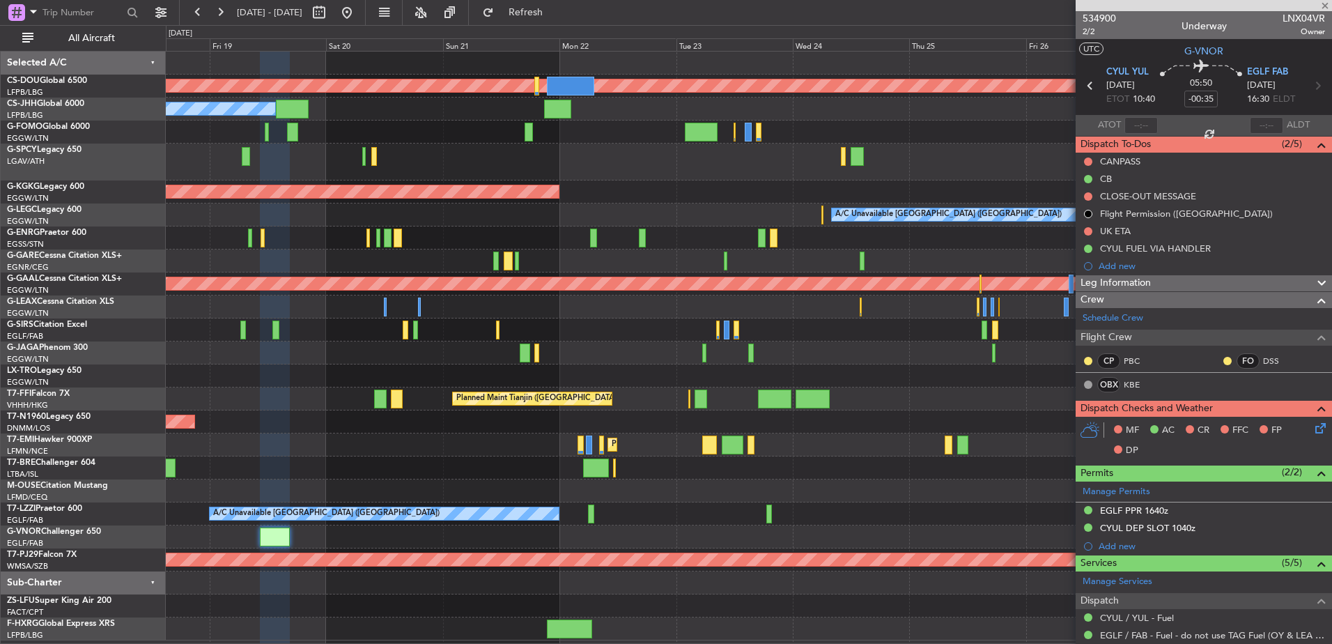
type input "+00:15"
type input "10"
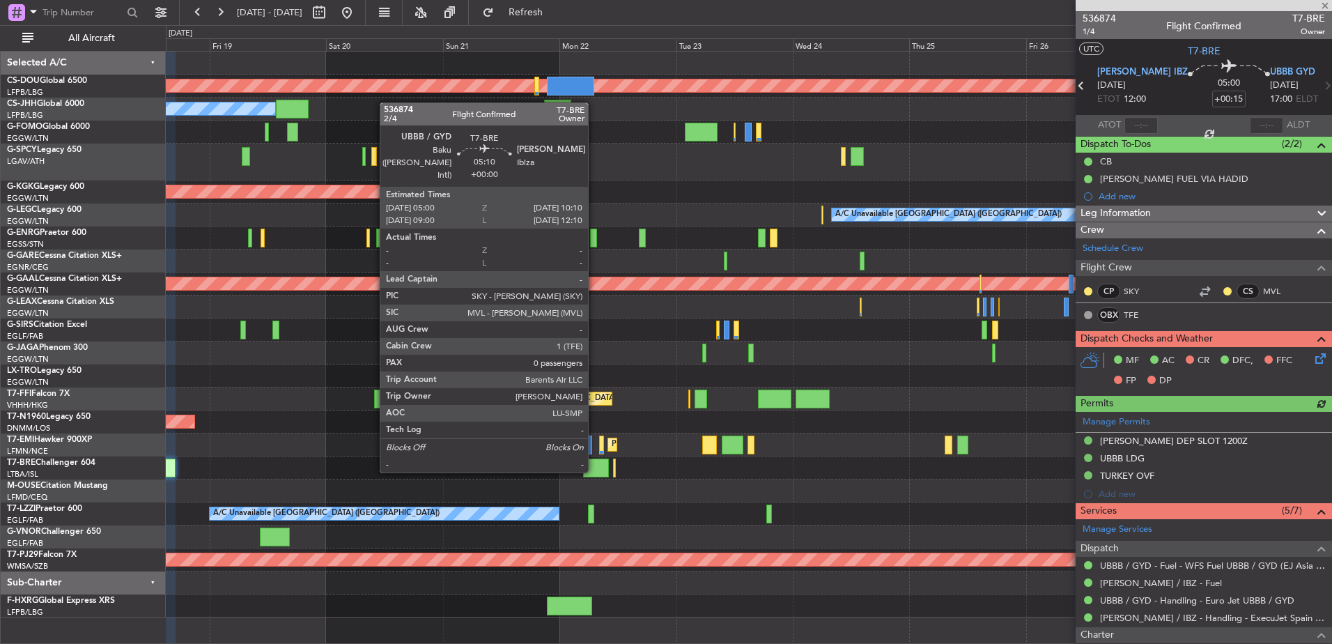
click at [594, 470] on div at bounding box center [596, 467] width 26 height 19
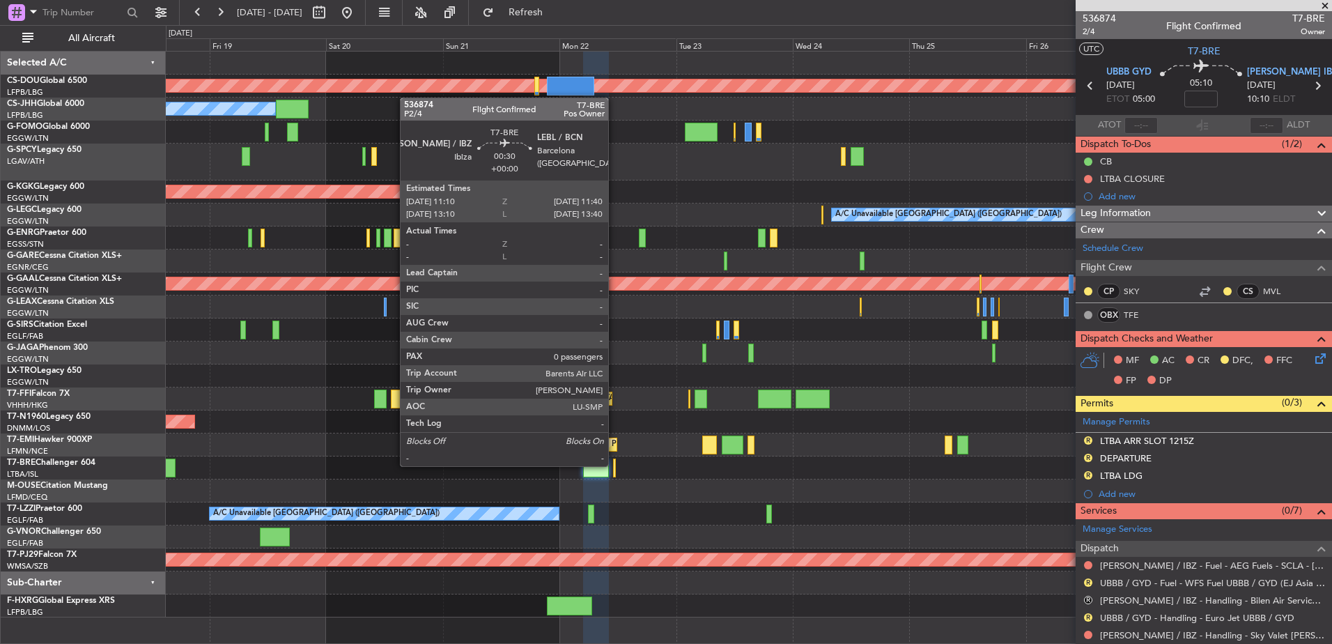
click at [614, 465] on div at bounding box center [614, 467] width 3 height 19
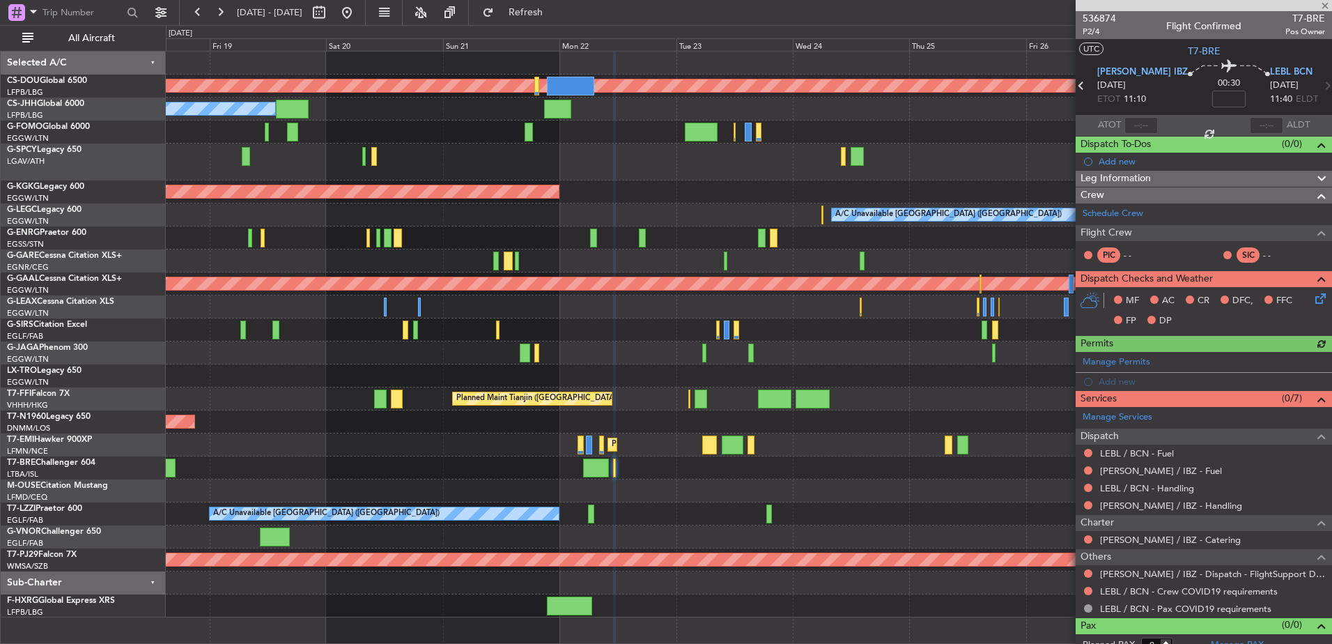
scroll to position [13, 0]
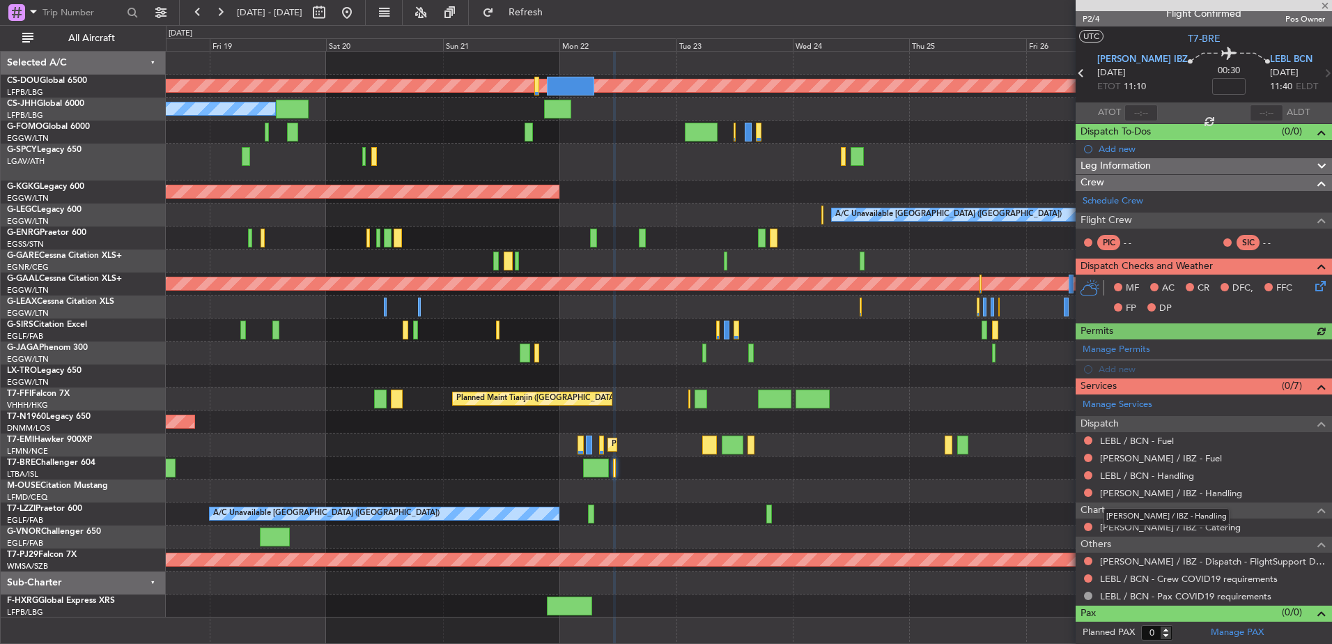
click at [1063, 498] on mat-tooltip-component "[PERSON_NAME] / IBZ - Handling" at bounding box center [1167, 516] width 146 height 37
click at [1063, 494] on link "[PERSON_NAME] / IBZ - Handling" at bounding box center [1171, 493] width 142 height 12
click at [1063, 477] on link "LEBL / BCN - Handling" at bounding box center [1147, 476] width 94 height 12
click at [1063, 455] on link "[PERSON_NAME] / IBZ - Fuel" at bounding box center [1161, 458] width 122 height 12
click at [1063, 437] on link "LEBL / BCN - Fuel" at bounding box center [1137, 441] width 74 height 12
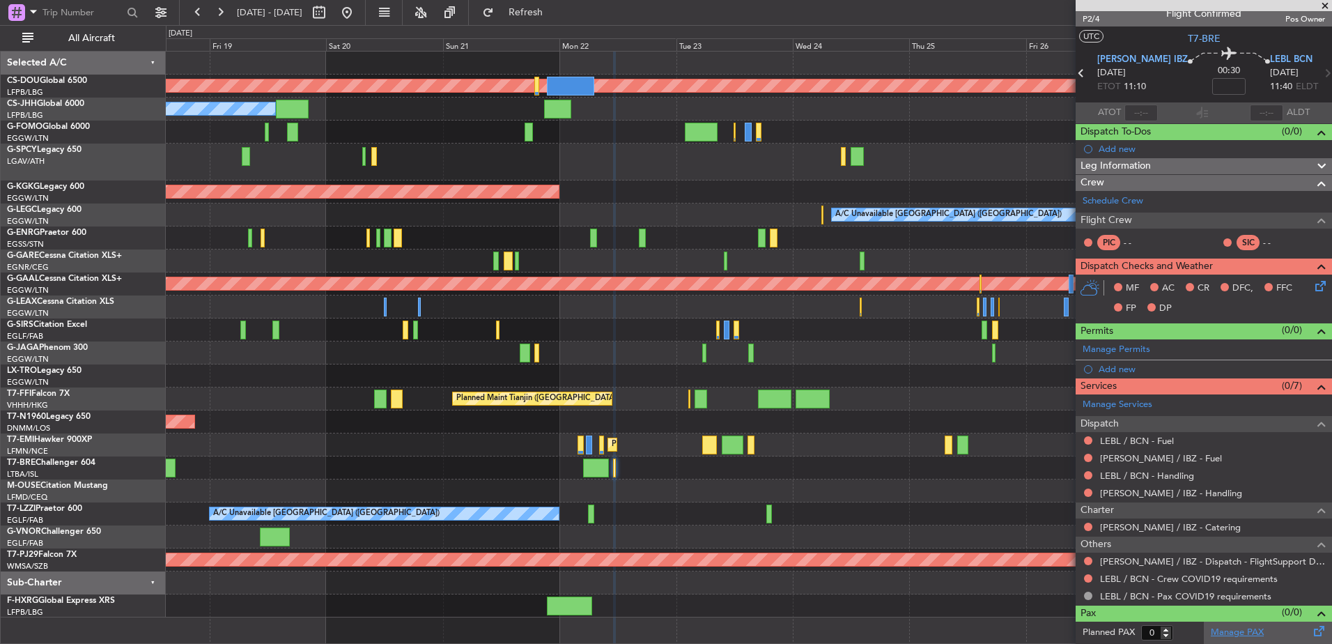
click at [1063, 498] on link "Manage PAX" at bounding box center [1237, 633] width 53 height 14
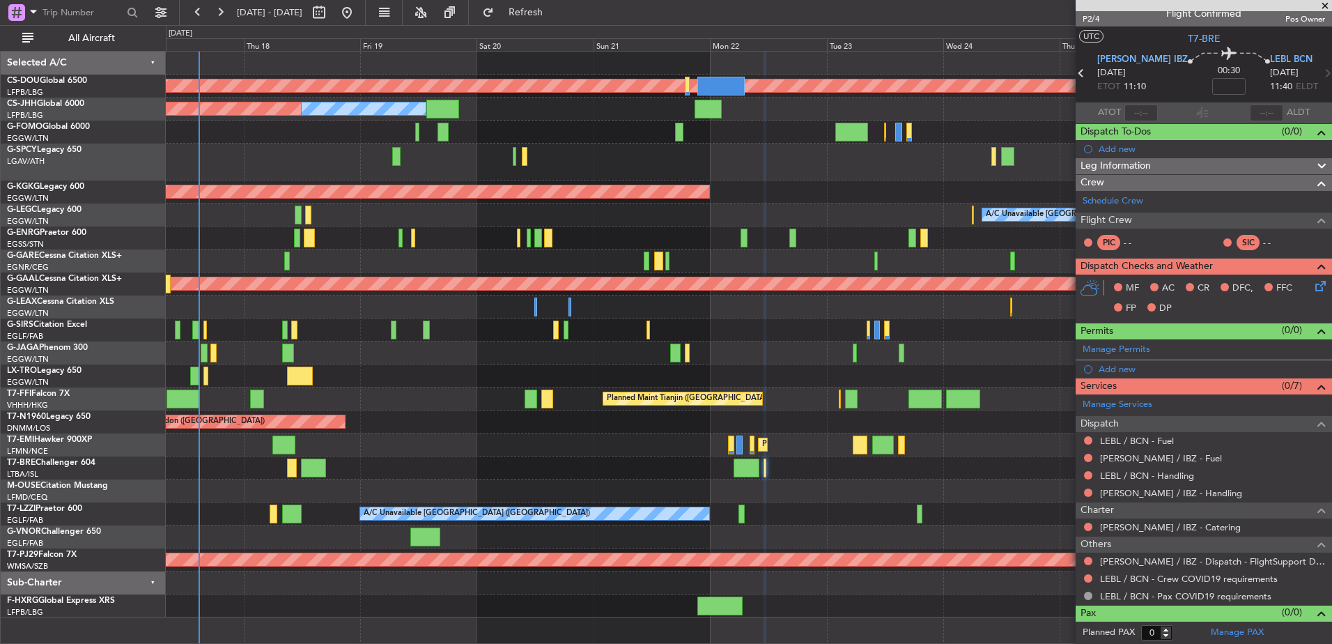
click at [1012, 376] on div "Unplanned Maint [GEOGRAPHIC_DATA] ([PERSON_NAME] Intl)" at bounding box center [748, 375] width 1165 height 23
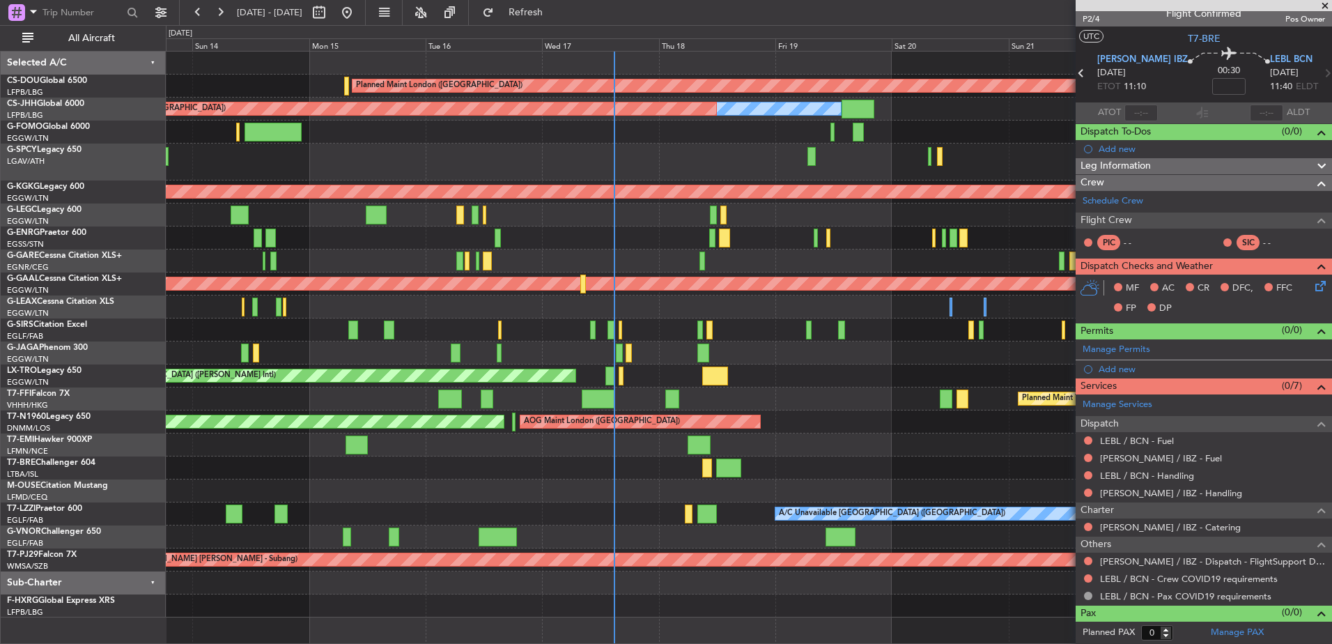
click at [843, 334] on div "Planned Maint London ([GEOGRAPHIC_DATA]) Planned Maint [GEOGRAPHIC_DATA] ([GEOG…" at bounding box center [748, 335] width 1165 height 566
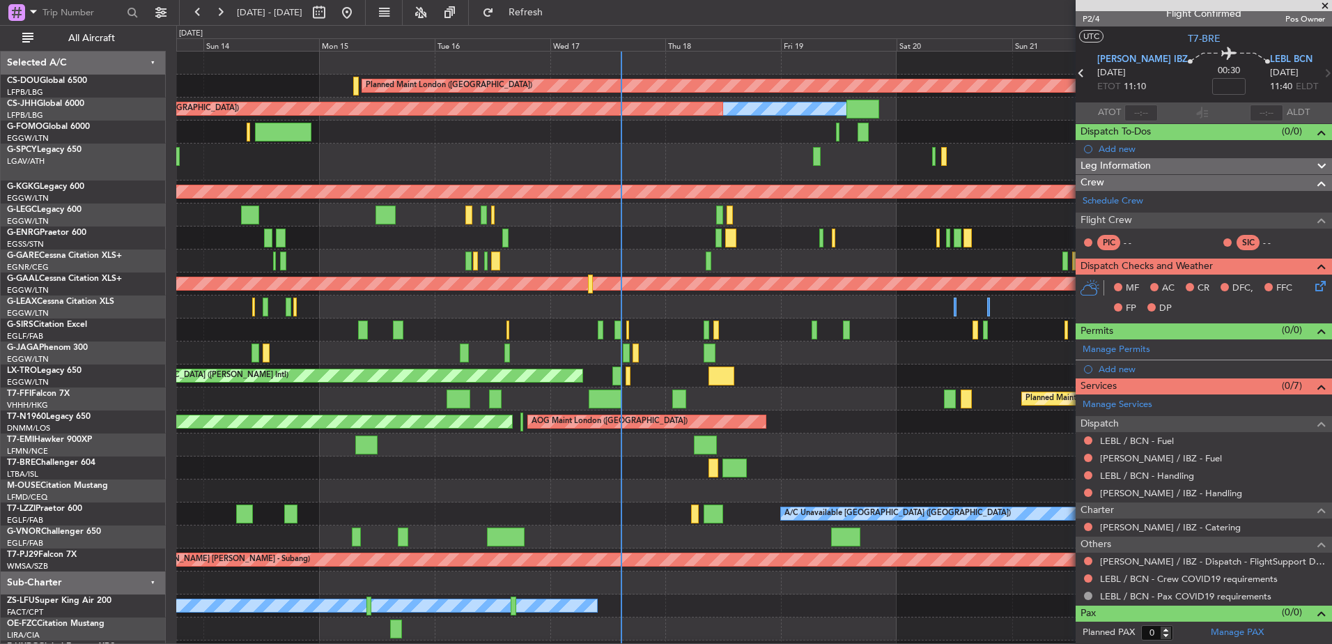
click at [742, 307] on div at bounding box center [753, 306] width 1155 height 23
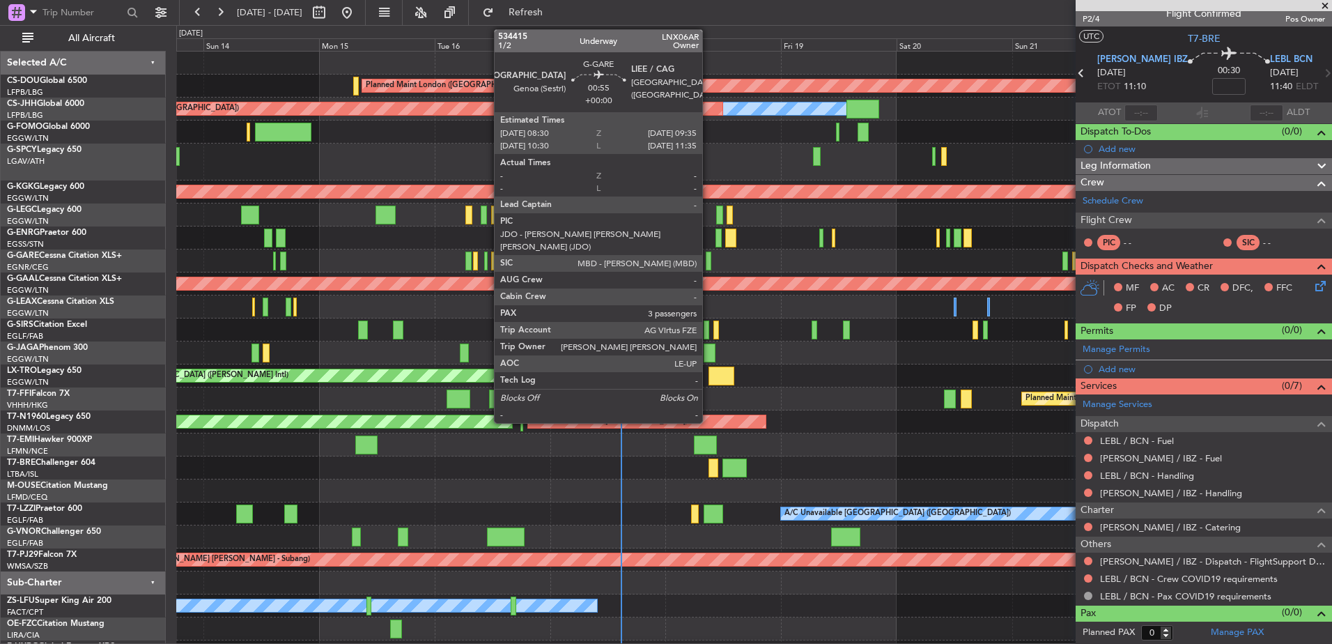
click at [708, 265] on div at bounding box center [709, 260] width 6 height 19
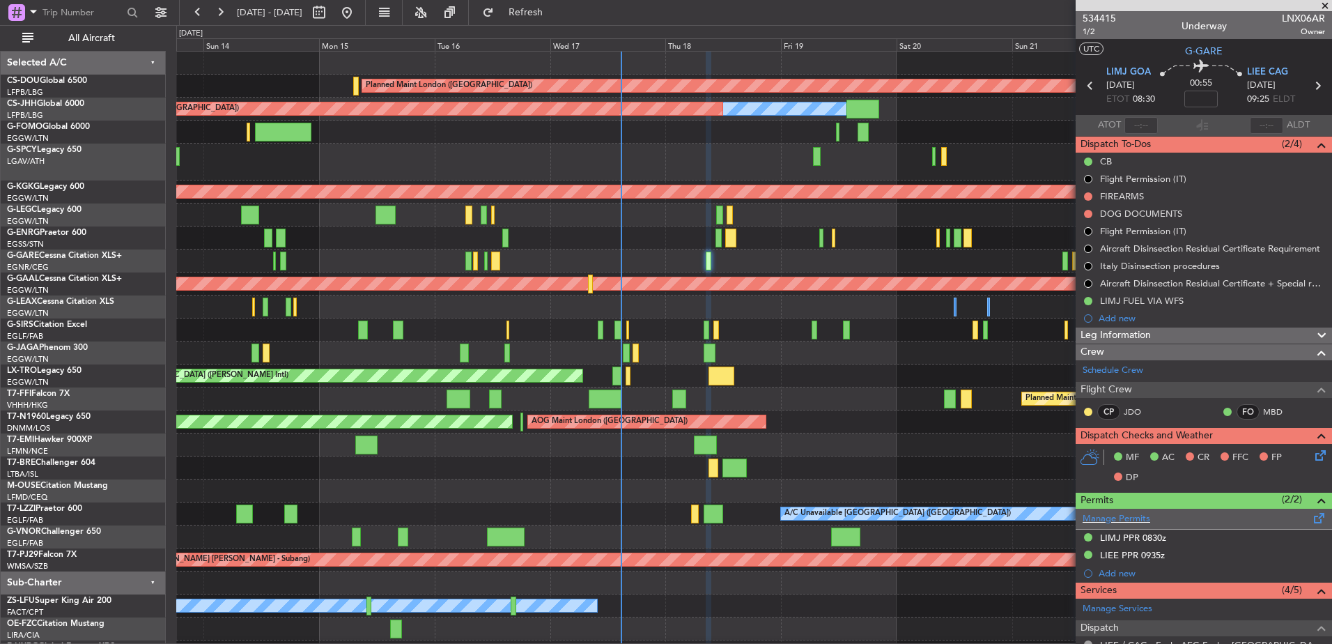
scroll to position [298, 0]
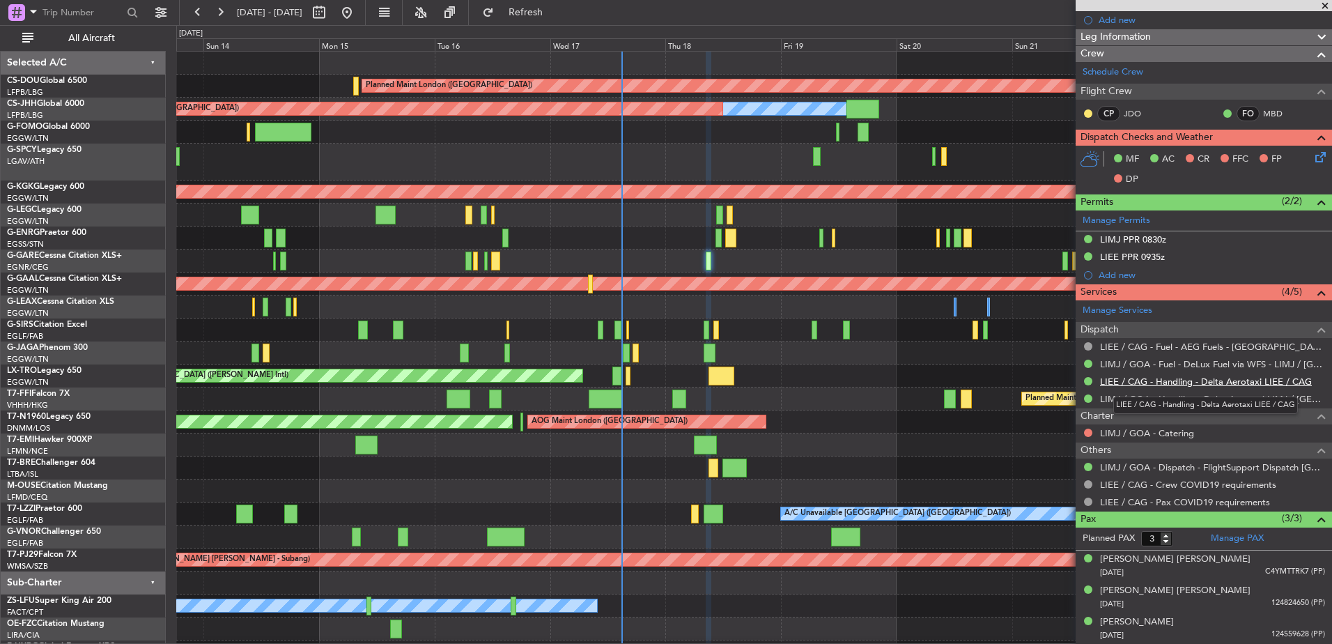
click at [1063, 385] on link "LIEE / CAG - Handling - Delta Aerotaxi LIEE / CAG" at bounding box center [1206, 381] width 212 height 12
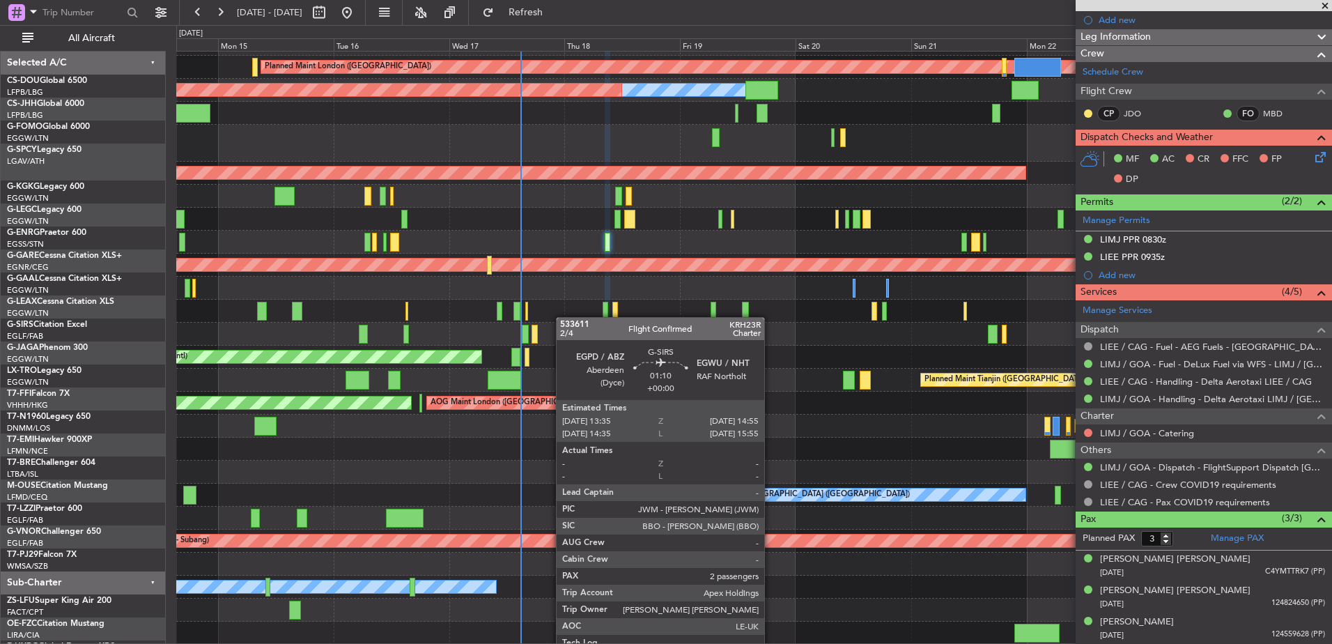
scroll to position [19, 0]
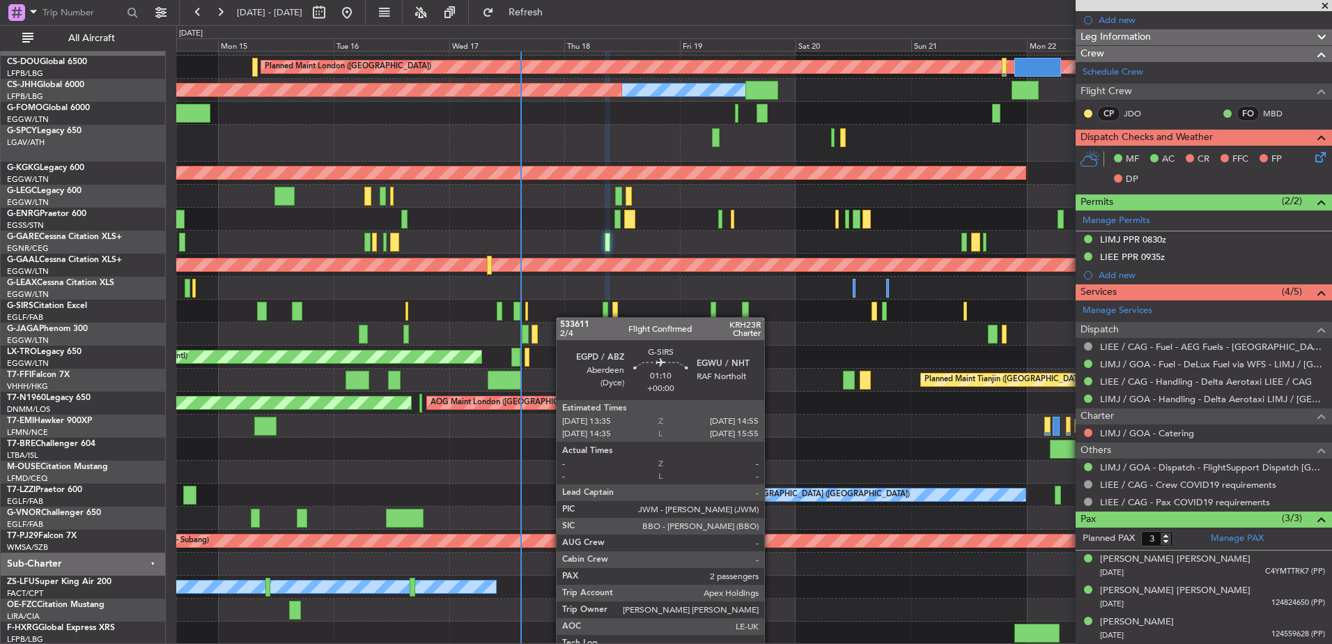
click at [461, 270] on div "Planned Maint London ([GEOGRAPHIC_DATA]) Planned Maint [GEOGRAPHIC_DATA] ([GEOG…" at bounding box center [753, 339] width 1155 height 612
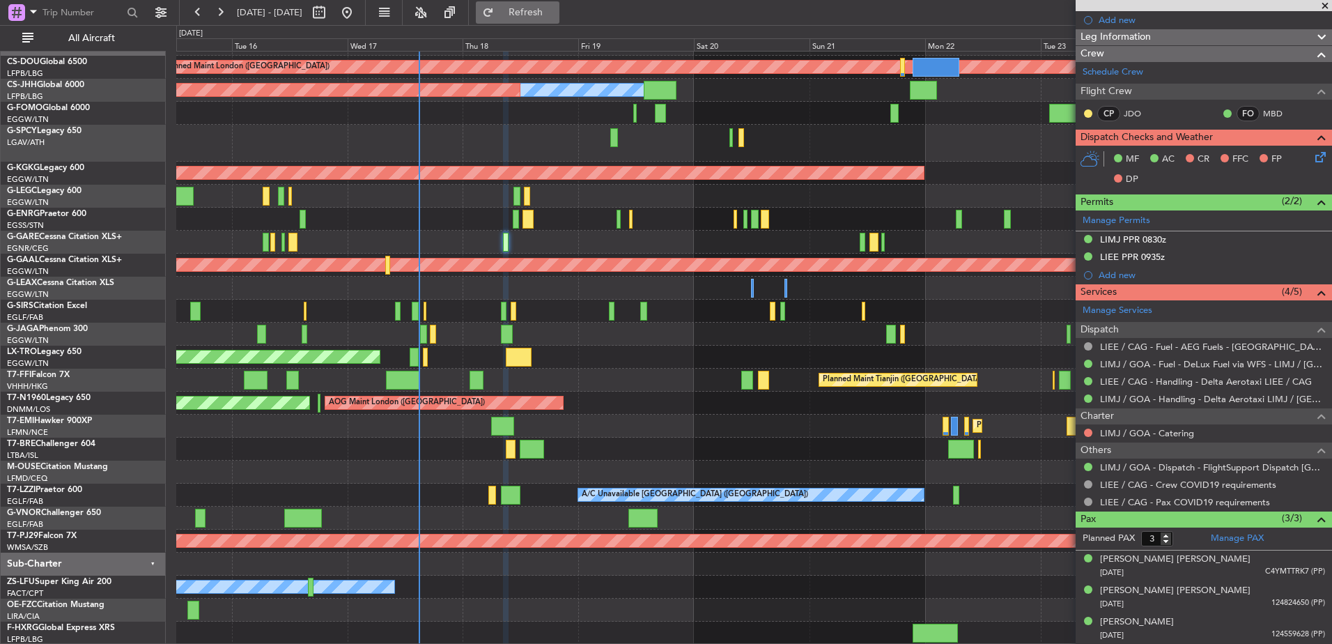
click at [559, 1] on button "Refresh" at bounding box center [518, 12] width 84 height 22
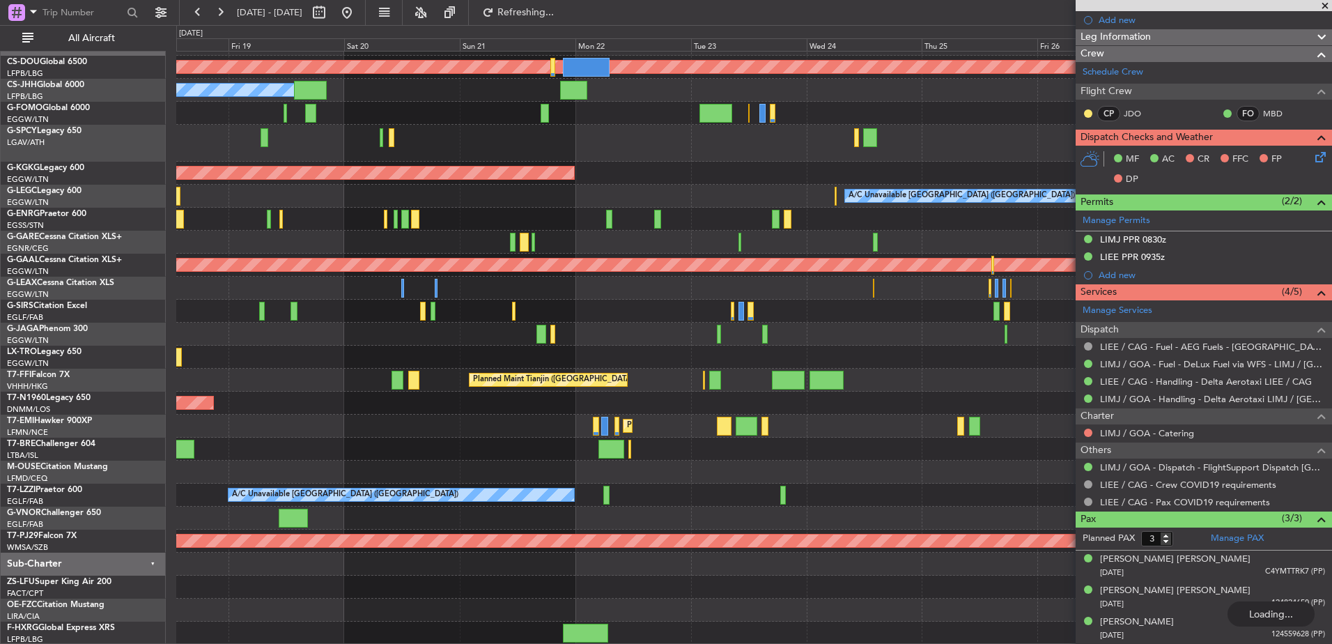
click at [444, 408] on div "Planned Maint London ([GEOGRAPHIC_DATA]) Owner Planned Maint [GEOGRAPHIC_DATA] …" at bounding box center [753, 339] width 1155 height 612
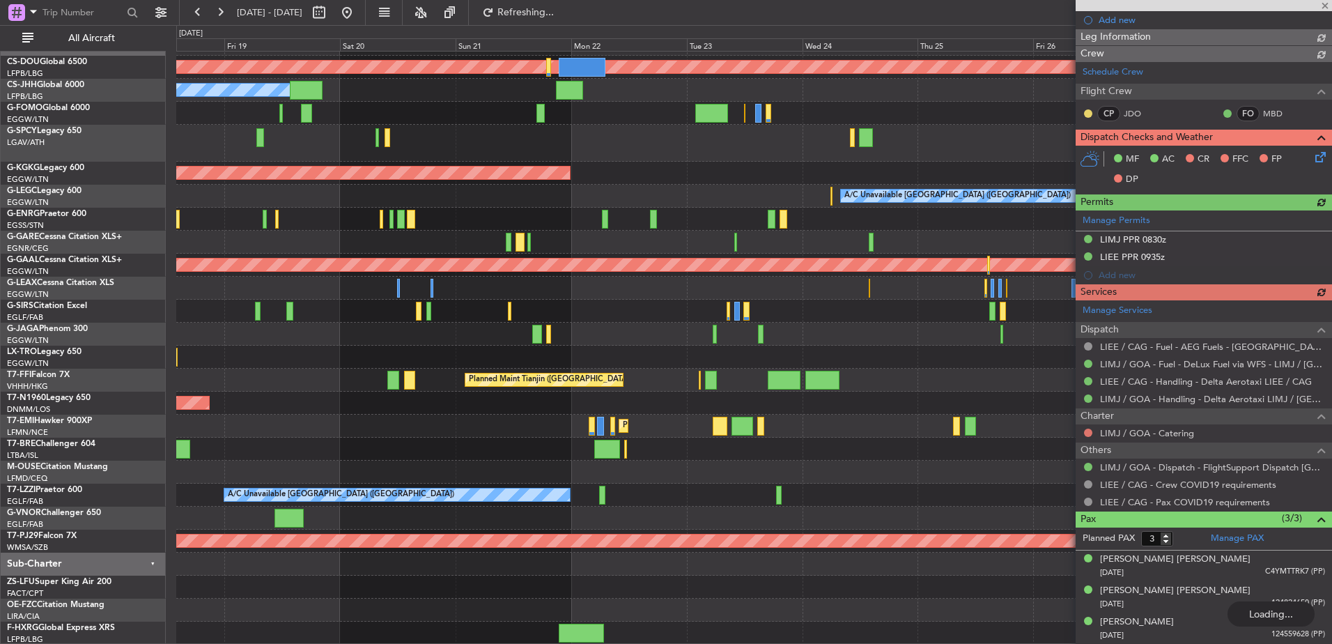
scroll to position [0, 0]
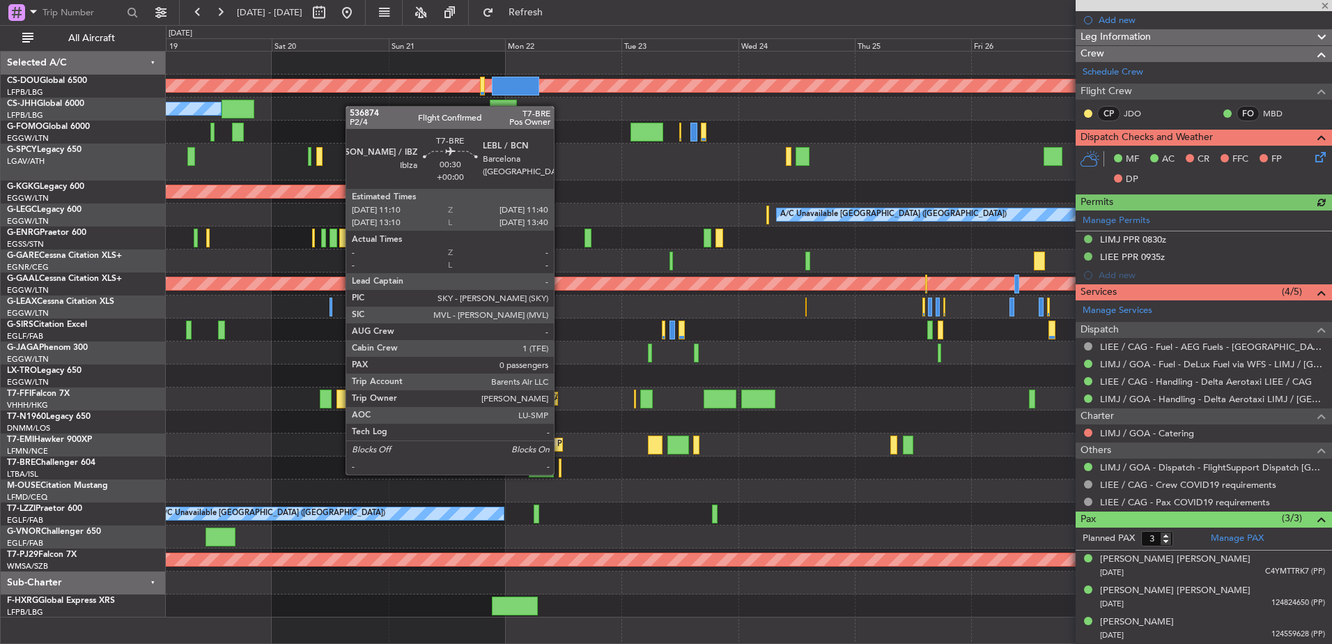
click at [560, 473] on div at bounding box center [560, 467] width 3 height 19
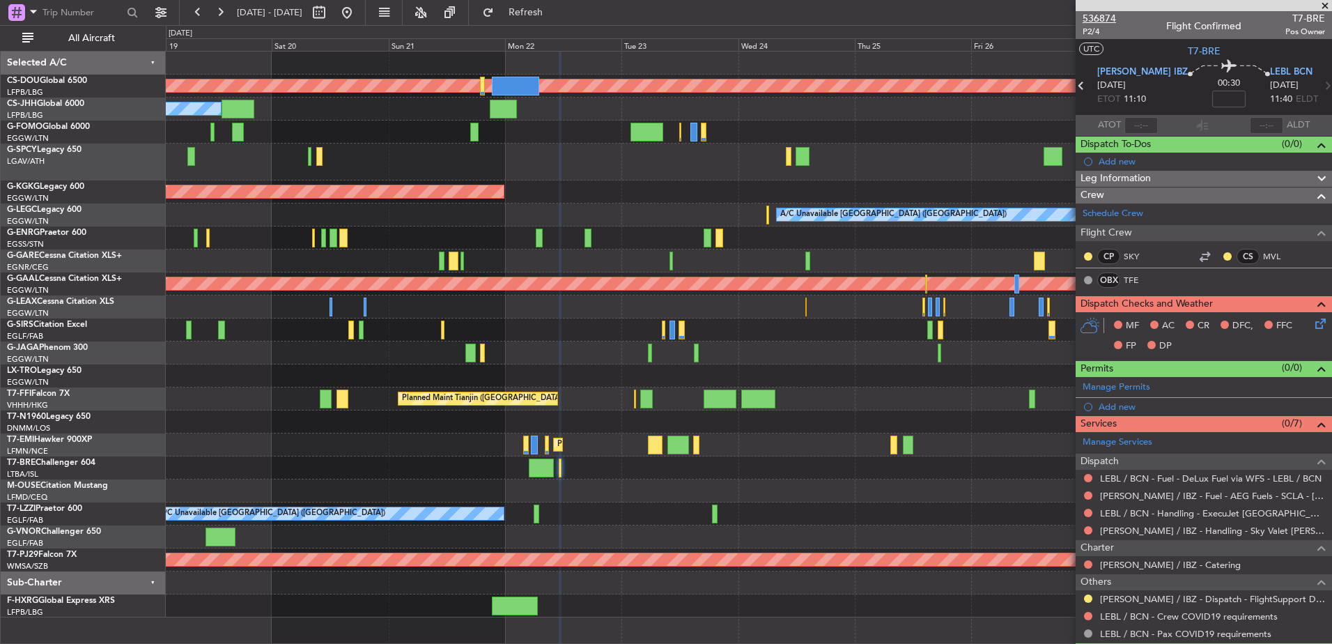
click at [1063, 15] on span "536874" at bounding box center [1099, 18] width 33 height 15
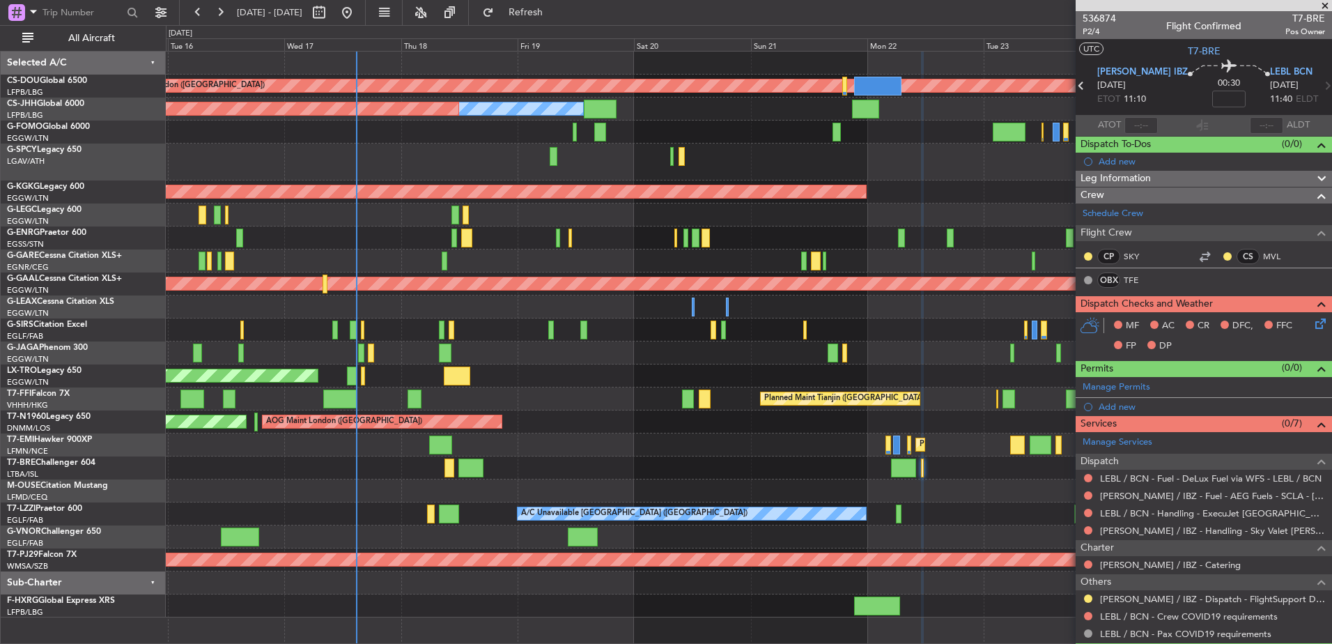
click at [959, 336] on div at bounding box center [748, 329] width 1165 height 23
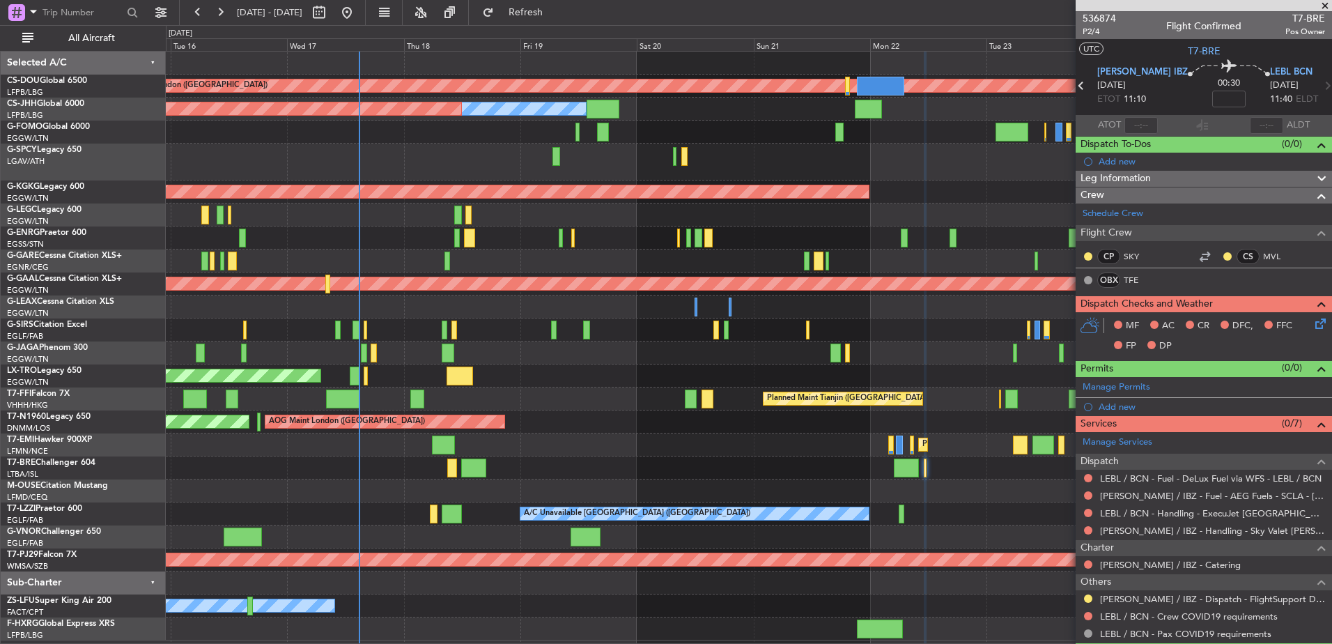
click at [633, 272] on div "Planned Maint London ([GEOGRAPHIC_DATA]) Planned Maint [GEOGRAPHIC_DATA] ([GEOG…" at bounding box center [748, 346] width 1165 height 589
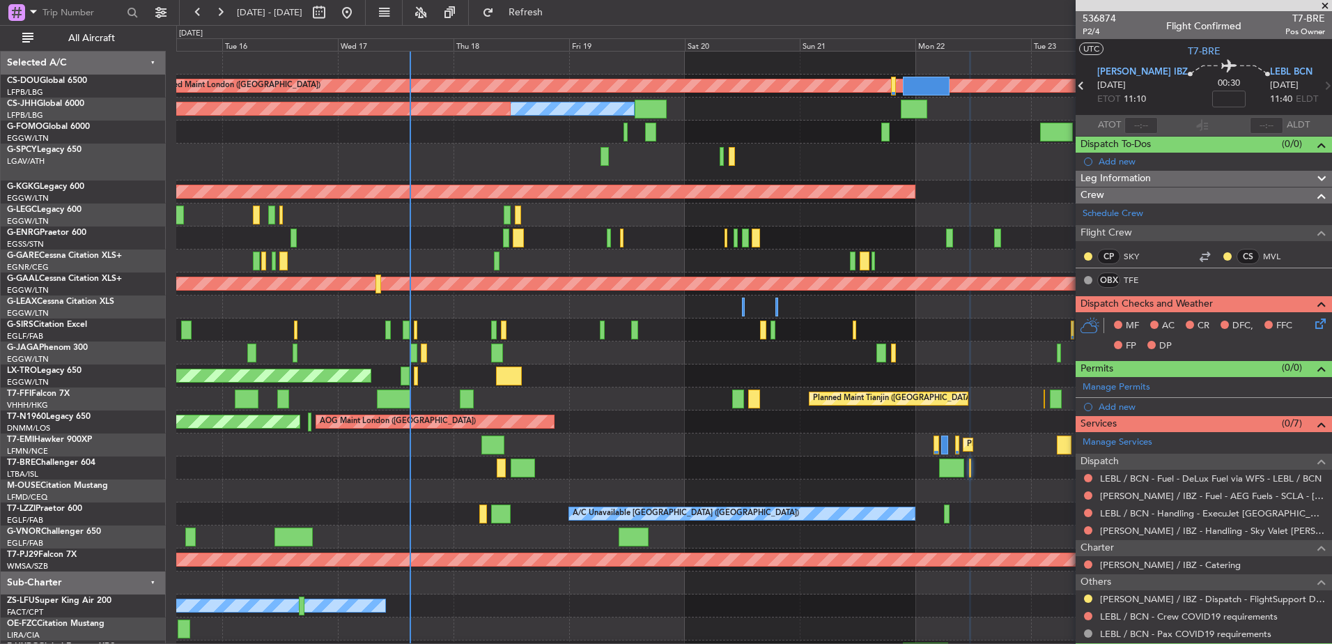
scroll to position [2, 0]
click at [336, 158] on div at bounding box center [753, 162] width 1155 height 37
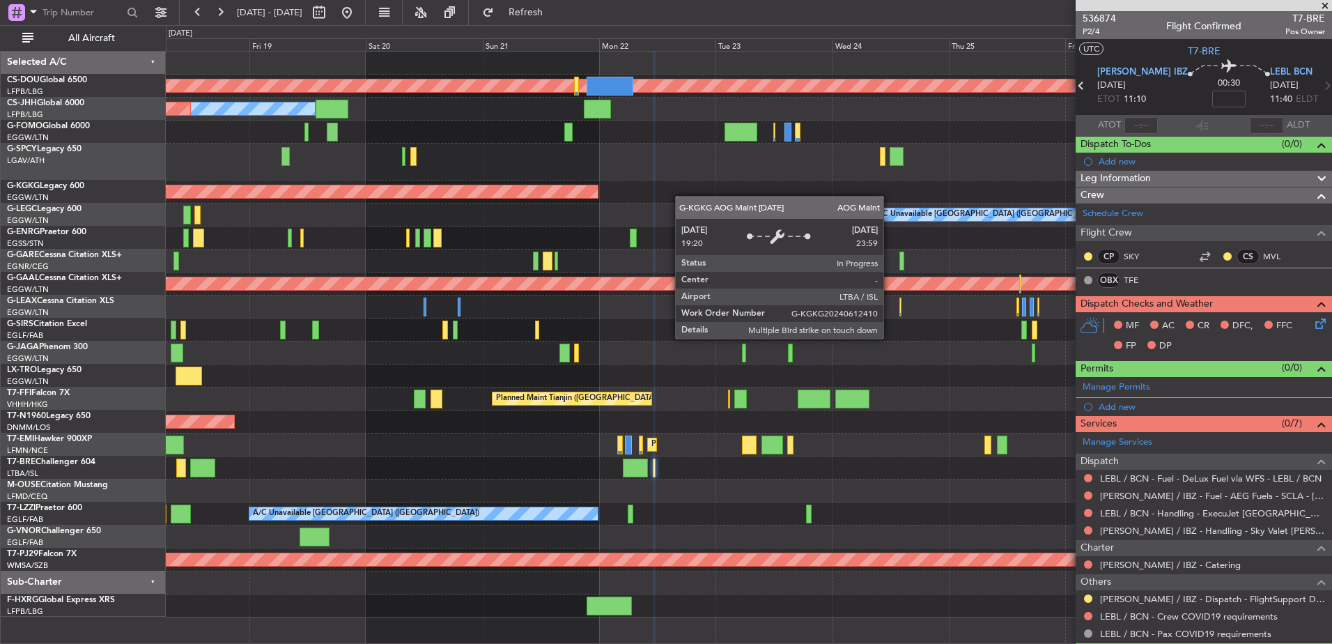
scroll to position [0, 0]
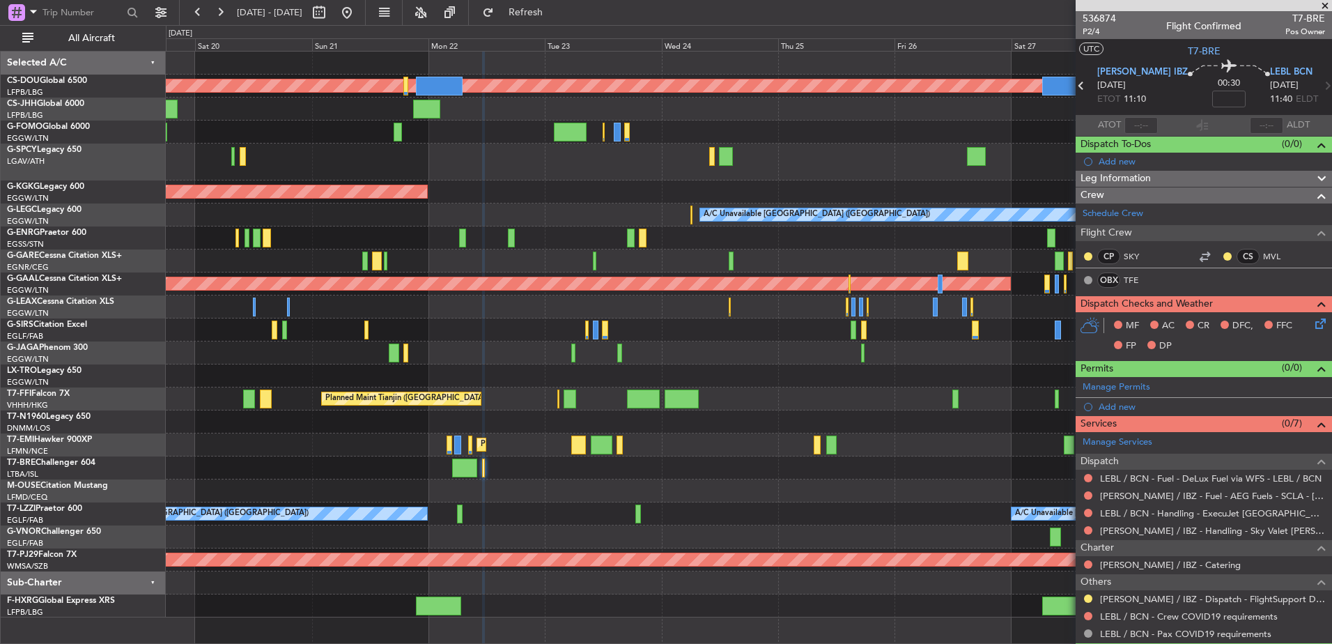
click at [704, 212] on div "A/C Unavailable [GEOGRAPHIC_DATA] ([GEOGRAPHIC_DATA])" at bounding box center [817, 214] width 226 height 21
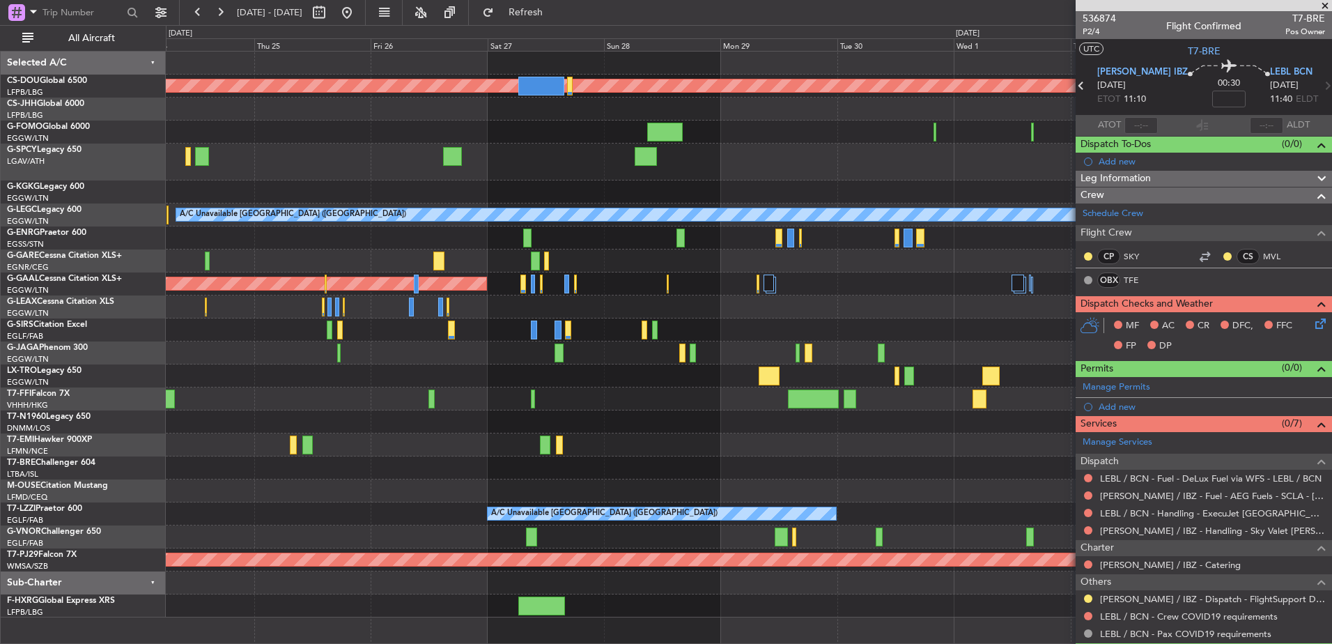
click at [234, 178] on div "Planned Maint London ([GEOGRAPHIC_DATA]) AOG Maint [GEOGRAPHIC_DATA] ([GEOGRAPH…" at bounding box center [748, 335] width 1165 height 566
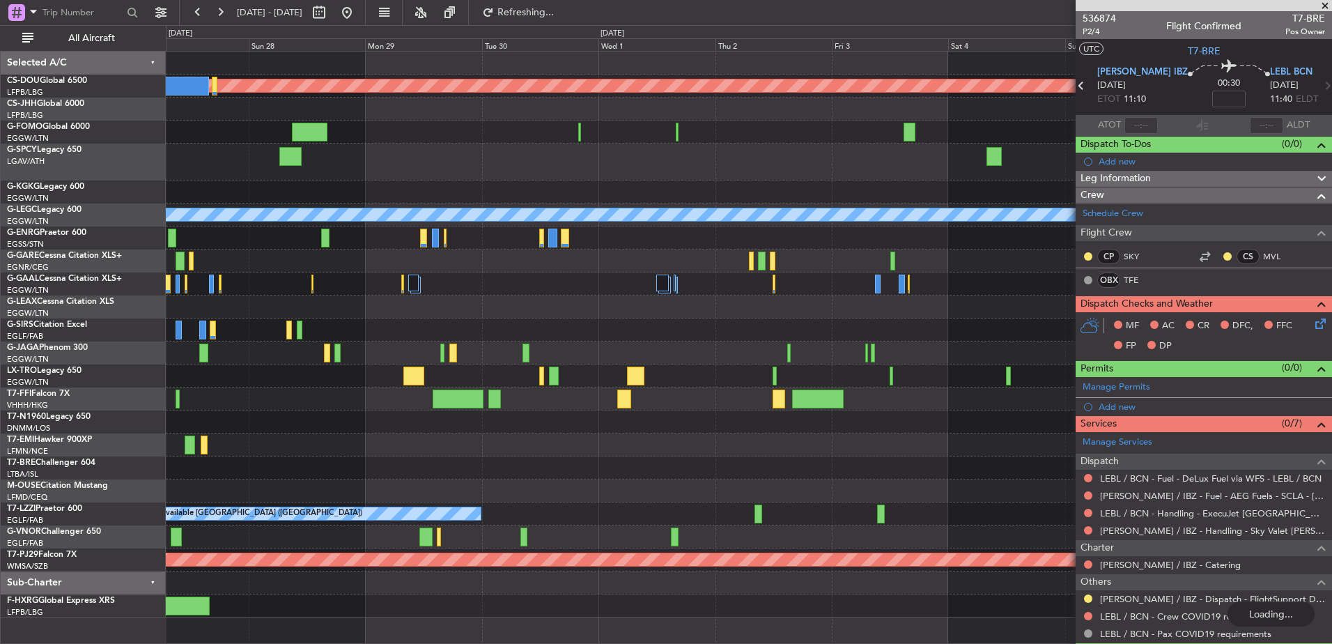
click at [418, 190] on div at bounding box center [748, 191] width 1165 height 23
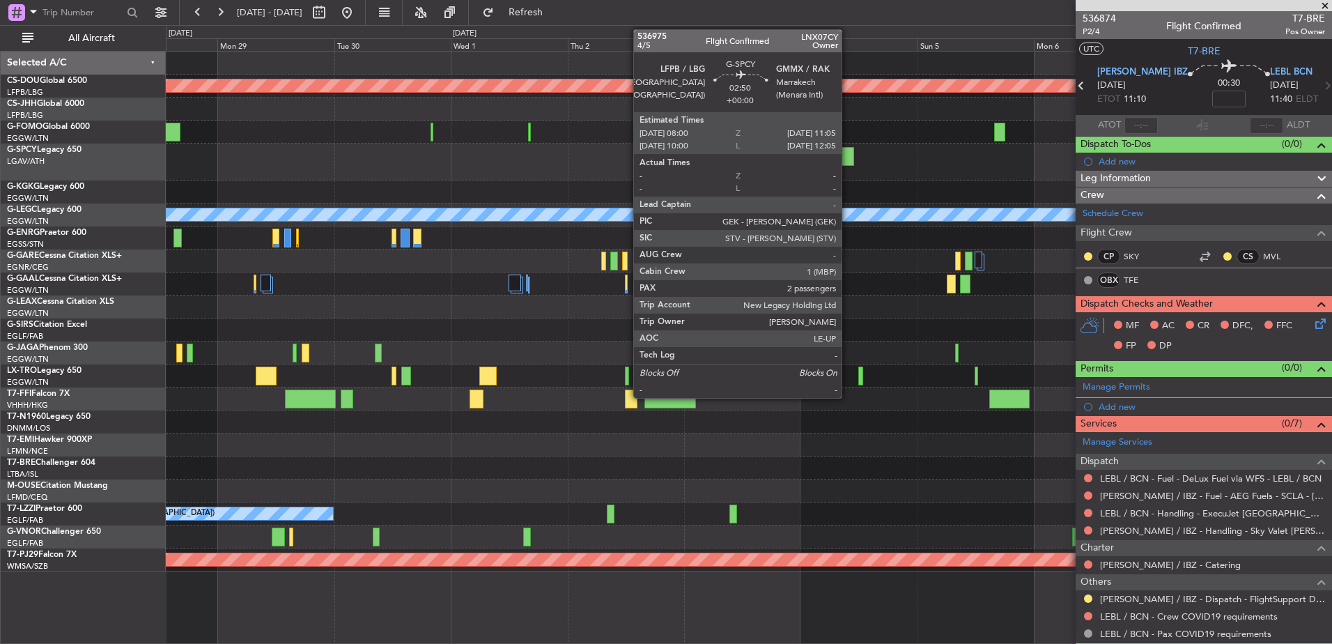
click at [848, 153] on div at bounding box center [846, 156] width 15 height 19
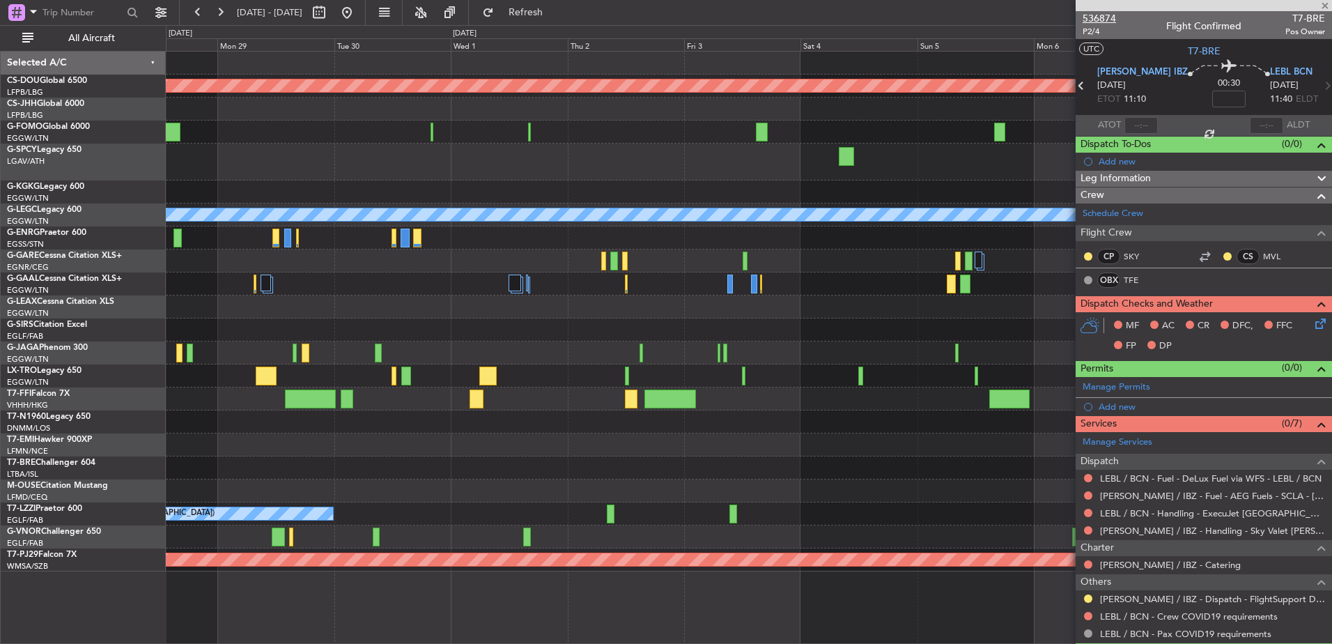
type input "2"
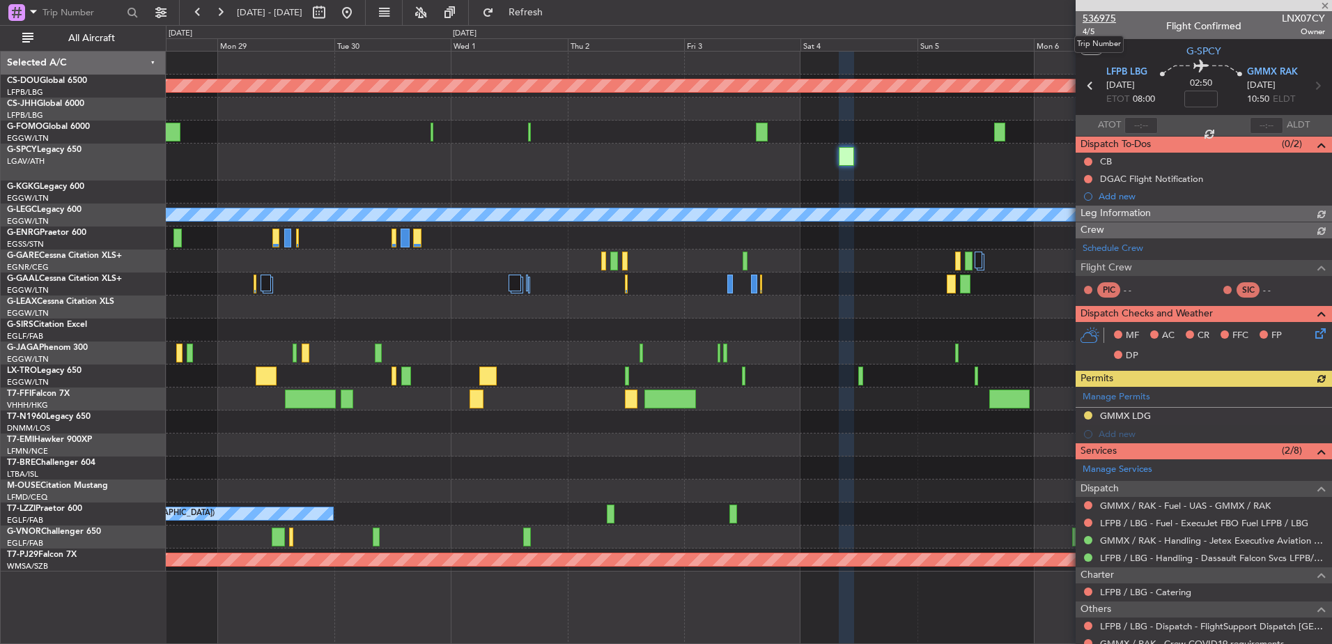
click at [1063, 15] on span "536975" at bounding box center [1099, 18] width 33 height 15
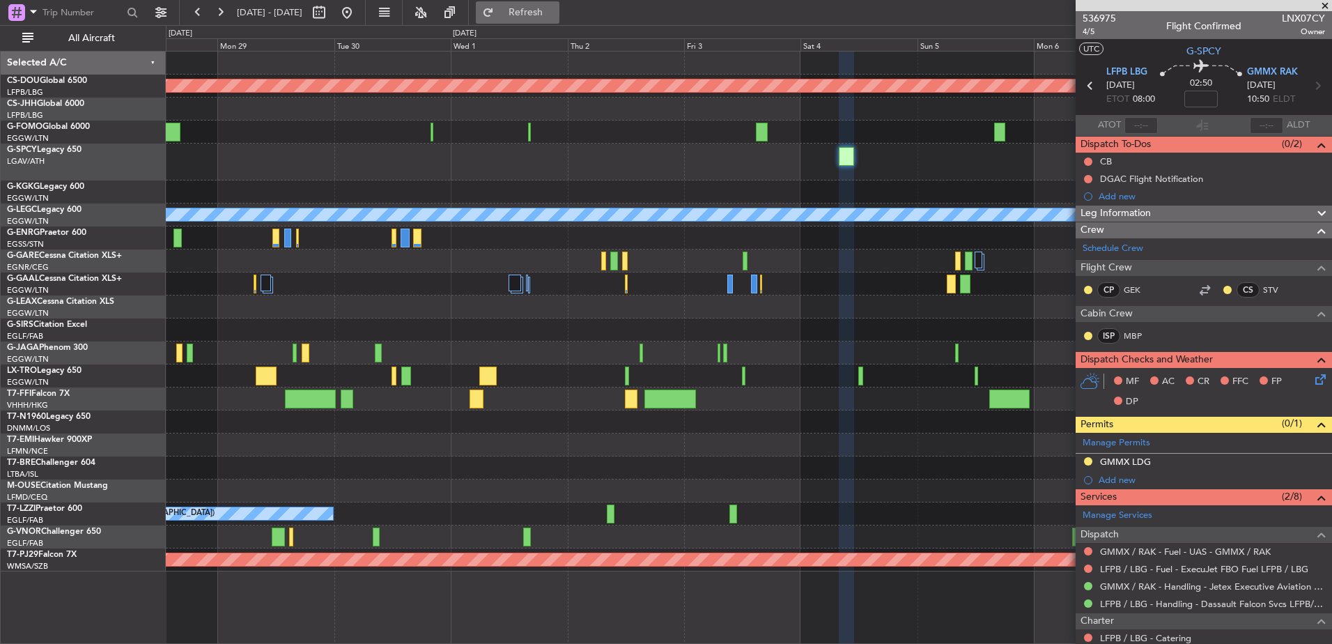
click at [548, 12] on span "Refresh" at bounding box center [526, 13] width 59 height 10
click at [907, 208] on div "Planned Maint London ([GEOGRAPHIC_DATA]) A/C Unavailable [GEOGRAPHIC_DATA] ([GE…" at bounding box center [748, 312] width 1165 height 520
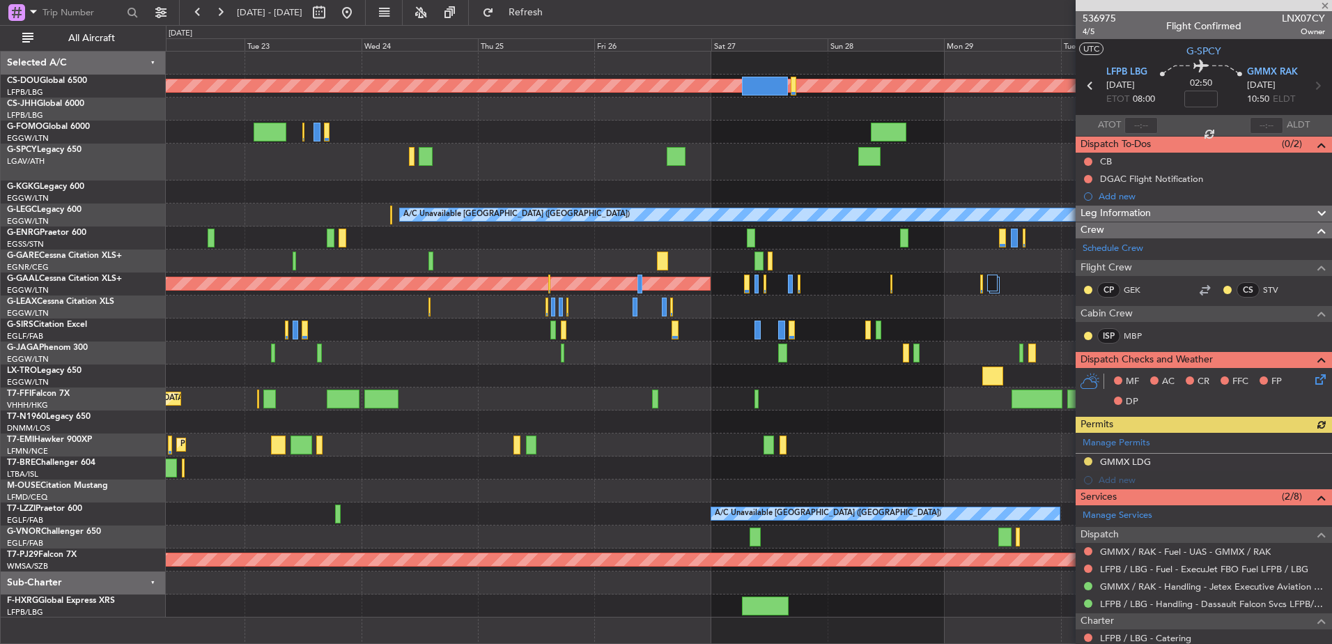
click at [851, 338] on div at bounding box center [748, 329] width 1165 height 23
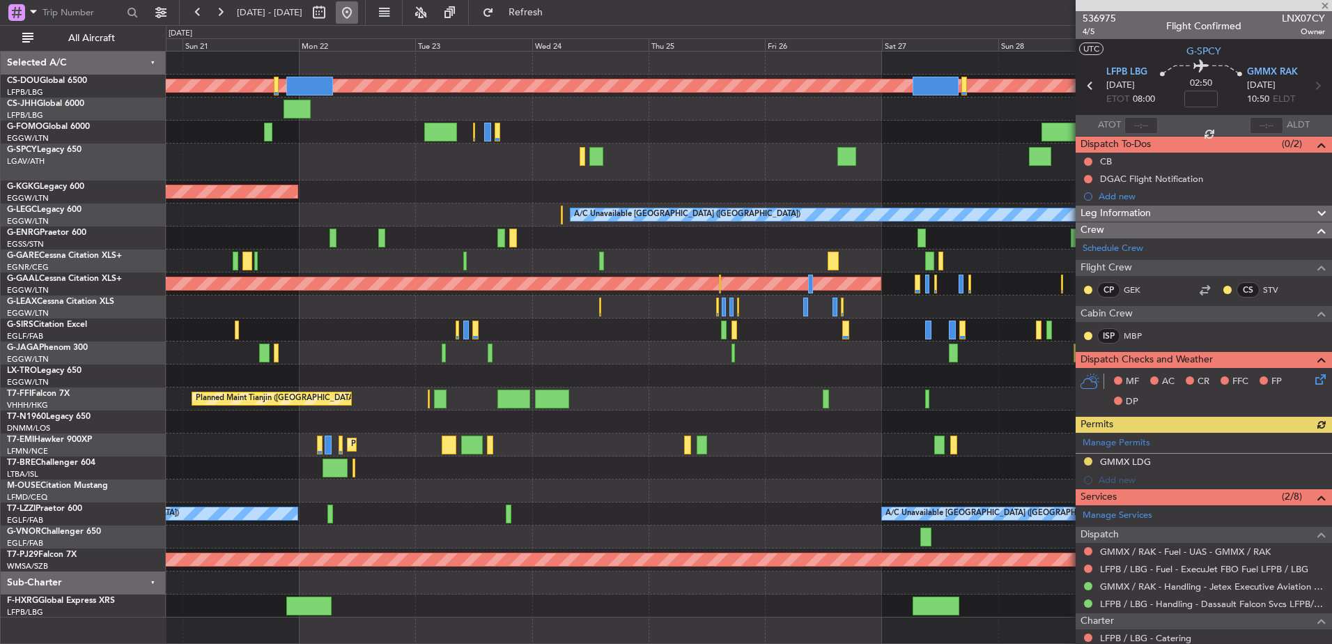
click at [358, 15] on button at bounding box center [347, 12] width 22 height 22
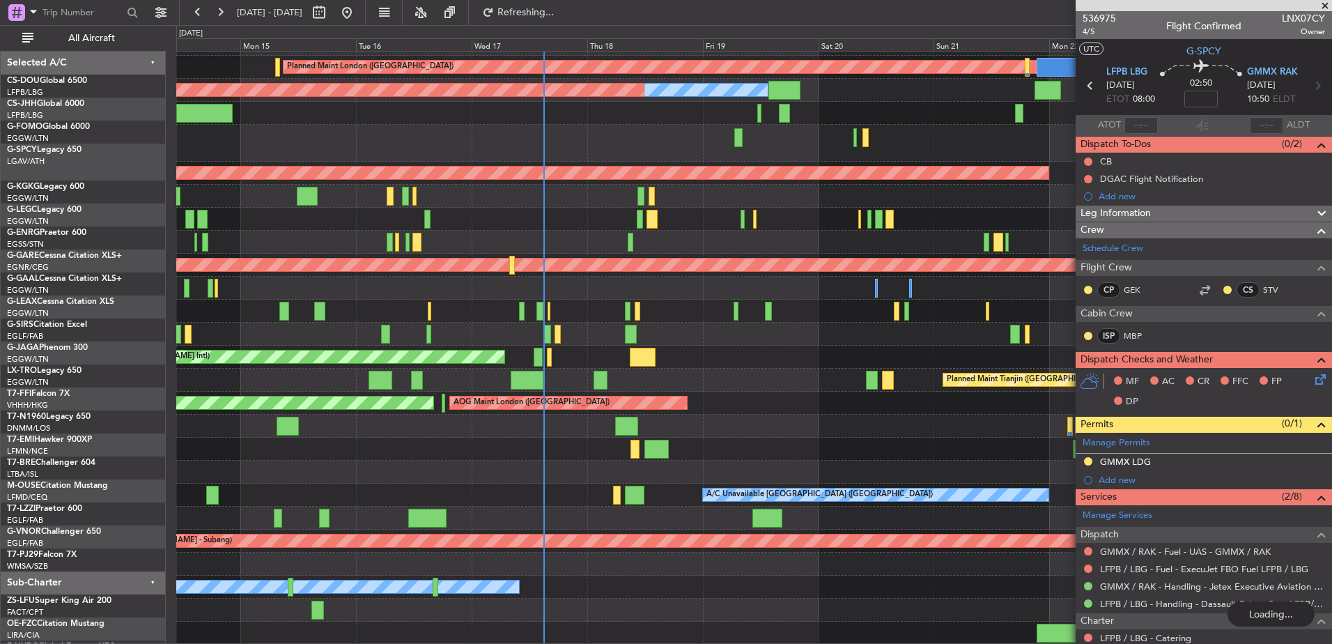
scroll to position [19, 0]
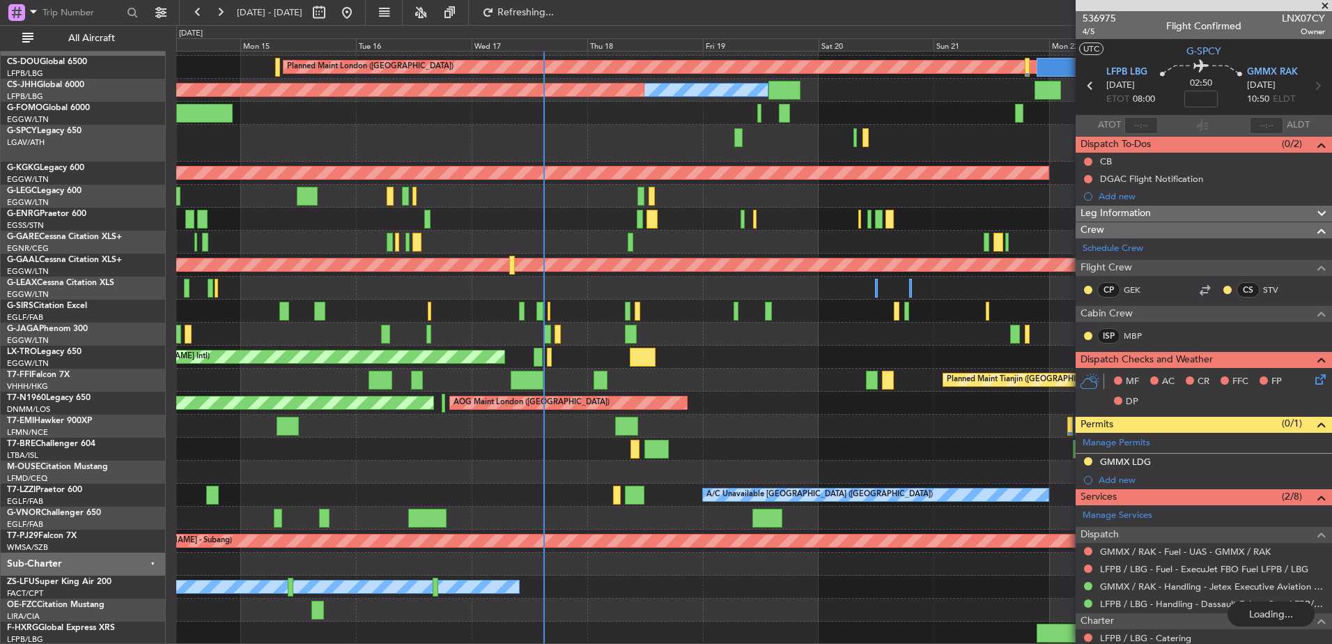
click at [447, 215] on div at bounding box center [753, 219] width 1155 height 23
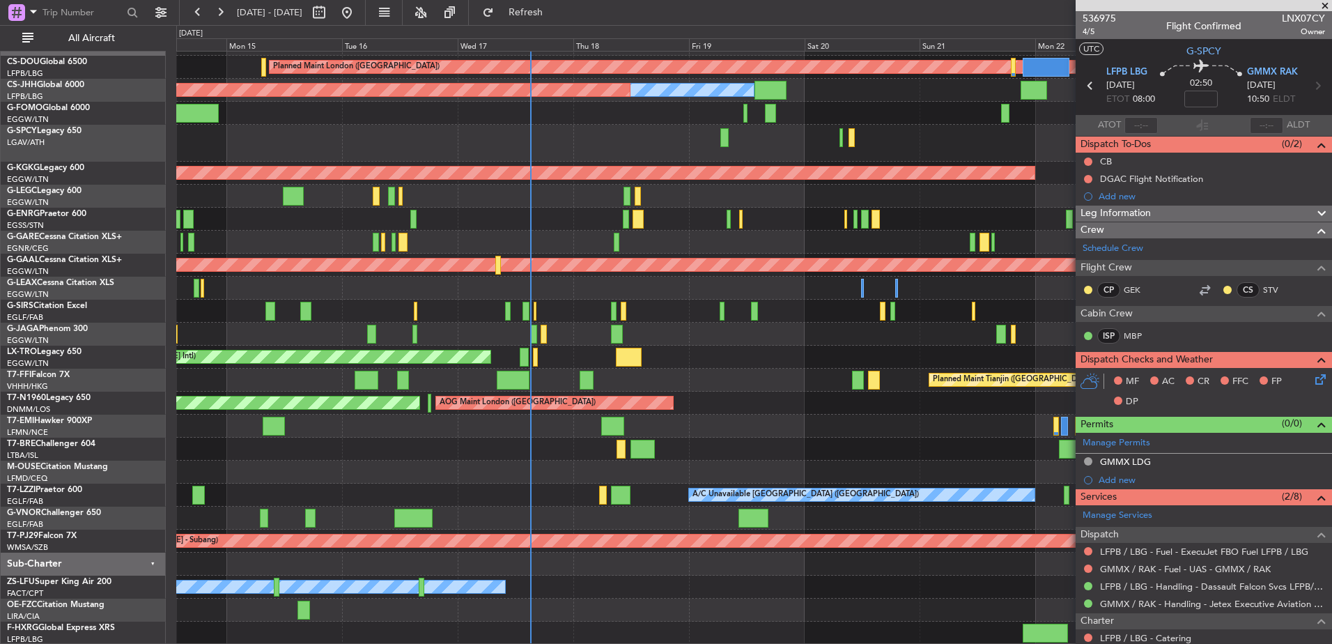
click at [861, 186] on div "A/C Unavailable London (Luton) Planned Maint London (Luton) Owner" at bounding box center [753, 196] width 1155 height 23
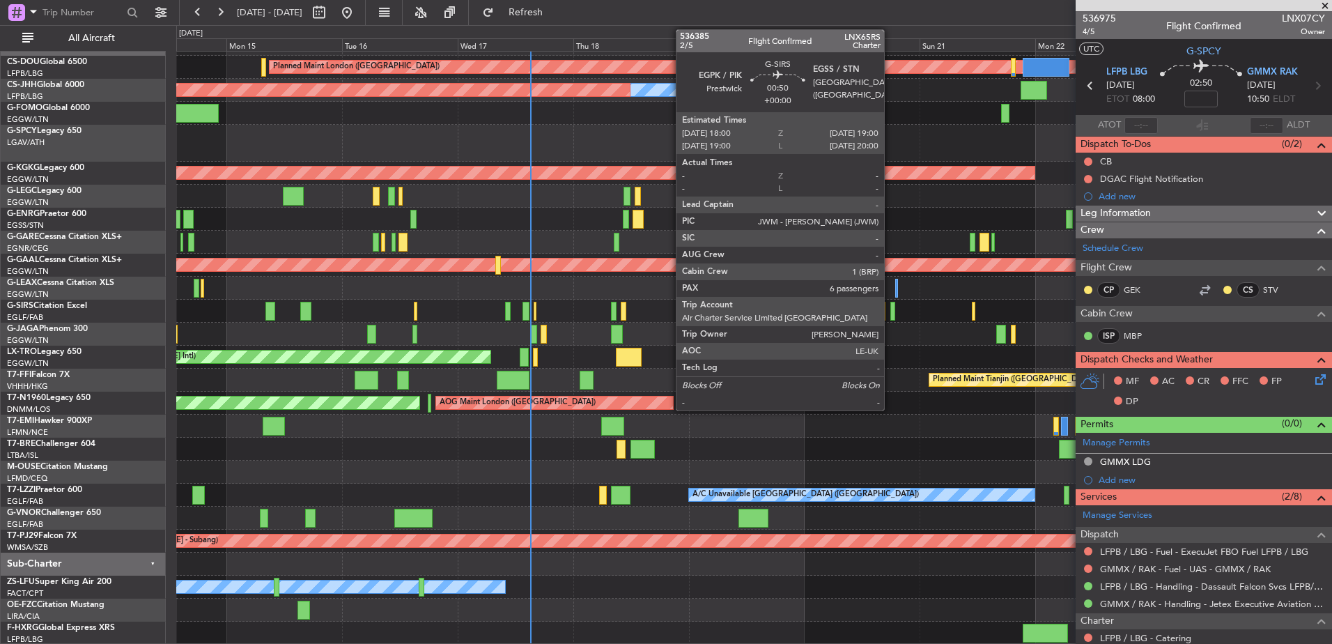
click at [890, 311] on div at bounding box center [892, 311] width 5 height 19
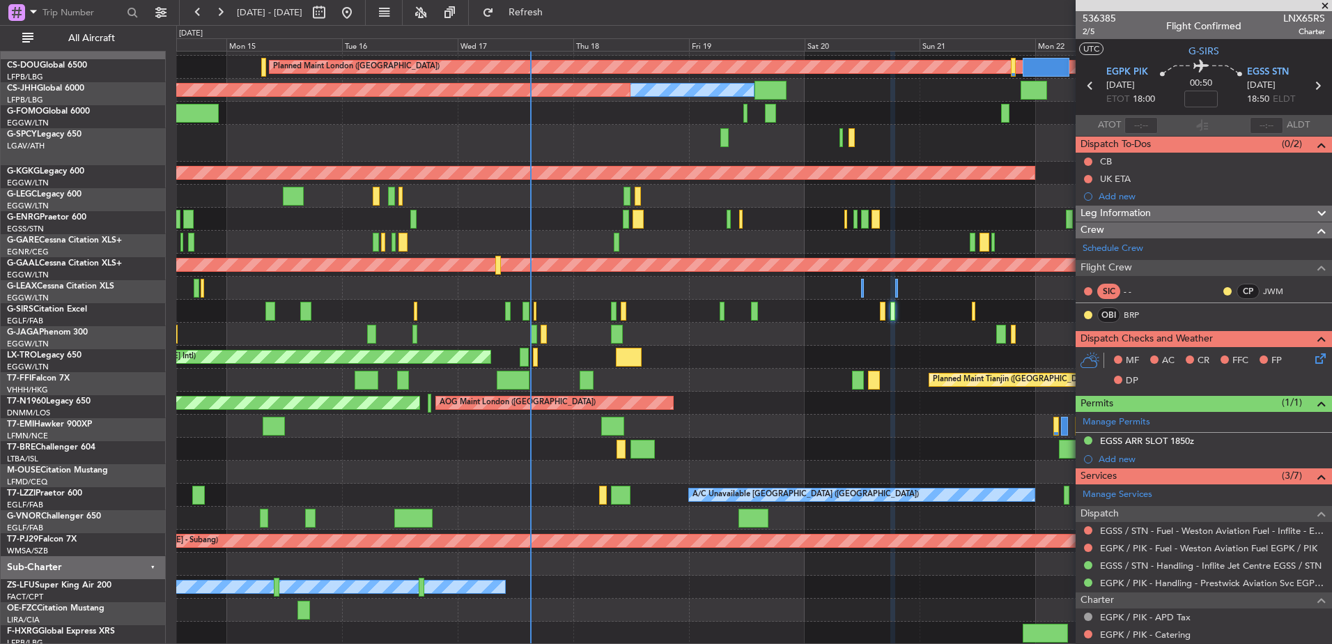
click at [525, 318] on div "Planned Maint [GEOGRAPHIC_DATA] ([GEOGRAPHIC_DATA])" at bounding box center [753, 311] width 1155 height 23
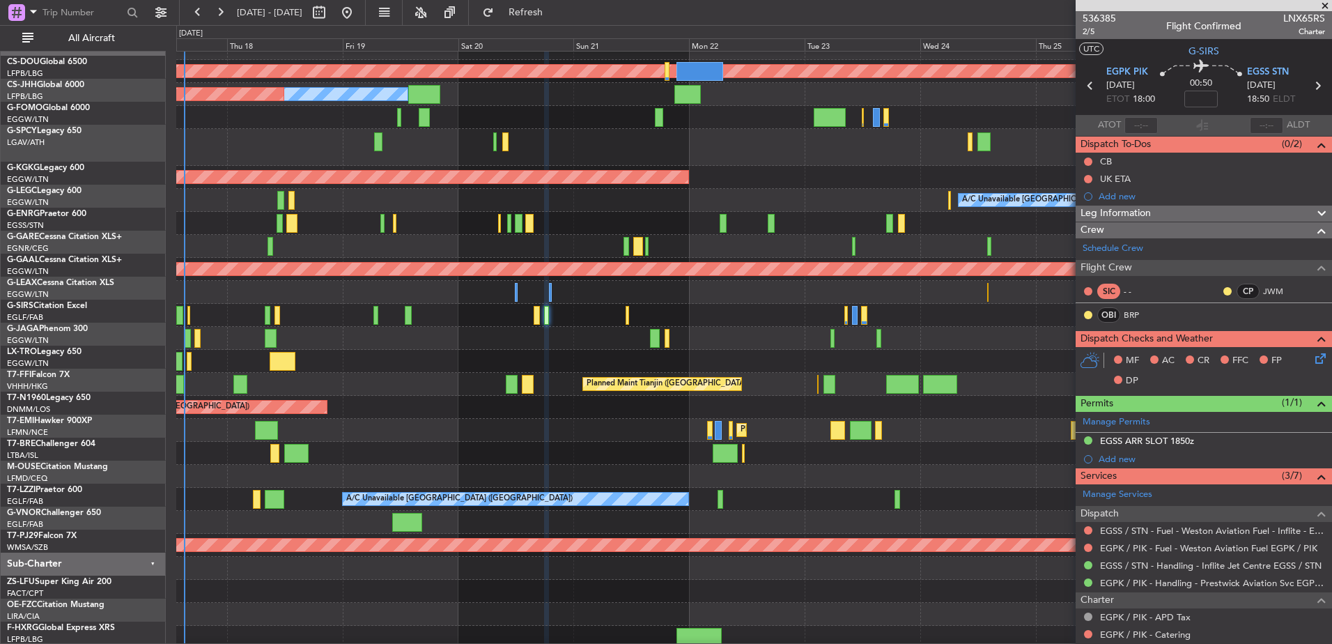
click at [429, 339] on div at bounding box center [753, 338] width 1155 height 23
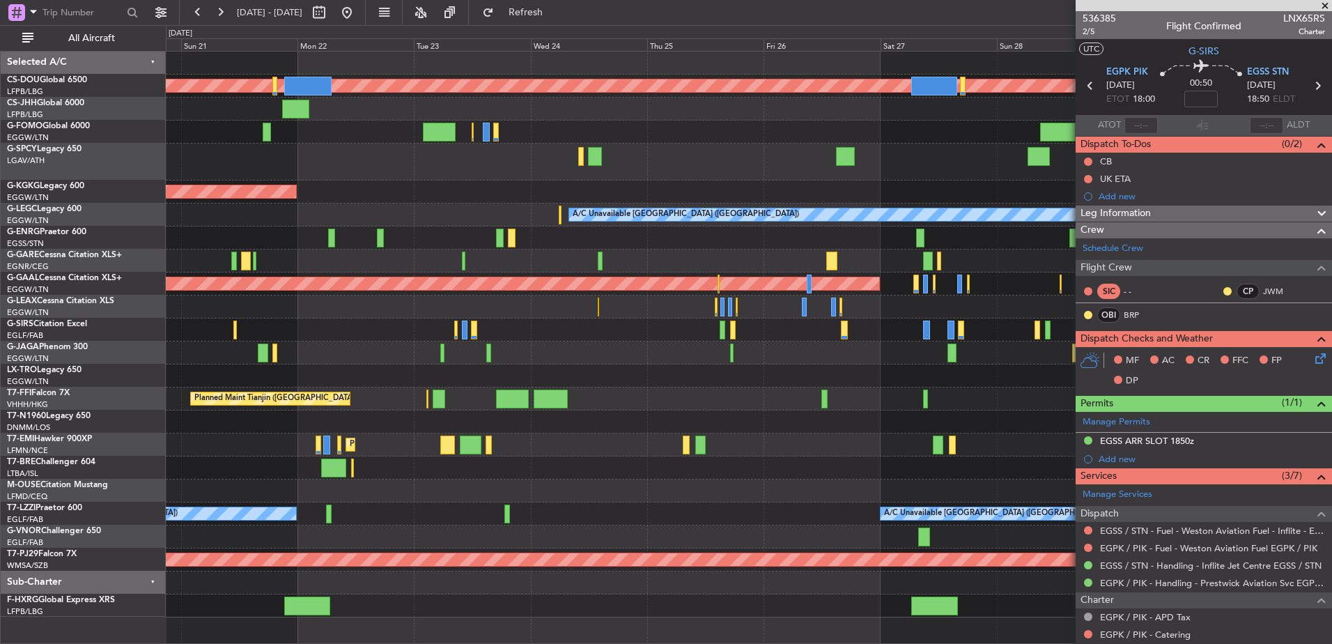
scroll to position [0, 0]
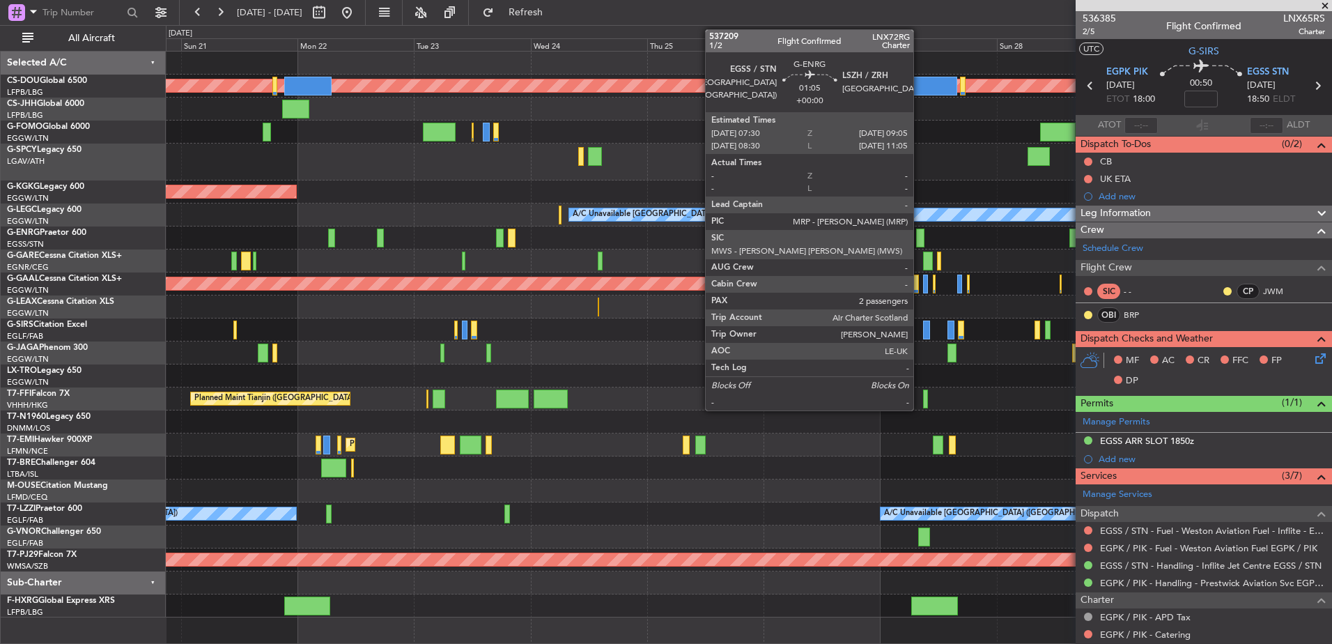
click at [920, 240] on div at bounding box center [920, 237] width 8 height 19
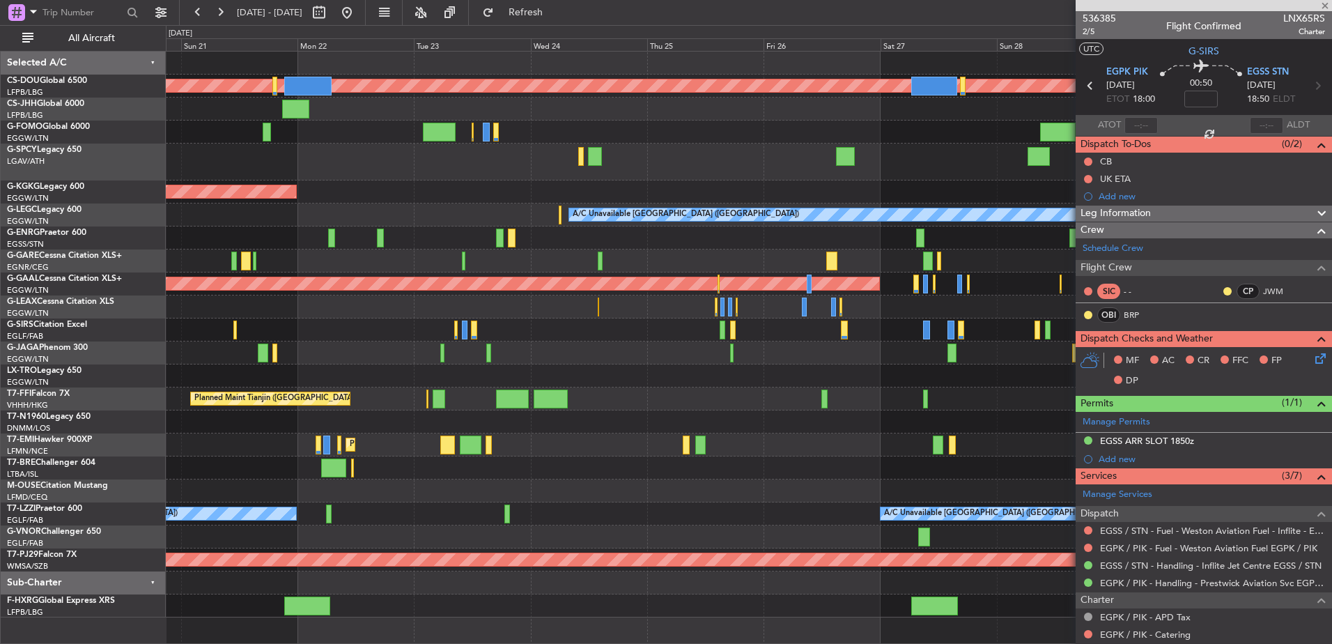
type input "2"
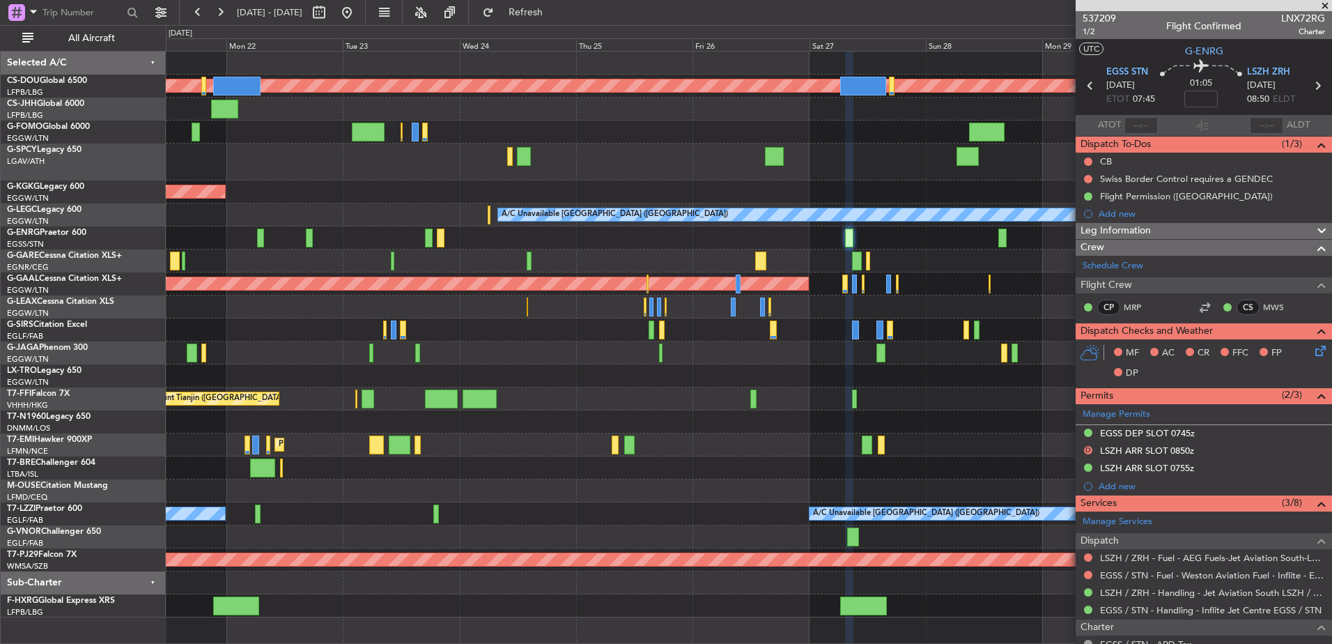
click at [674, 280] on div "Planned Maint London (Biggin Hill) Owner AOG Maint Istanbul (Ataturk) A/C Unava…" at bounding box center [748, 335] width 1165 height 566
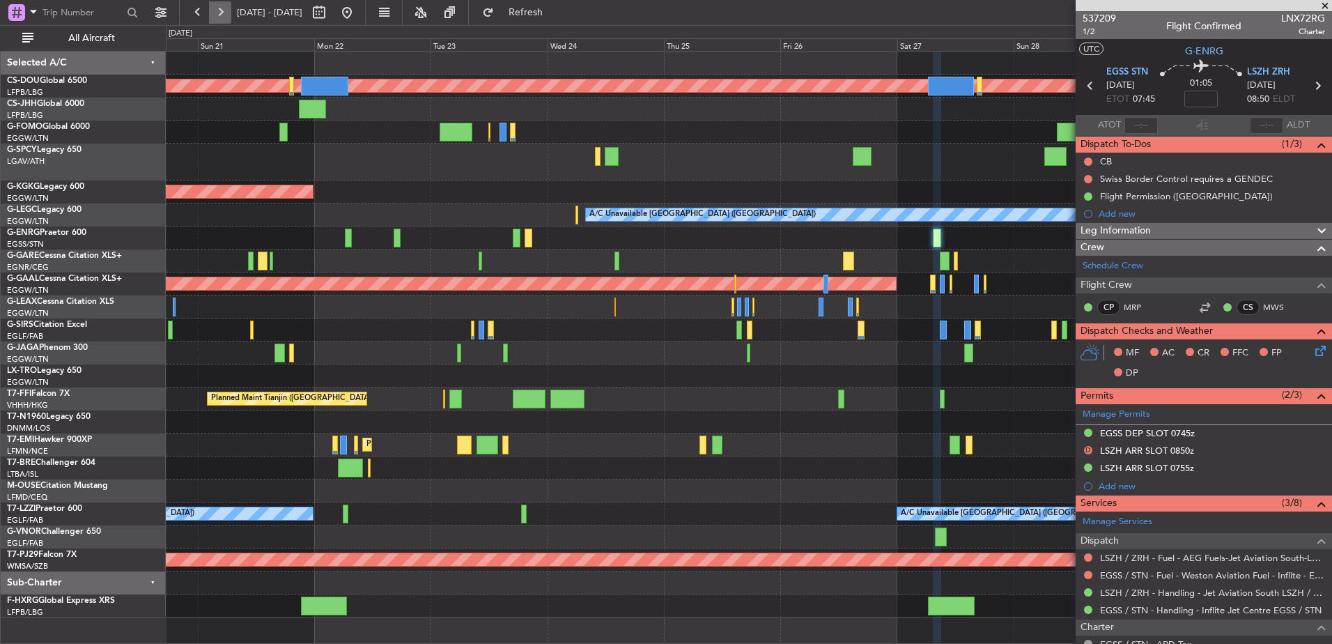
click at [222, 13] on button at bounding box center [220, 12] width 22 height 22
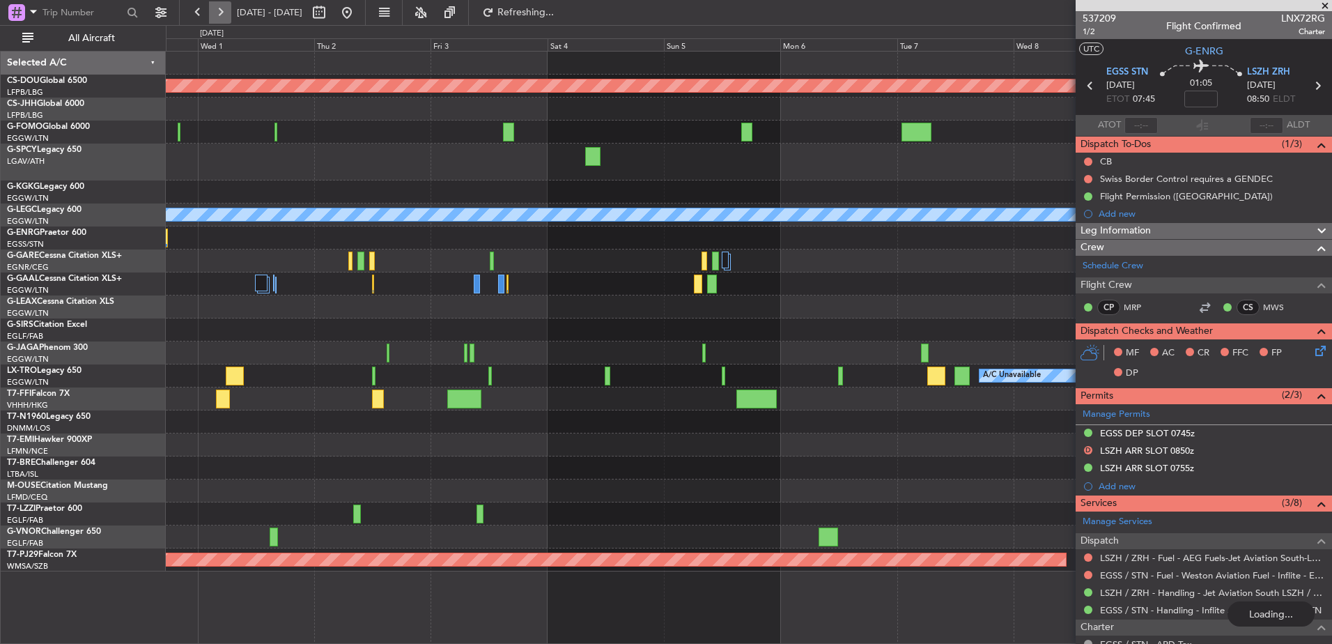
click at [222, 13] on button at bounding box center [220, 12] width 22 height 22
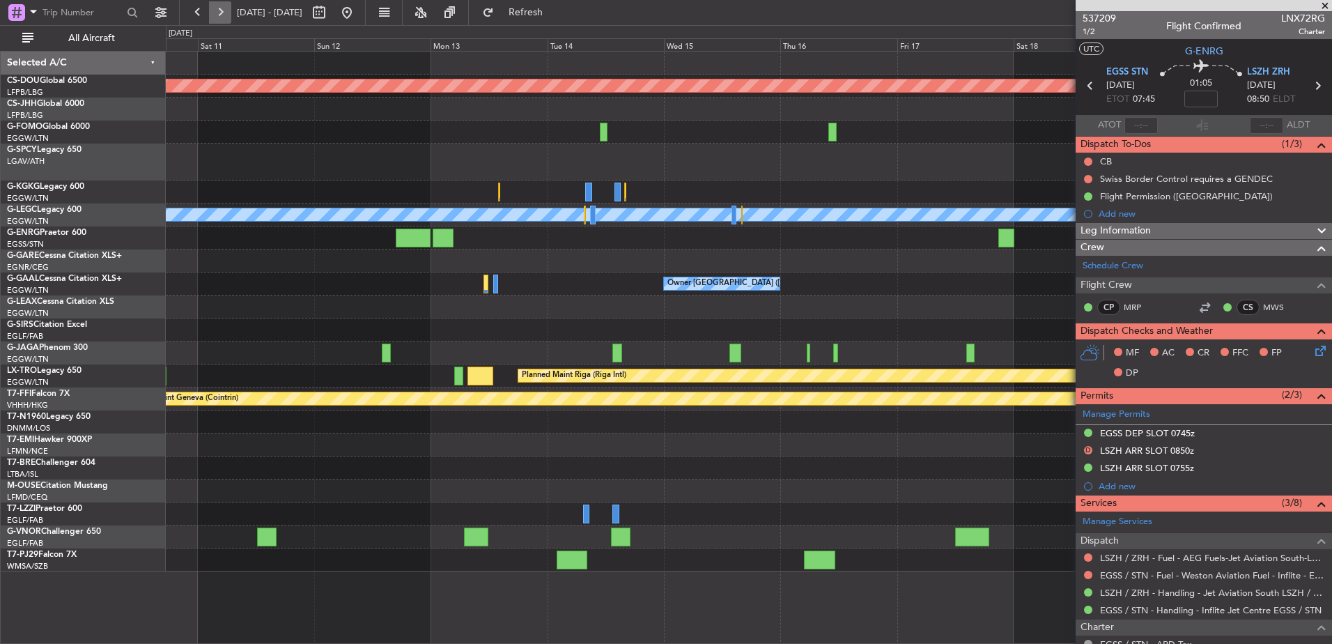
click at [222, 13] on button at bounding box center [220, 12] width 22 height 22
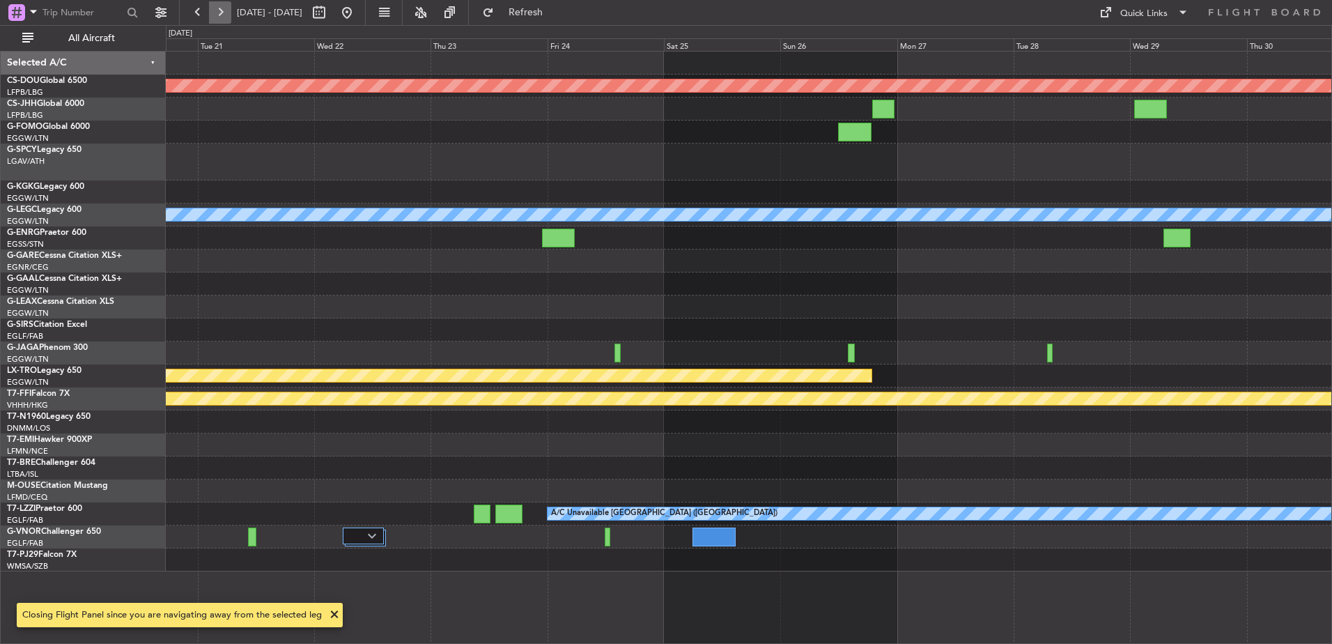
click at [222, 13] on button at bounding box center [220, 12] width 22 height 22
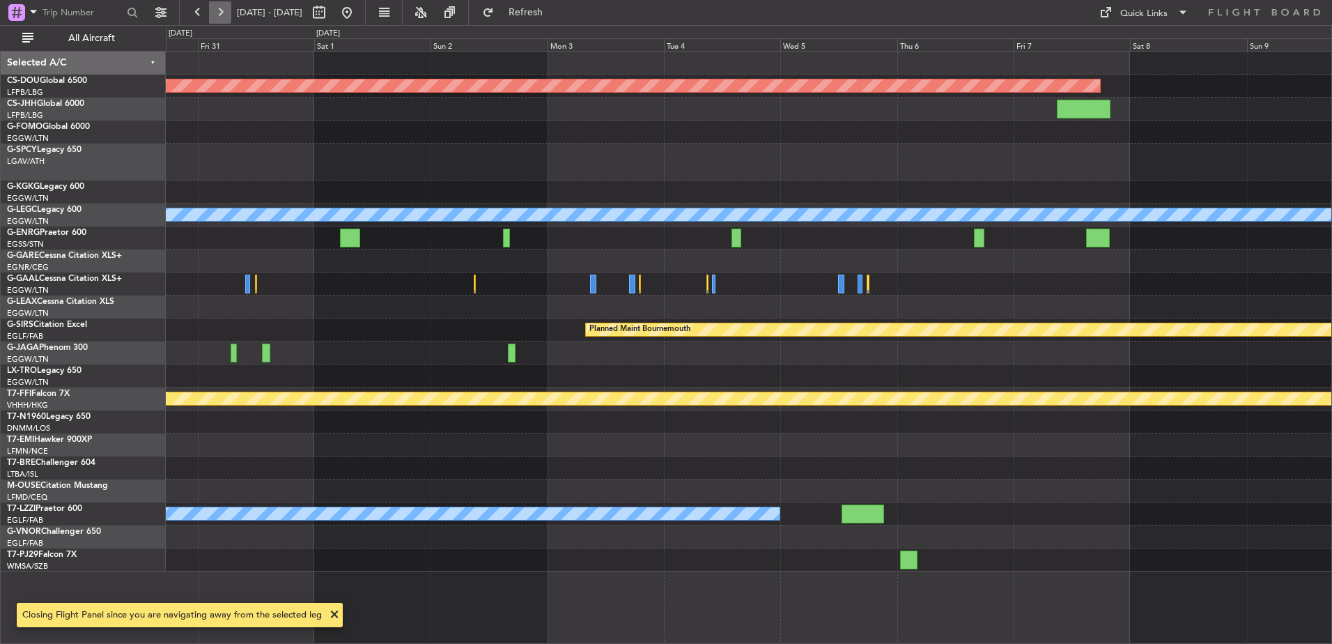
click at [222, 13] on button at bounding box center [220, 12] width 22 height 22
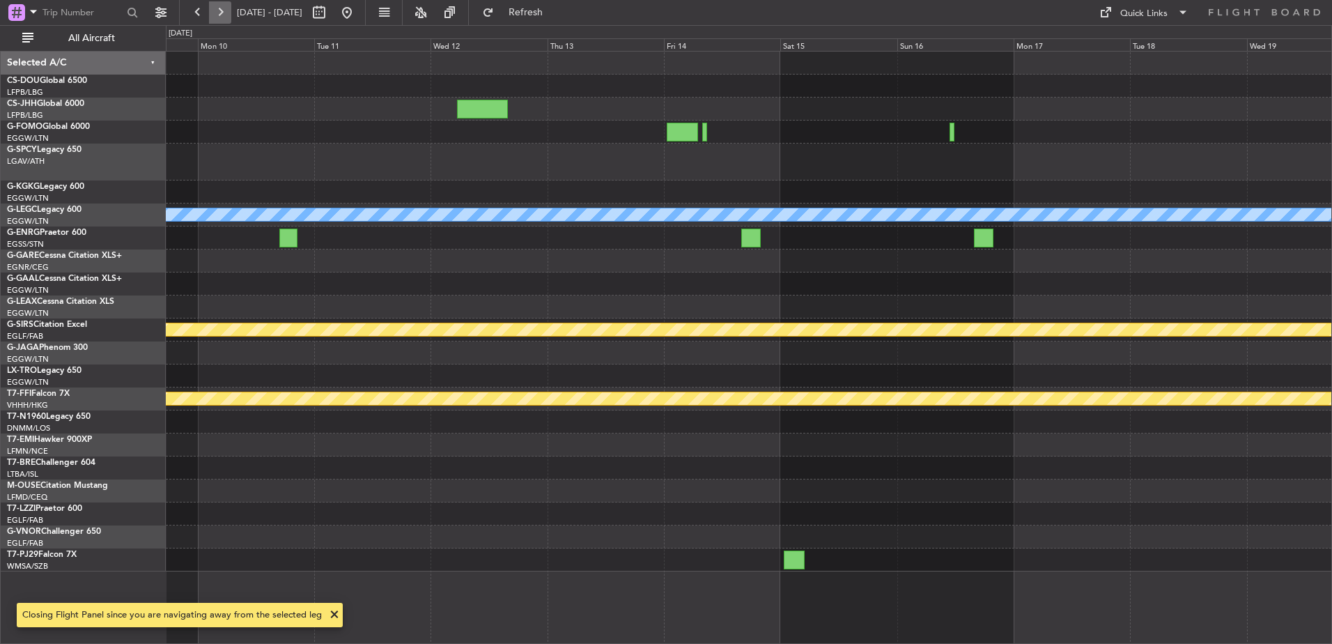
click at [222, 13] on button at bounding box center [220, 12] width 22 height 22
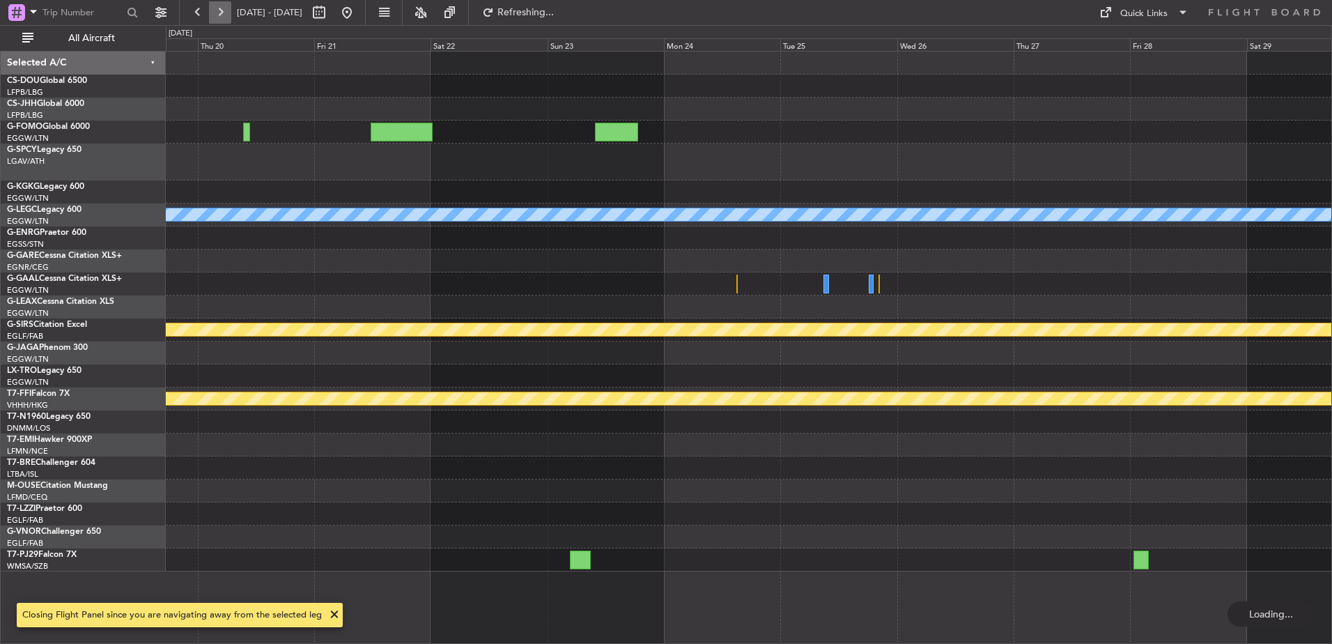
click at [222, 13] on button at bounding box center [220, 12] width 22 height 22
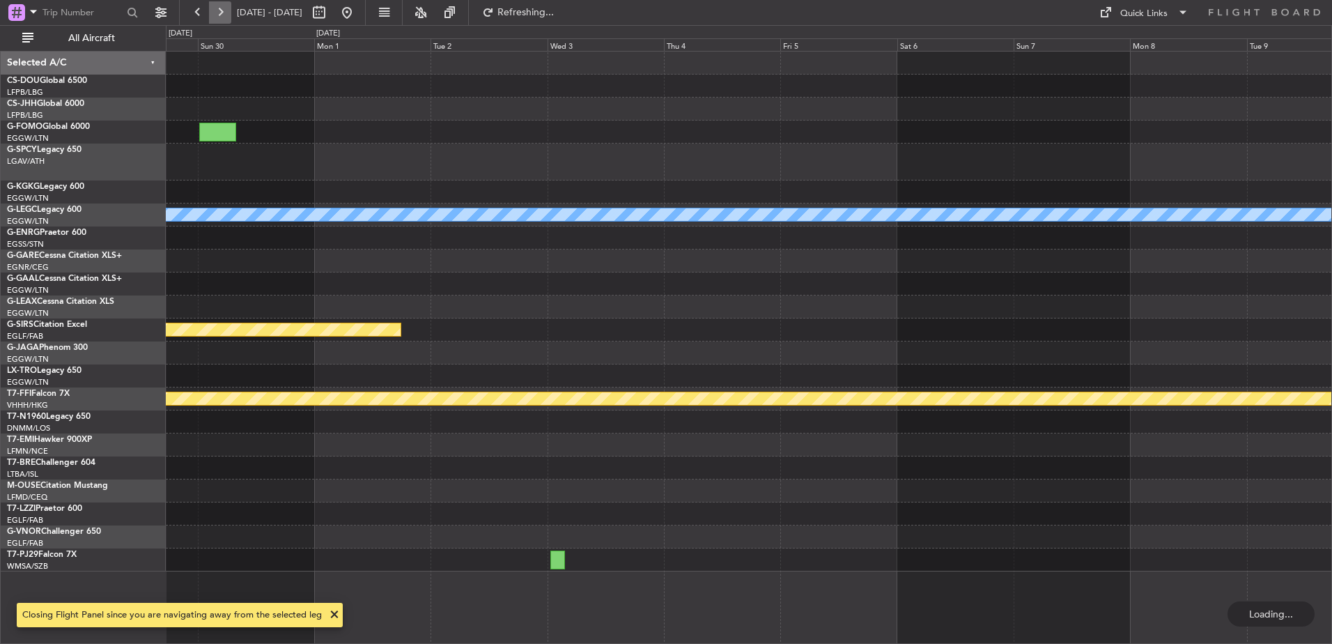
click at [222, 13] on button at bounding box center [220, 12] width 22 height 22
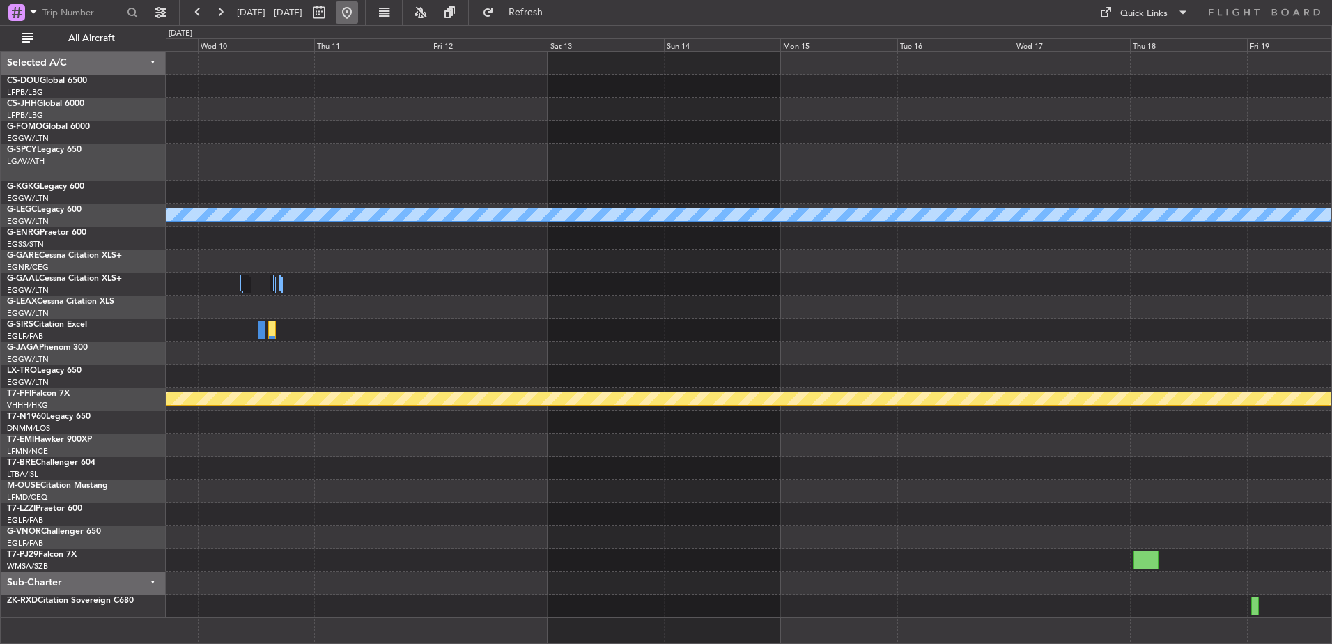
click at [358, 13] on button at bounding box center [347, 12] width 22 height 22
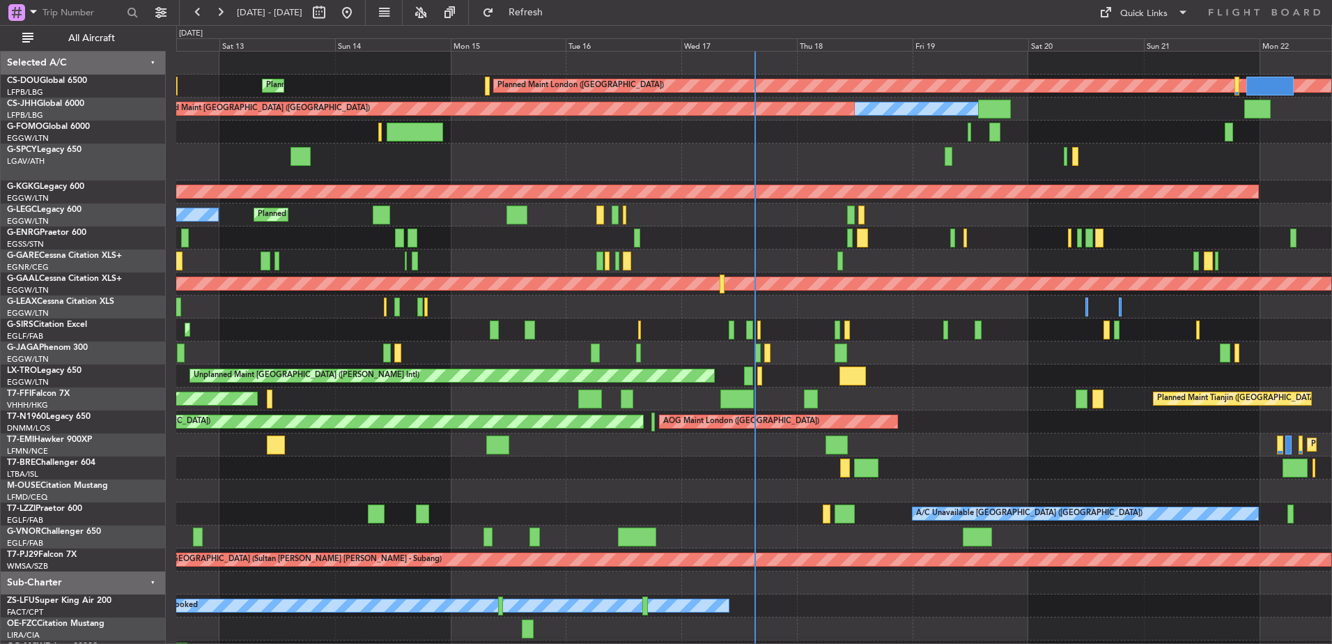
click at [651, 381] on div "Planned Maint London (Biggin Hill) Planned Maint Paris (Le Bourget) Owner Plann…" at bounding box center [753, 369] width 1155 height 635
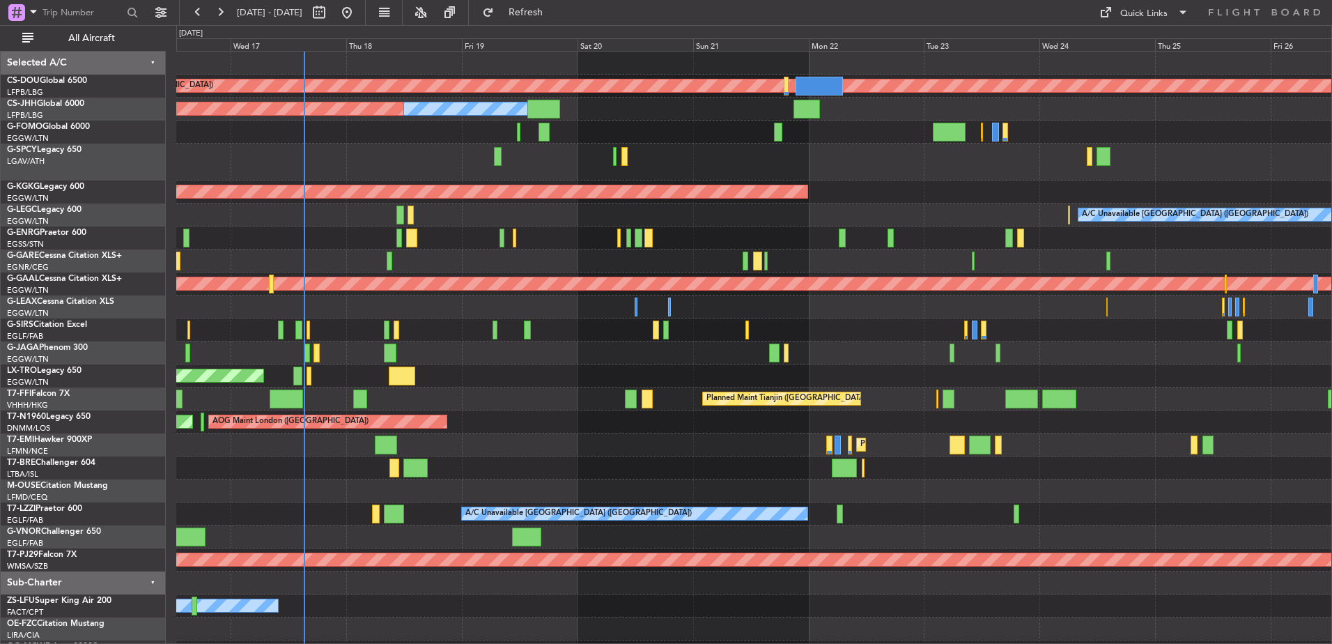
click at [556, 381] on div "Unplanned Maint [GEOGRAPHIC_DATA] ([PERSON_NAME] Intl)" at bounding box center [753, 375] width 1155 height 23
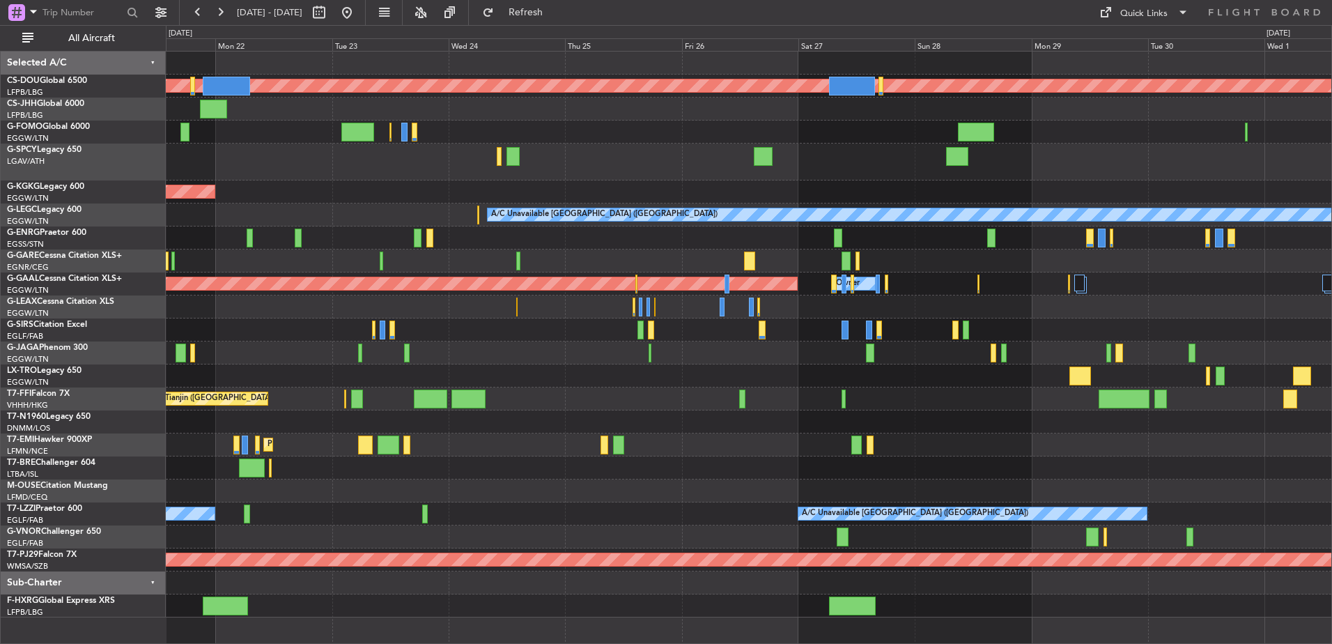
click at [825, 351] on div "Planned Maint London (Biggin Hill) Owner AOG Maint Istanbul (Ataturk) A/C Unava…" at bounding box center [748, 335] width 1165 height 566
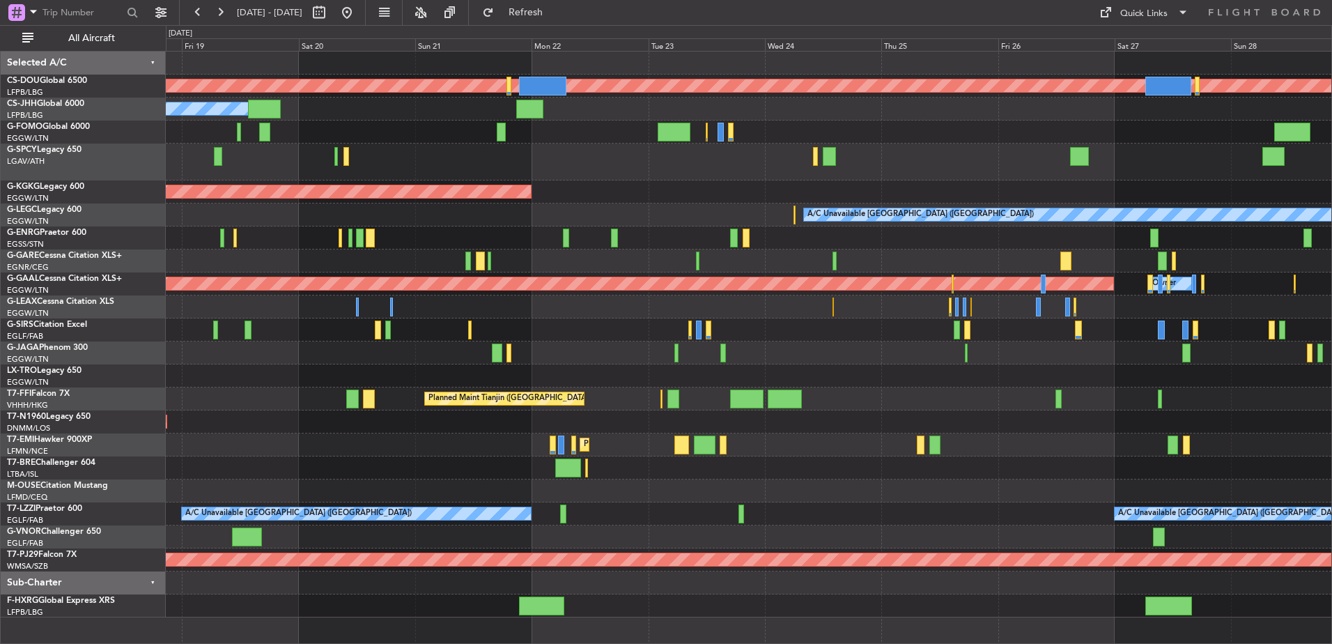
click at [757, 353] on div at bounding box center [748, 352] width 1165 height 23
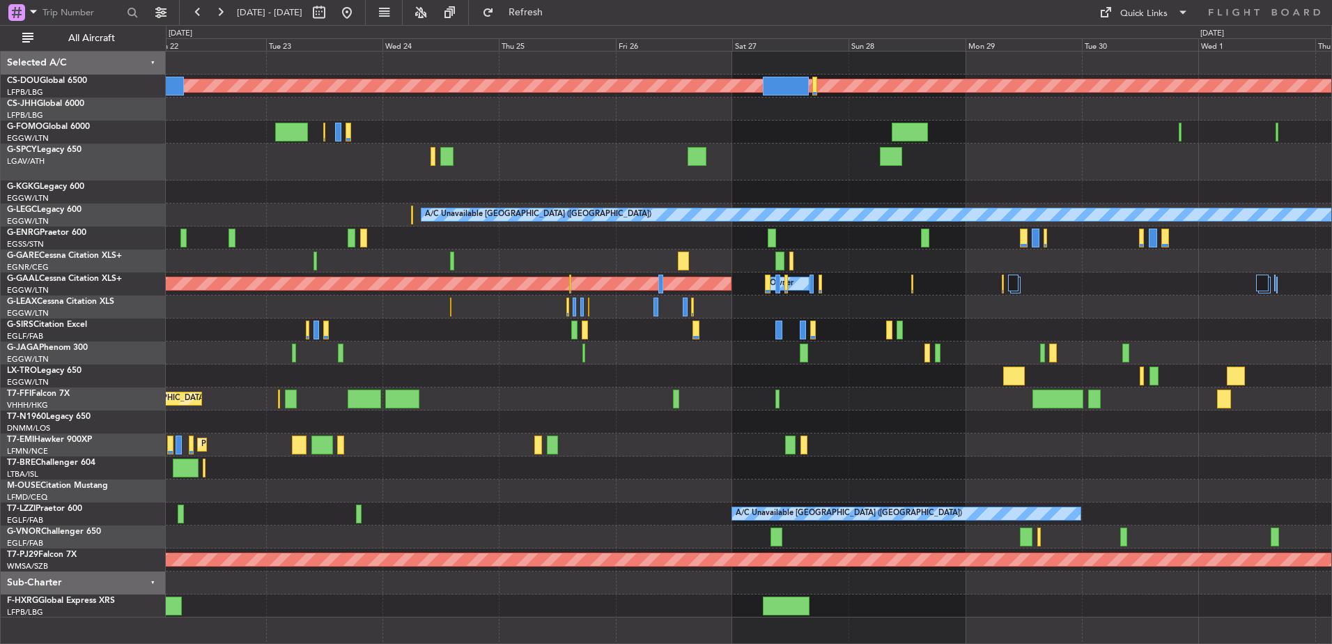
click at [569, 380] on div "Planned Maint London (Biggin Hill) AOG Maint Istanbul (Ataturk) A/C Unavailable…" at bounding box center [748, 335] width 1165 height 566
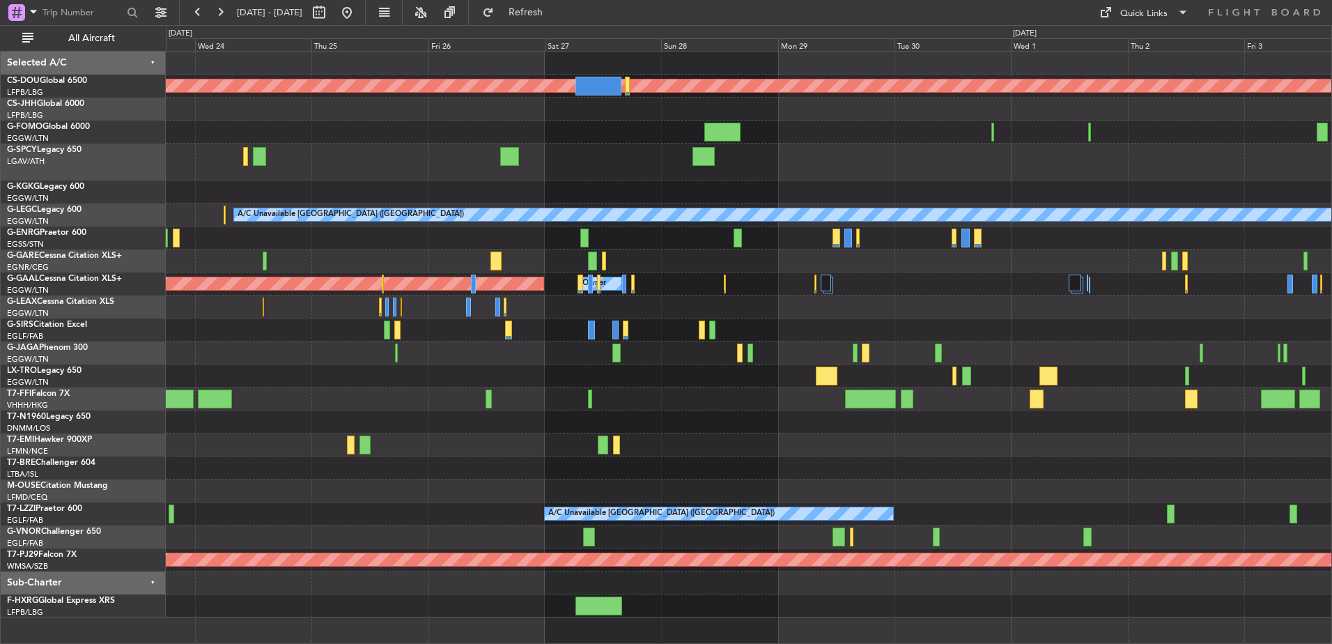
click at [449, 415] on div "Planned Maint London (Biggin Hill) AOG Maint Istanbul (Ataturk) A/C Unavailable…" at bounding box center [748, 335] width 1165 height 566
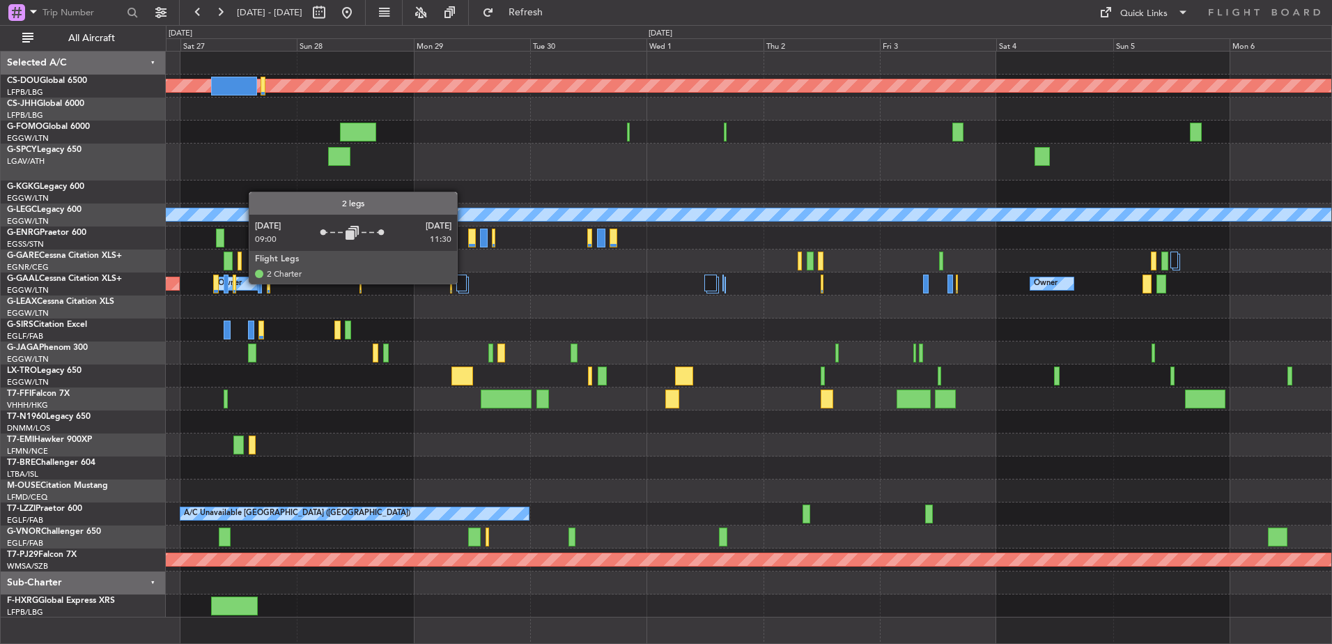
click at [463, 283] on div at bounding box center [461, 282] width 10 height 17
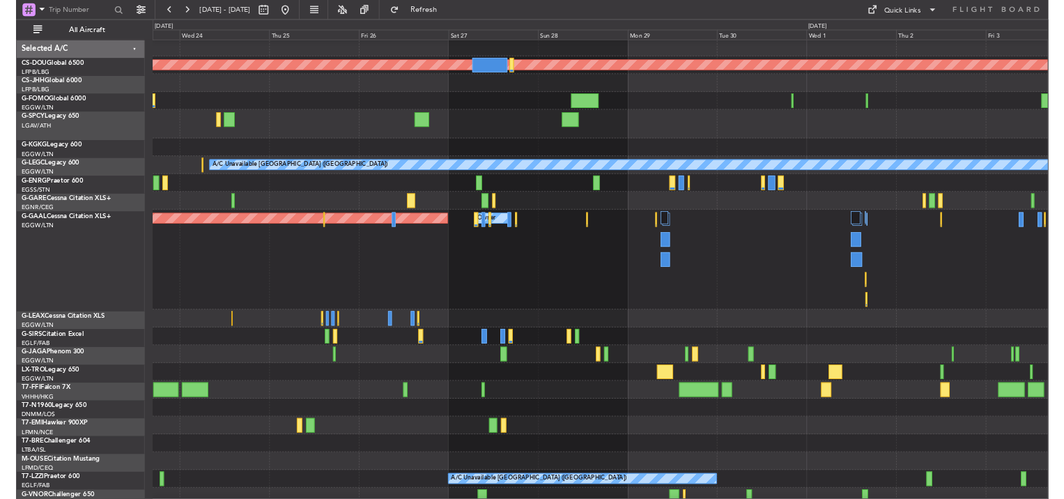
scroll to position [2, 0]
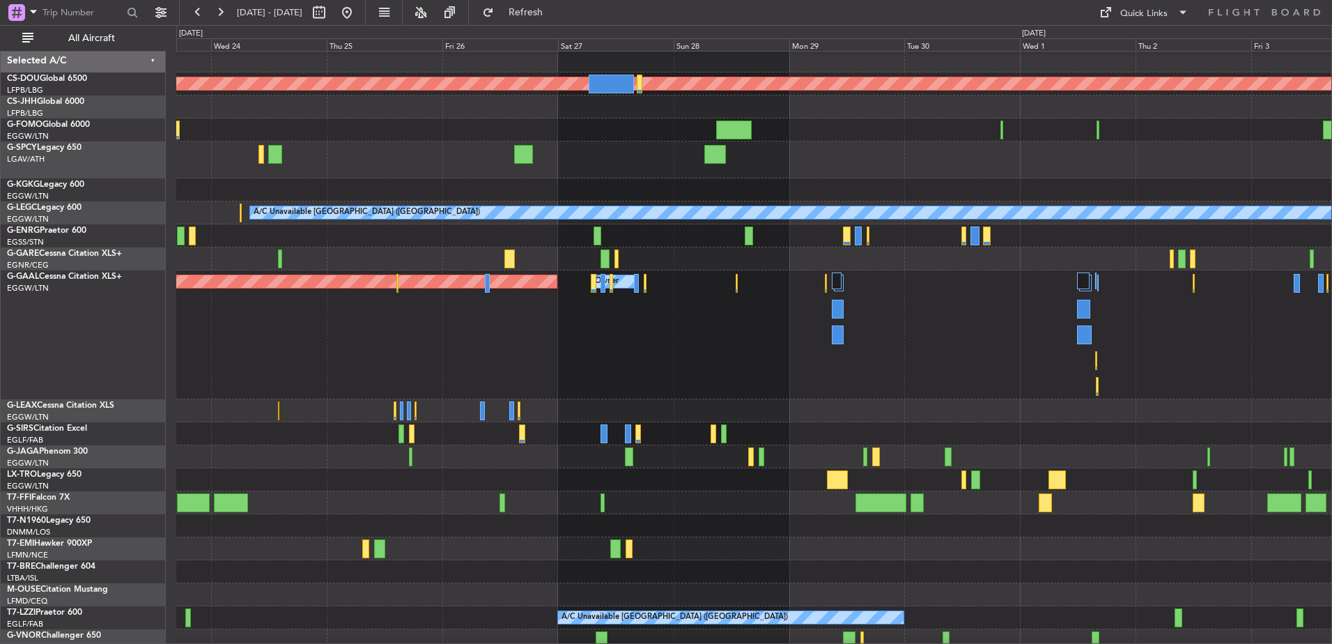
click at [1303, 299] on div "Planned Maint Dusseldorf Owner Owner" at bounding box center [753, 334] width 1155 height 129
